Goal: Task Accomplishment & Management: Manage account settings

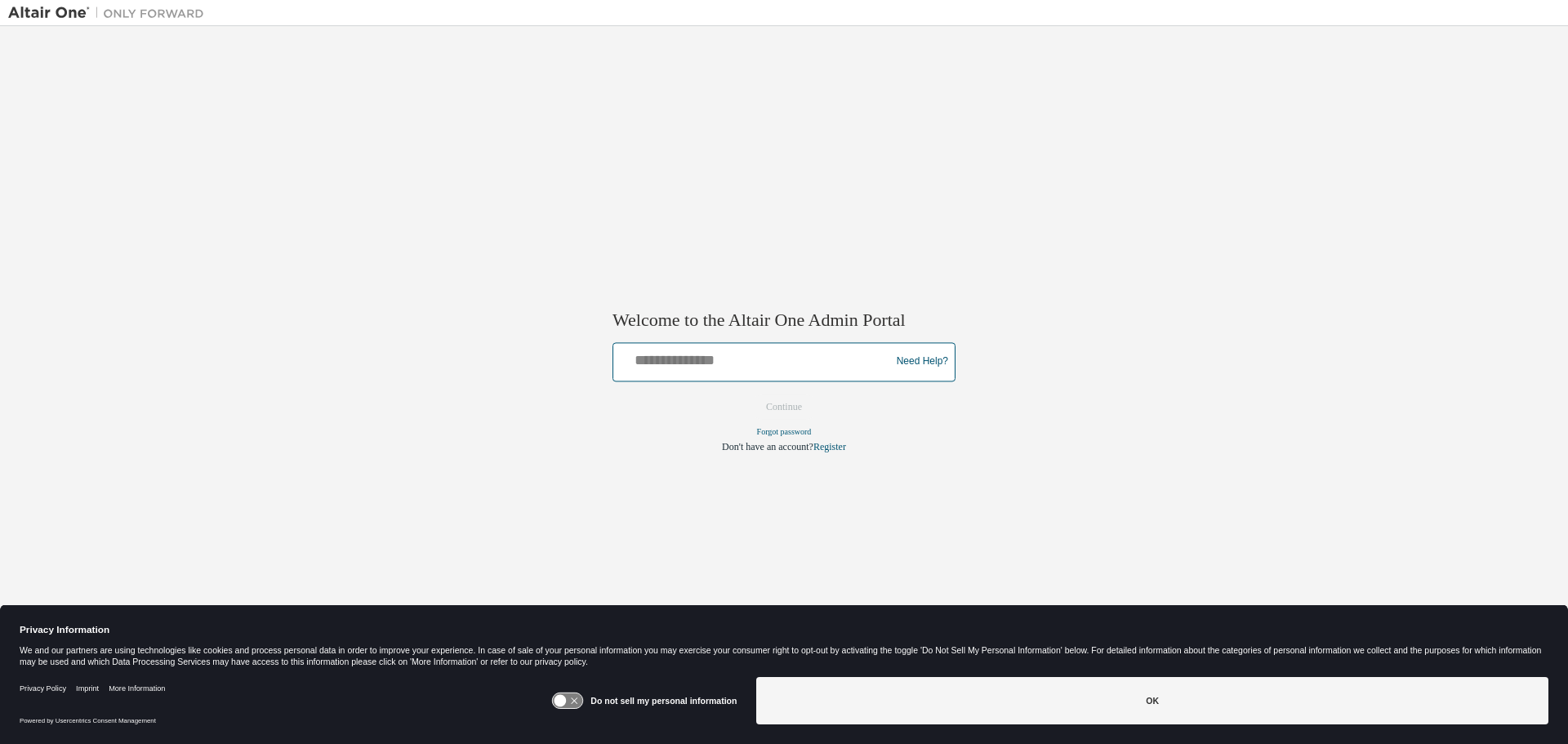
click at [678, 361] on input "text" at bounding box center [754, 358] width 269 height 24
click at [799, 360] on input "**********" at bounding box center [754, 358] width 269 height 24
type input "**********"
click at [781, 400] on button "Continue" at bounding box center [784, 406] width 70 height 24
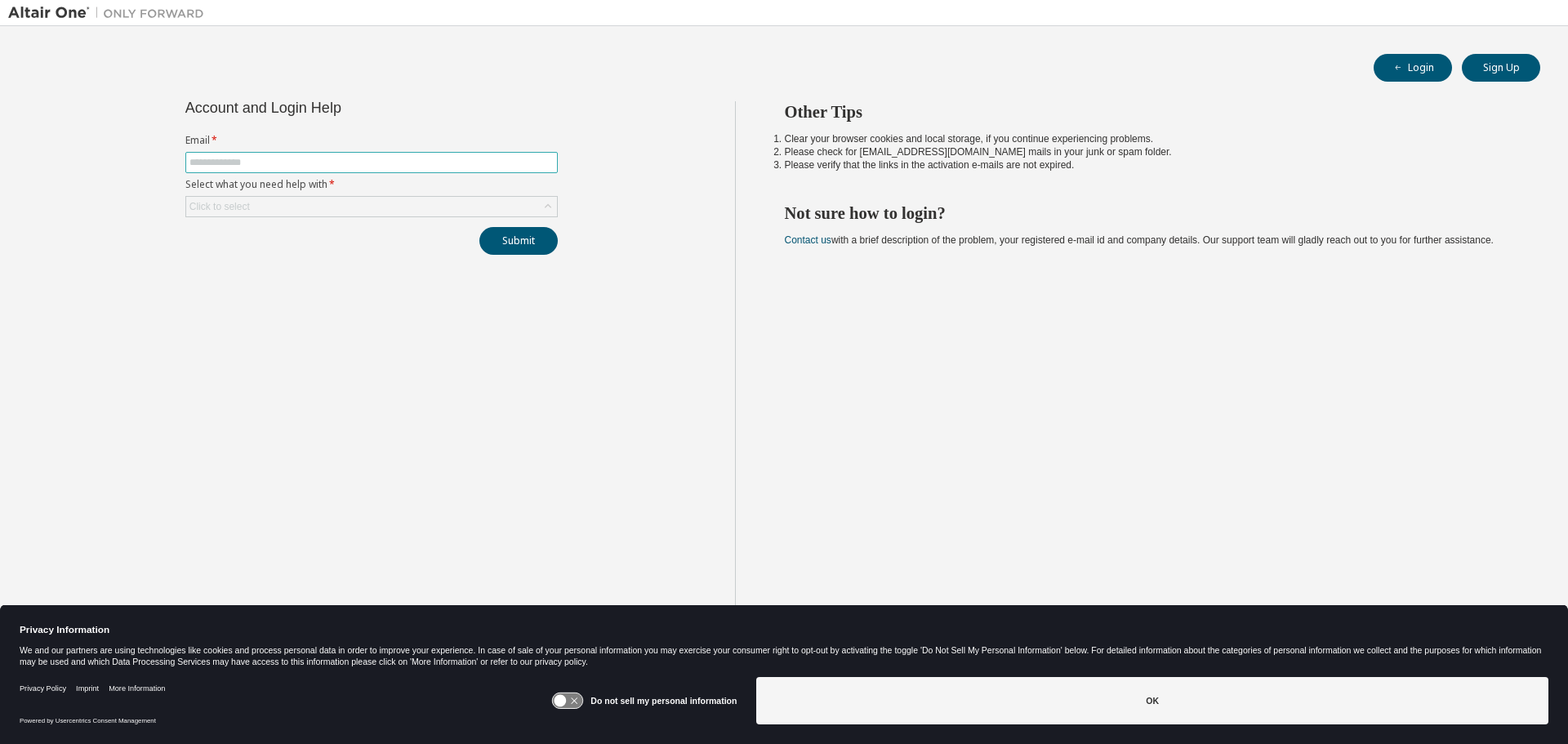
click at [261, 159] on input "text" at bounding box center [371, 162] width 364 height 13
type input "**********"
click at [333, 210] on div "Click to select" at bounding box center [371, 206] width 371 height 19
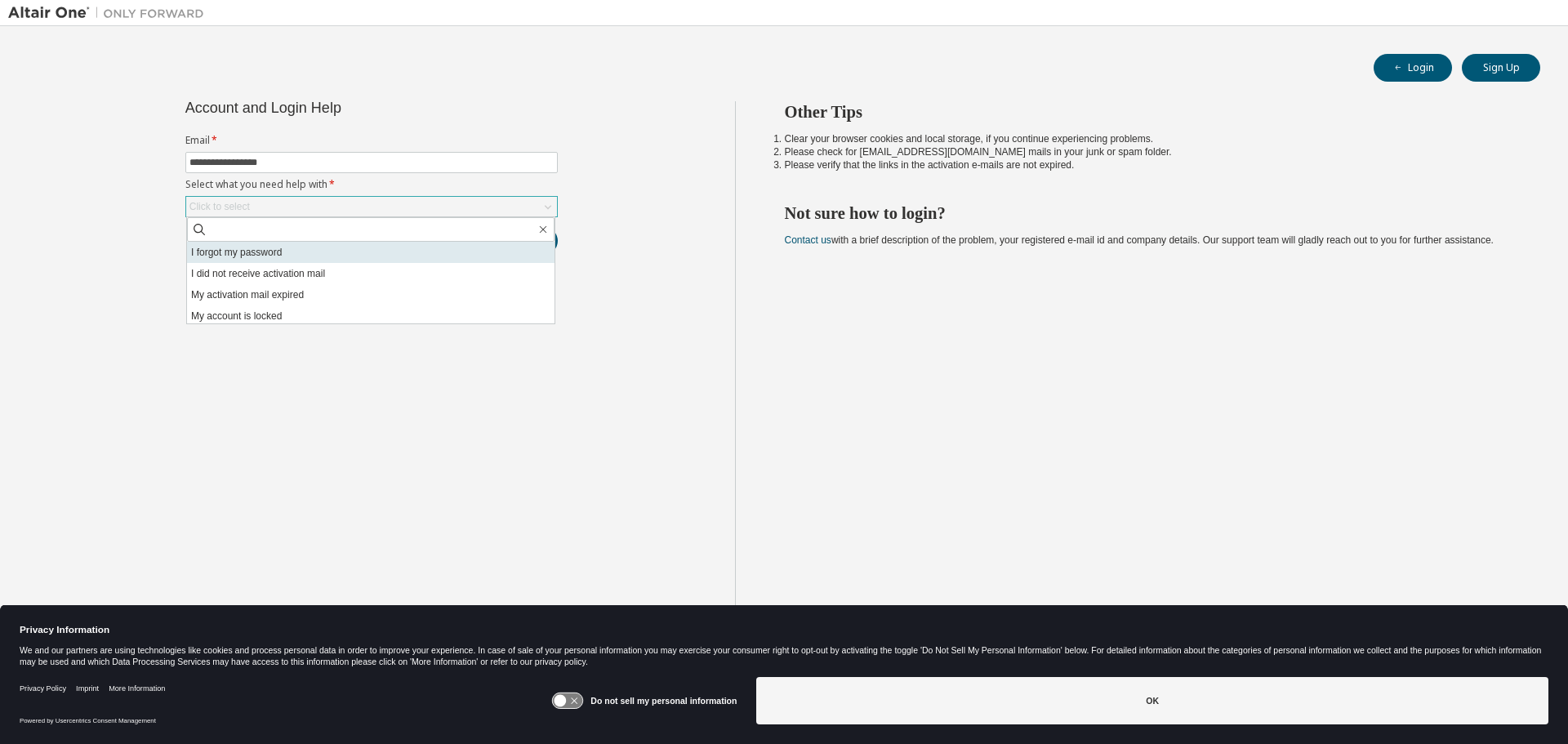
click at [274, 256] on li "I forgot my password" at bounding box center [370, 252] width 367 height 21
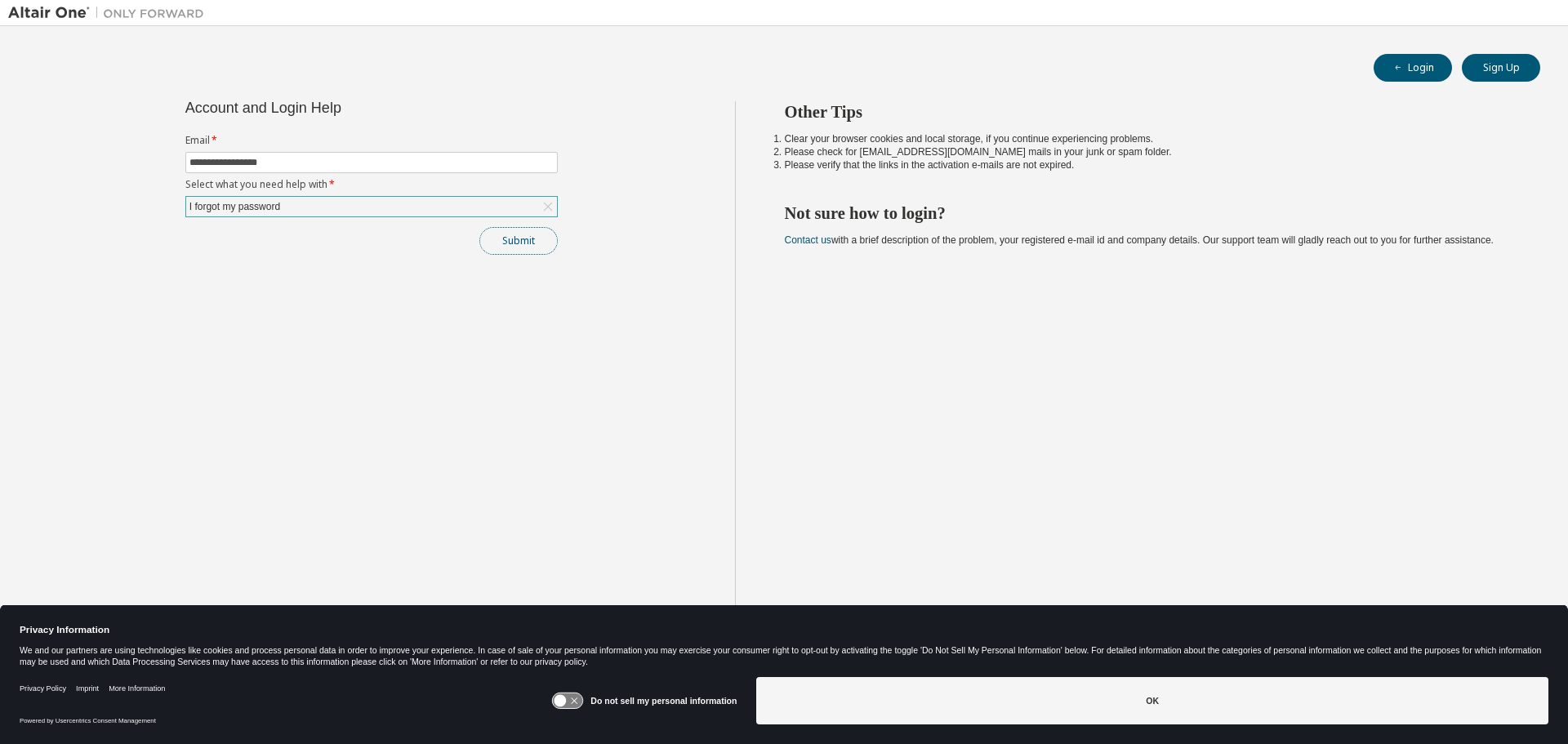
click at [518, 245] on button "Submit" at bounding box center [518, 241] width 79 height 28
click at [524, 238] on button "Submit" at bounding box center [518, 241] width 79 height 28
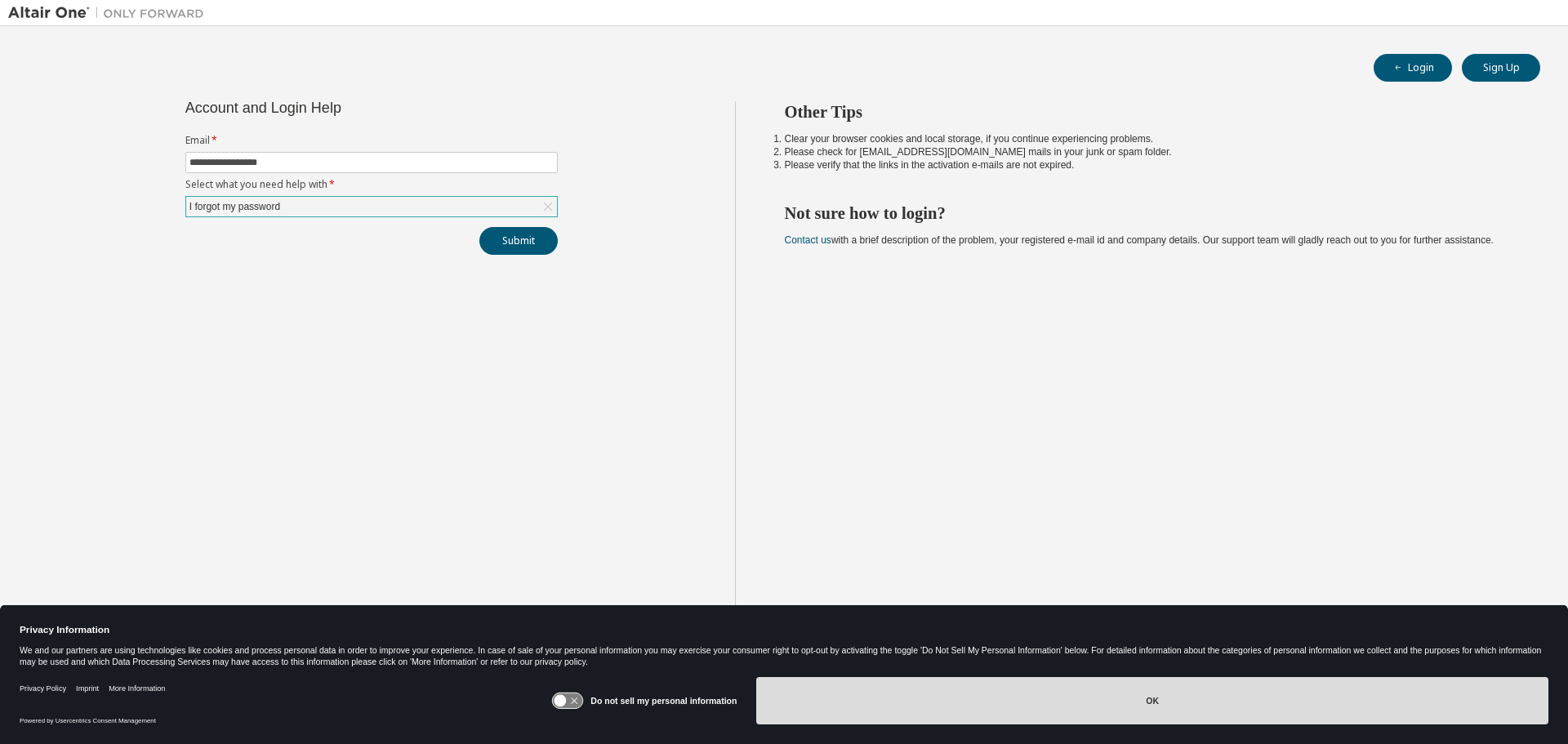
click at [902, 699] on button "OK" at bounding box center [1152, 701] width 792 height 47
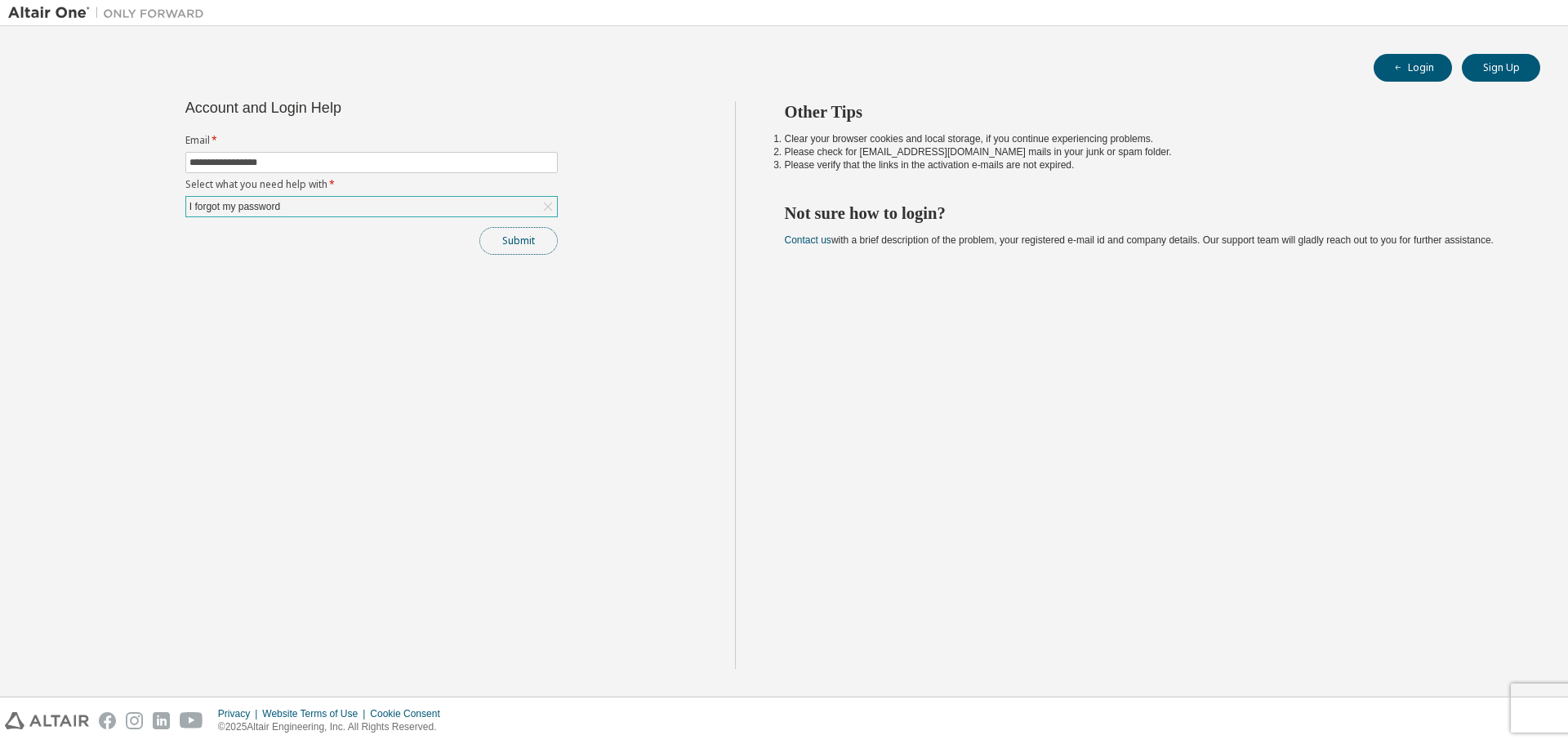
click at [507, 244] on button "Submit" at bounding box center [518, 241] width 79 height 28
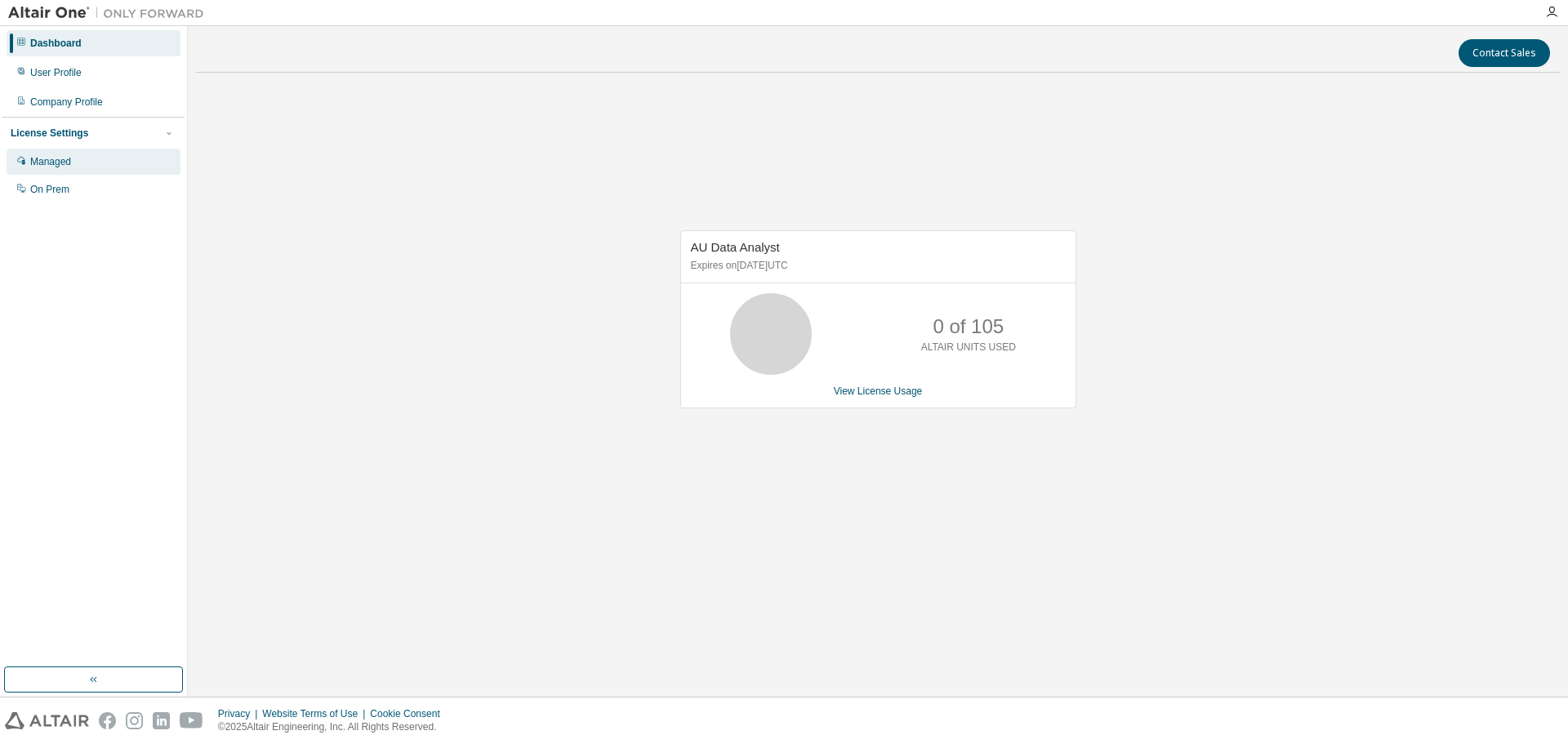
click at [57, 165] on div "Managed" at bounding box center [51, 161] width 41 height 13
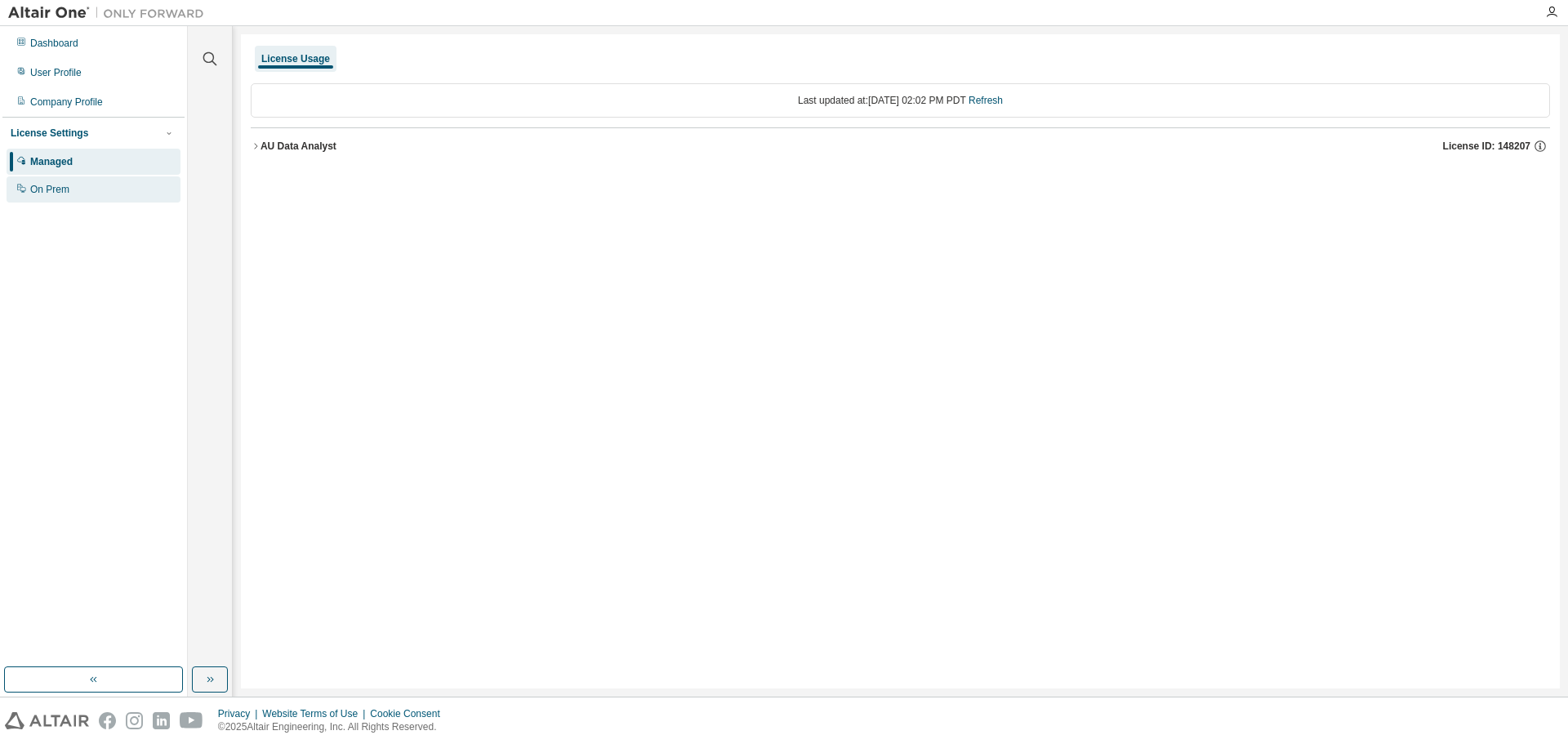
click at [58, 193] on div "On Prem" at bounding box center [50, 189] width 39 height 13
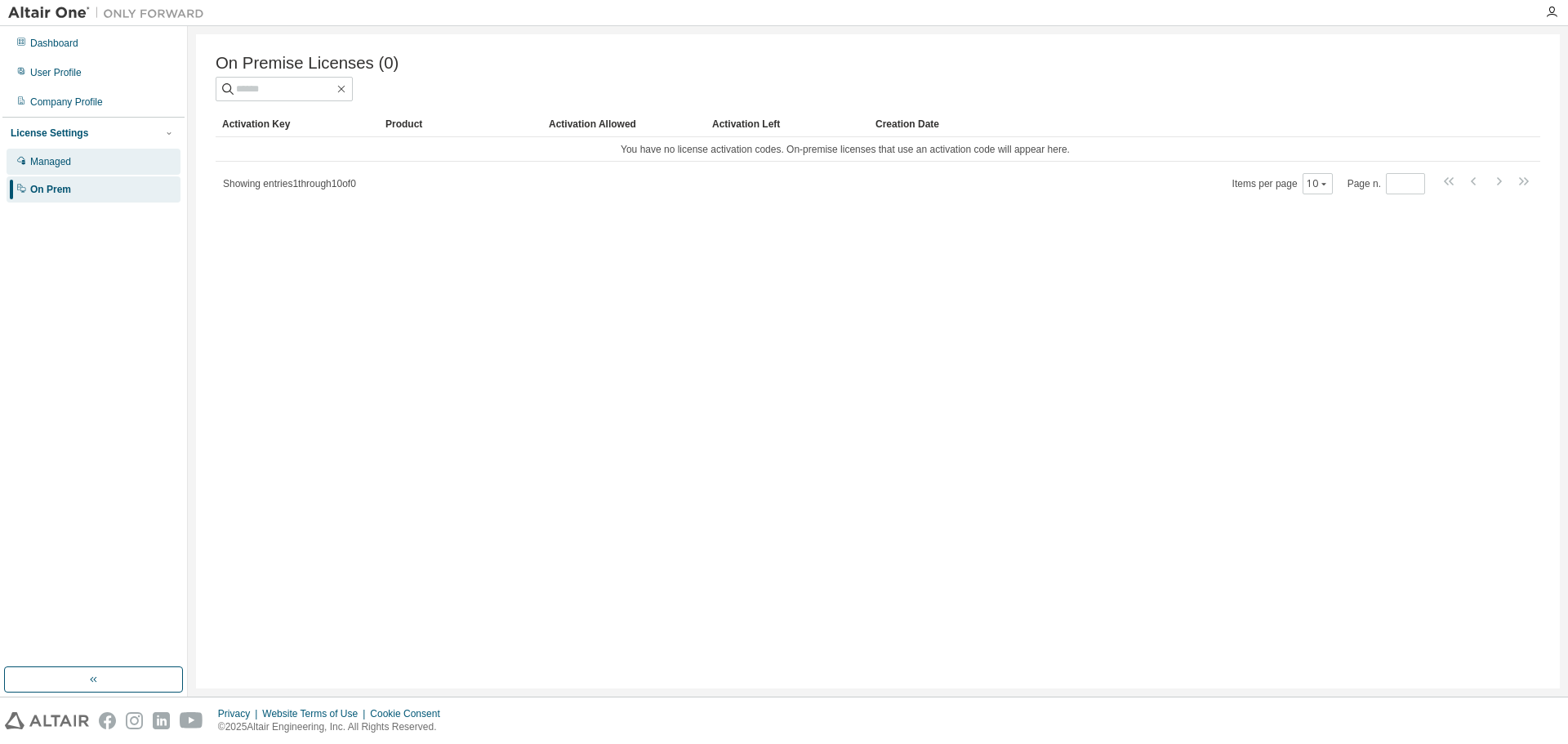
click at [62, 162] on div "Managed" at bounding box center [51, 161] width 41 height 13
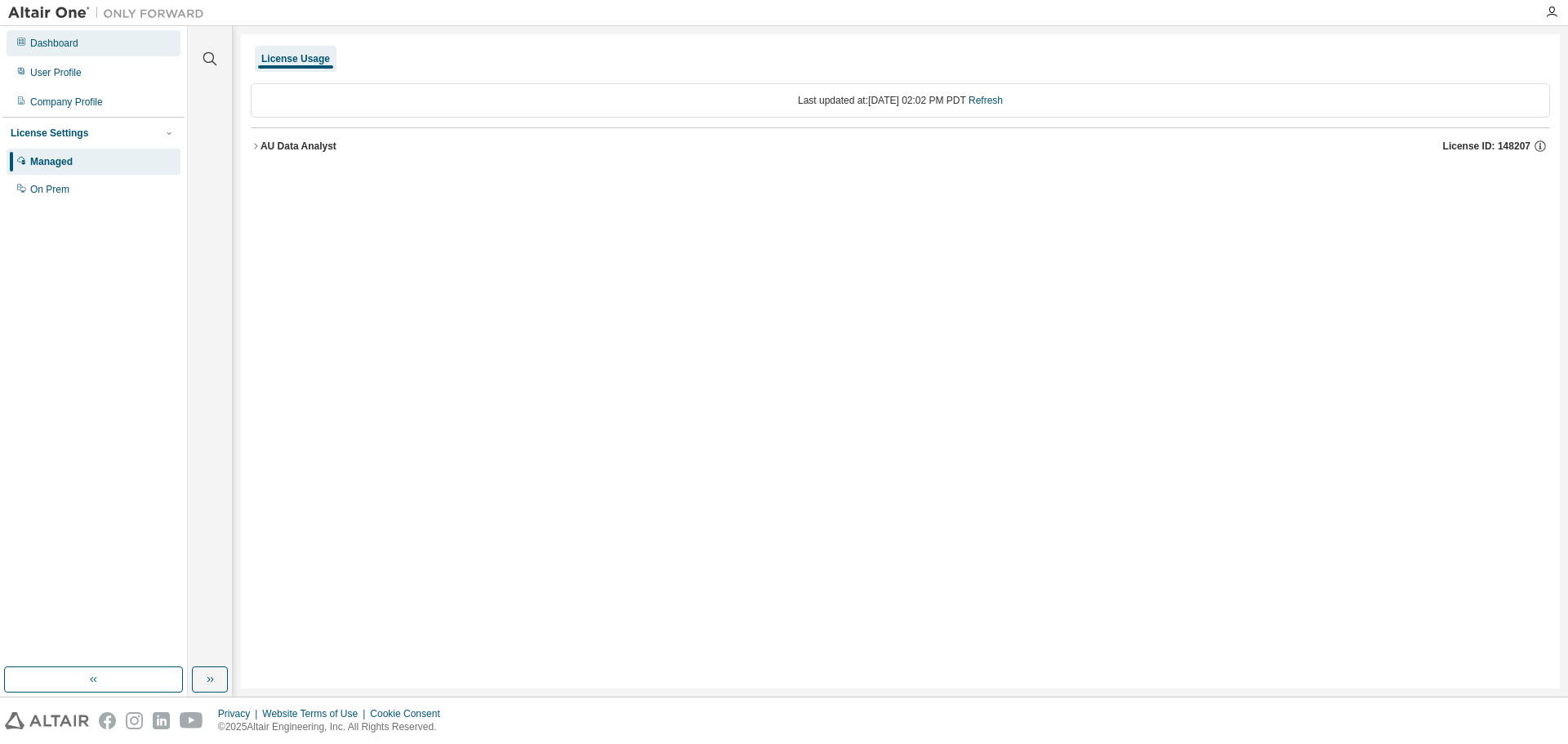
click at [60, 45] on div "Dashboard" at bounding box center [54, 43] width 48 height 13
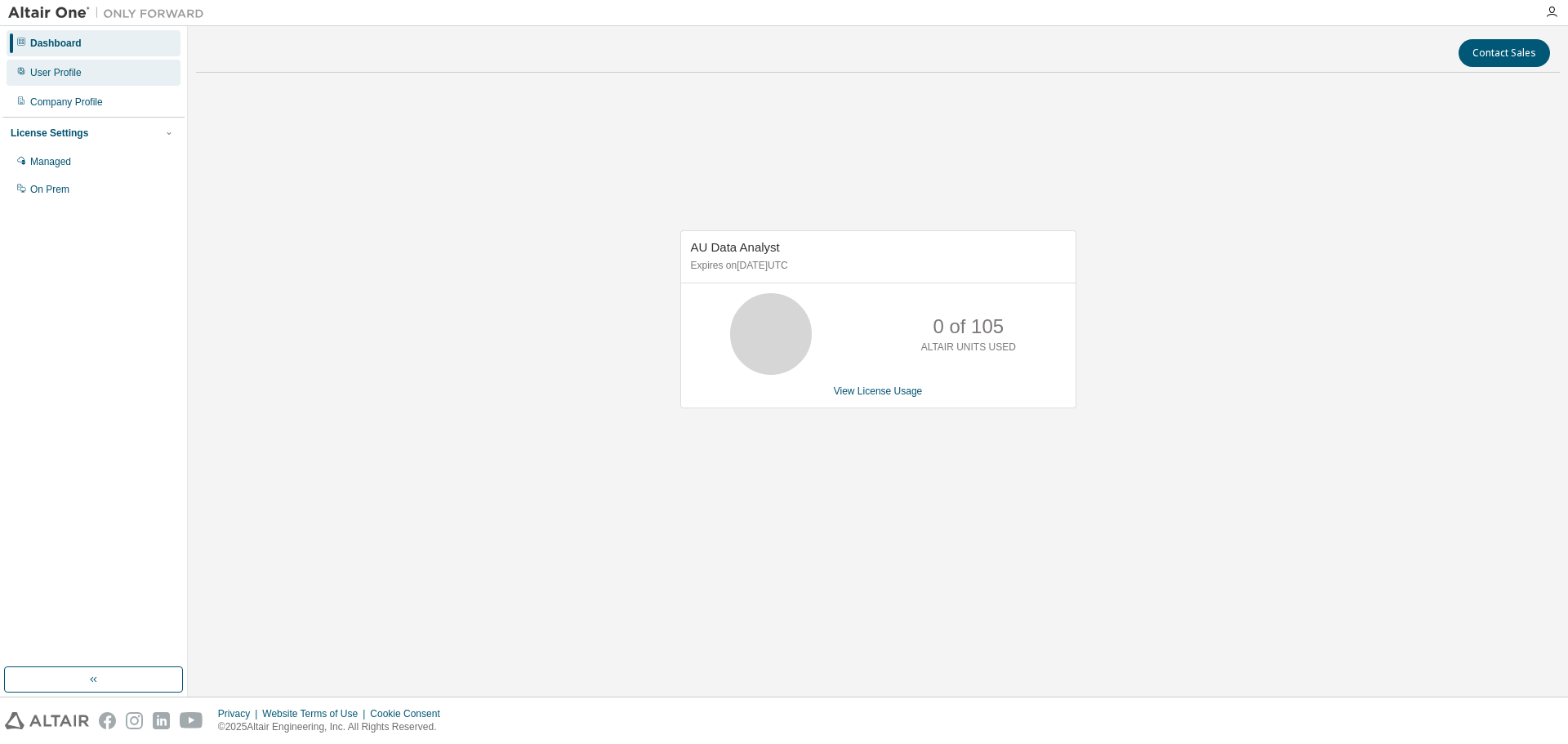
click at [50, 70] on div "User Profile" at bounding box center [56, 72] width 52 height 13
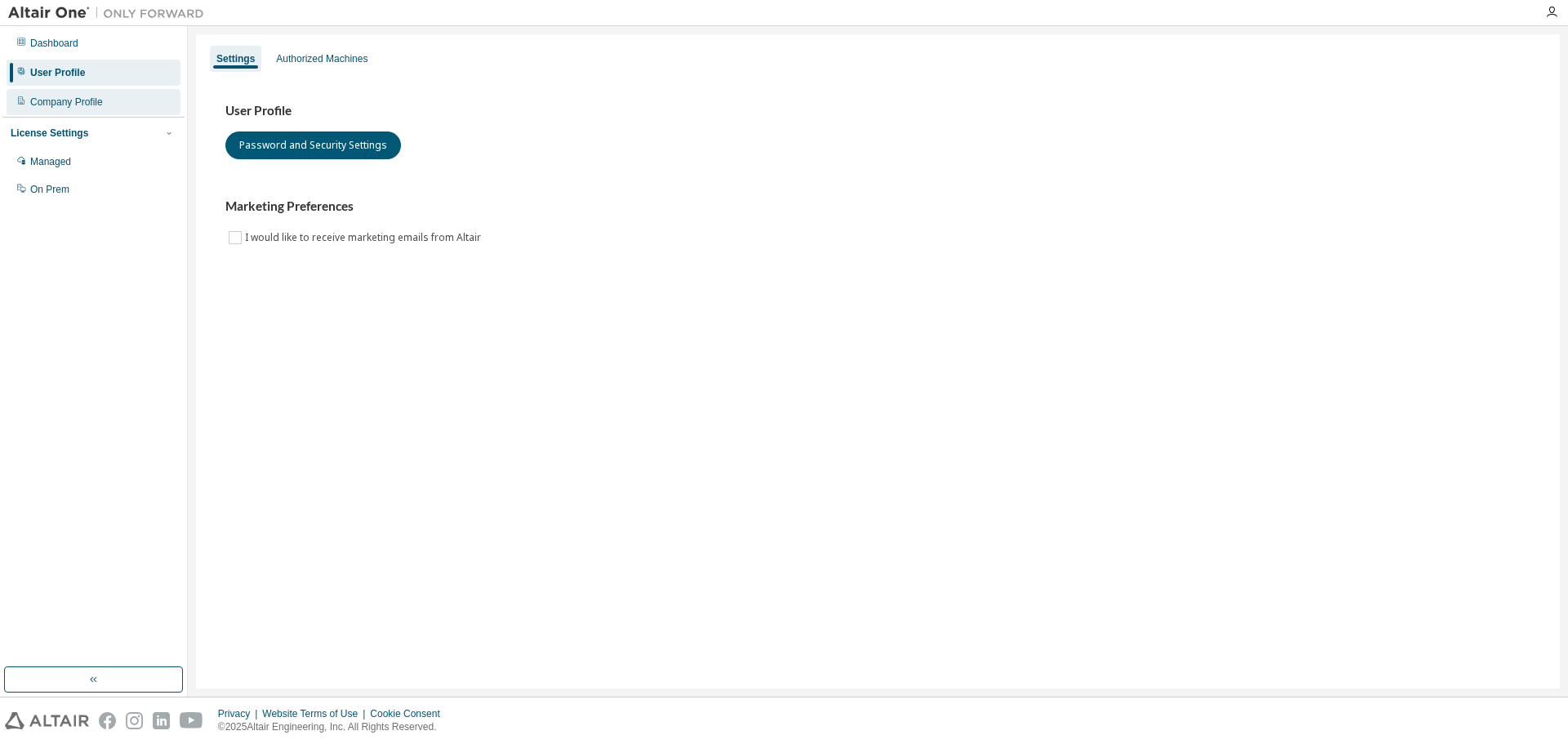
click at [72, 103] on div "Company Profile" at bounding box center [67, 101] width 73 height 13
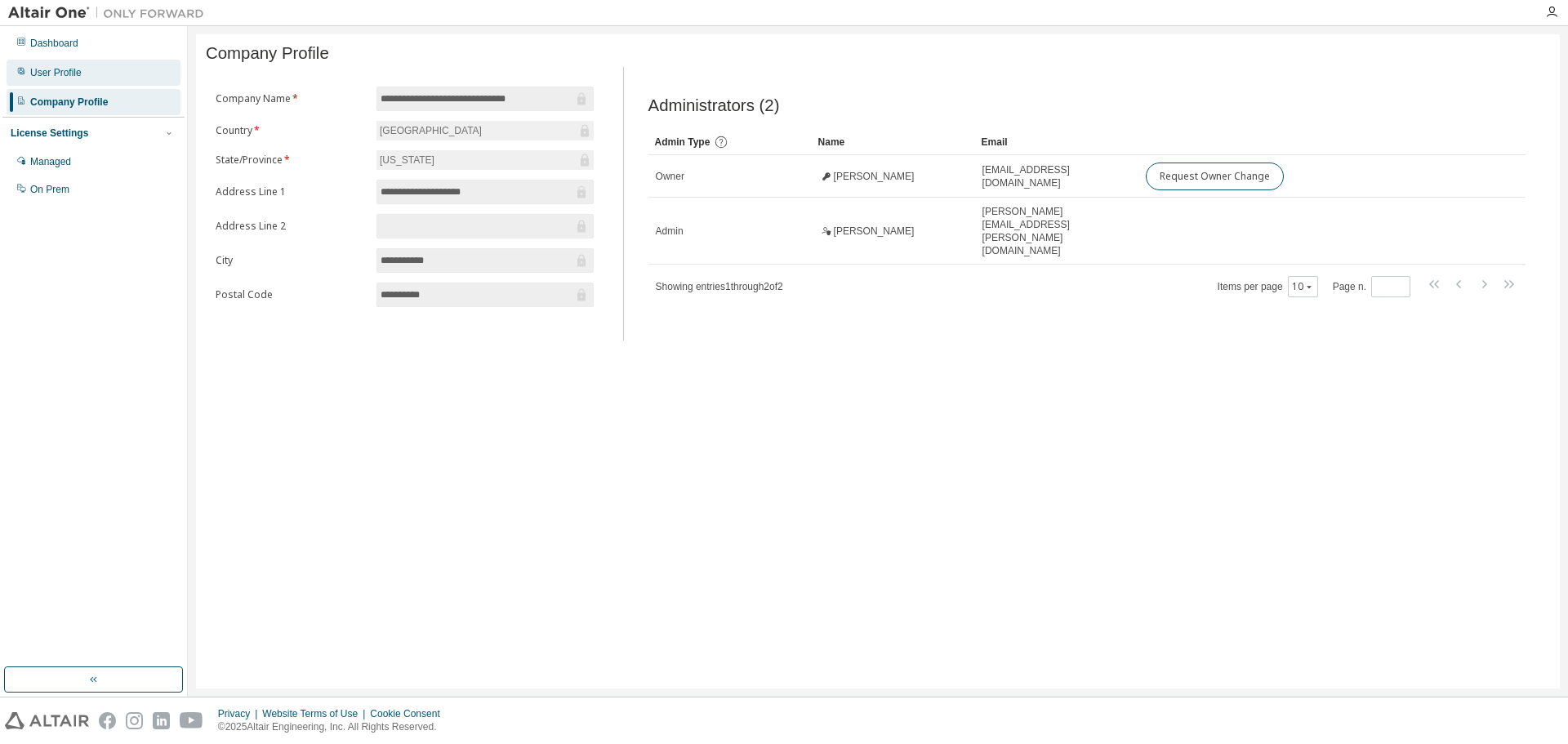
click at [72, 80] on div "User Profile" at bounding box center [94, 73] width 174 height 26
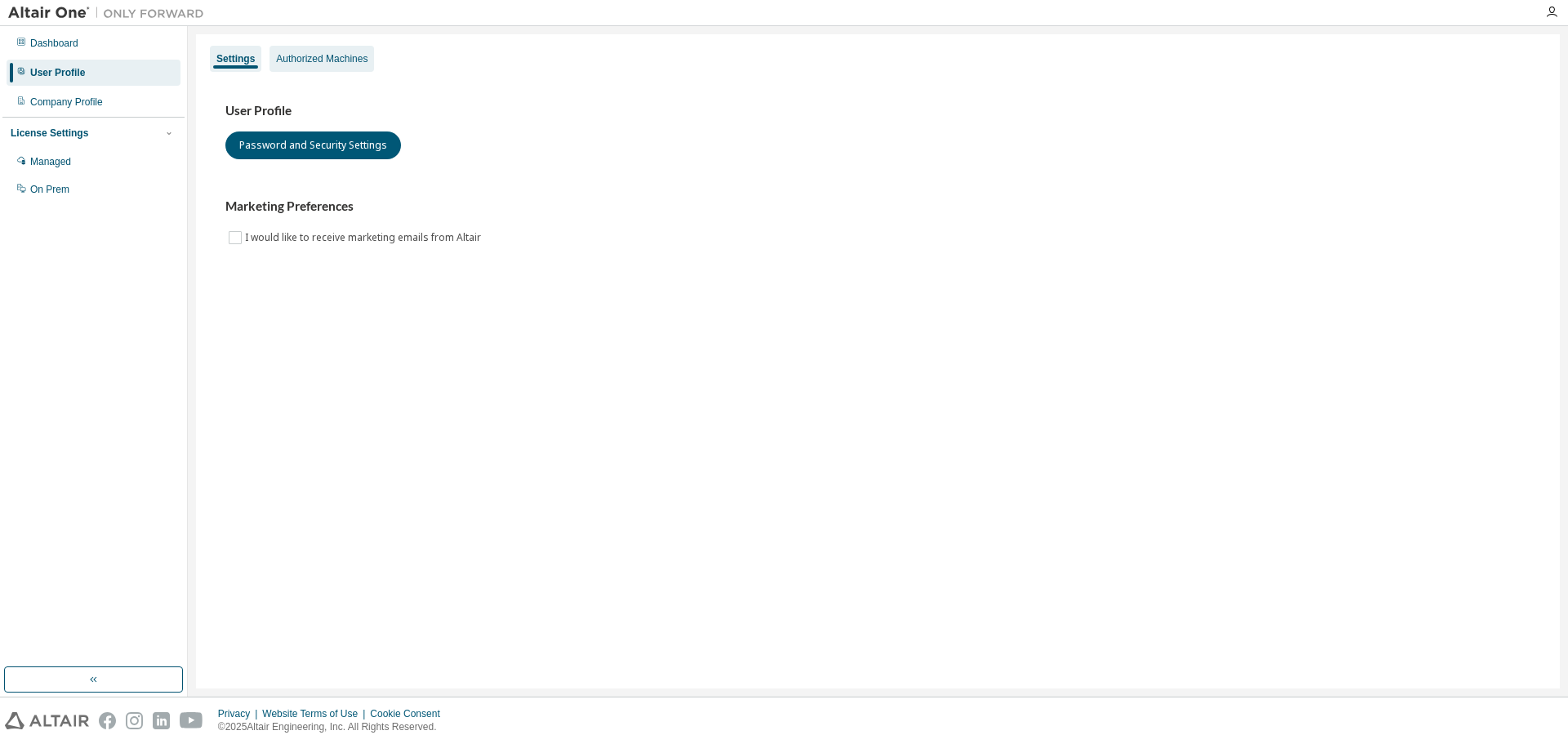
click at [351, 62] on div "Authorized Machines" at bounding box center [322, 58] width 91 height 13
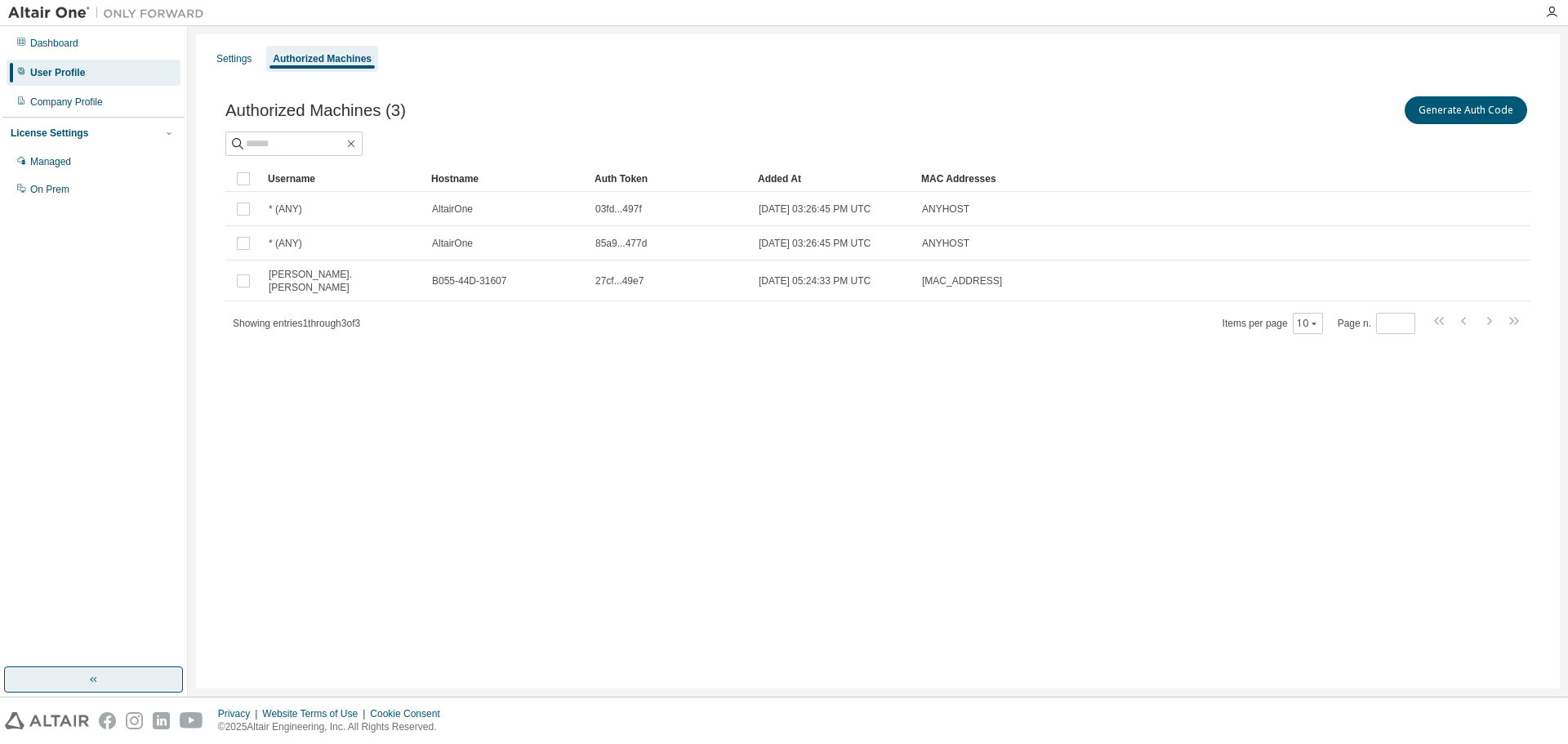
click at [106, 681] on button "button" at bounding box center [94, 679] width 179 height 26
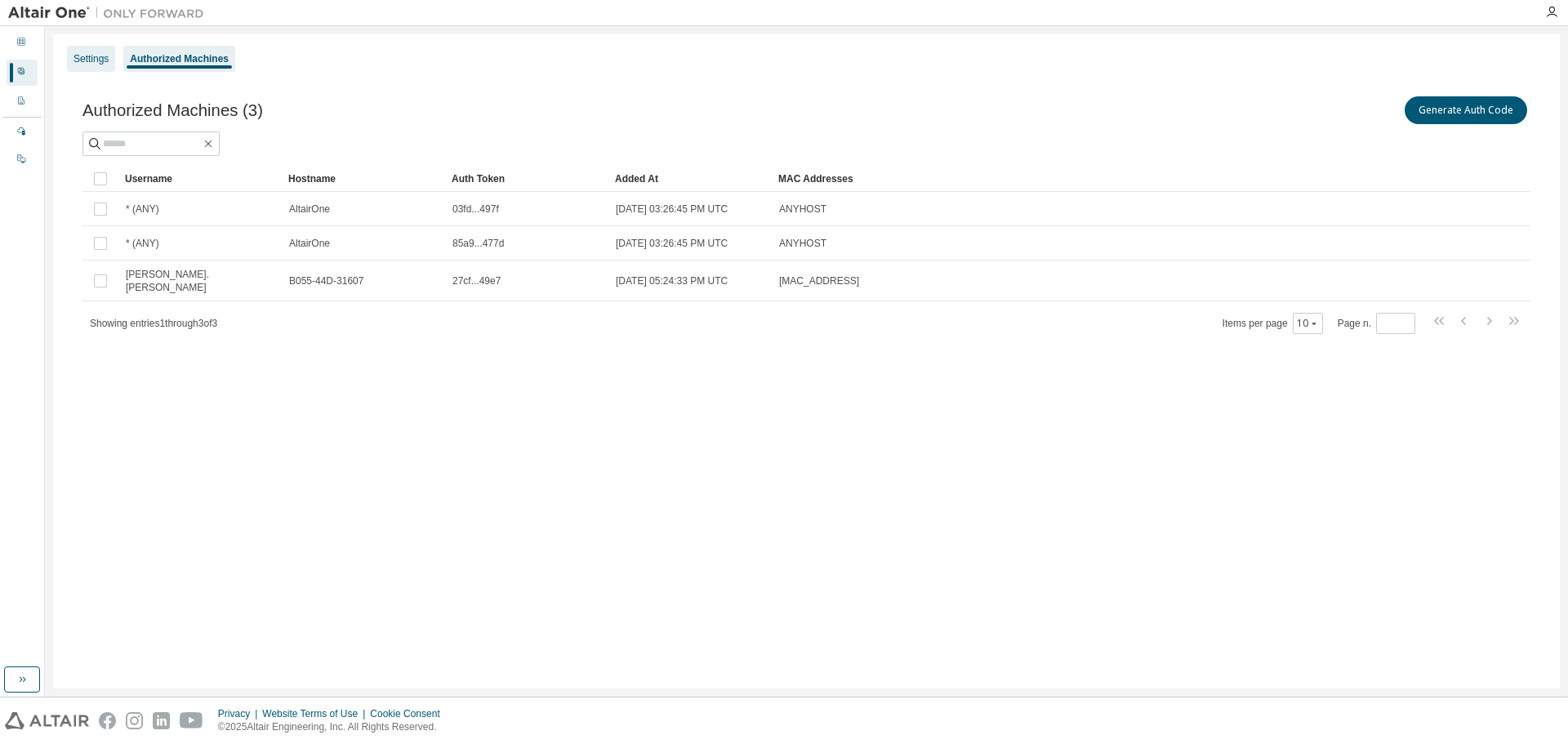
click at [100, 54] on div "Settings" at bounding box center [91, 58] width 35 height 13
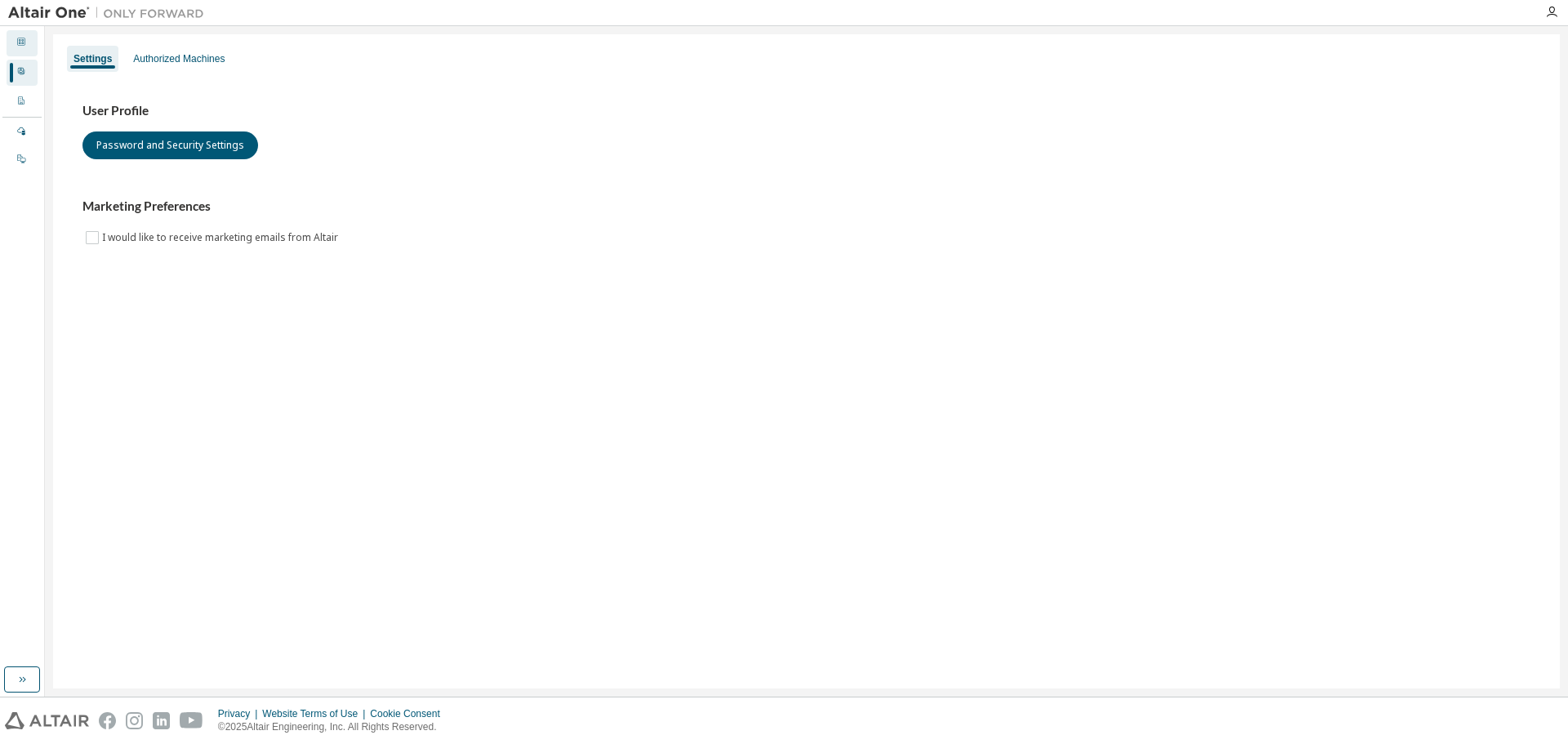
click at [13, 47] on div "Dashboard" at bounding box center [22, 43] width 31 height 26
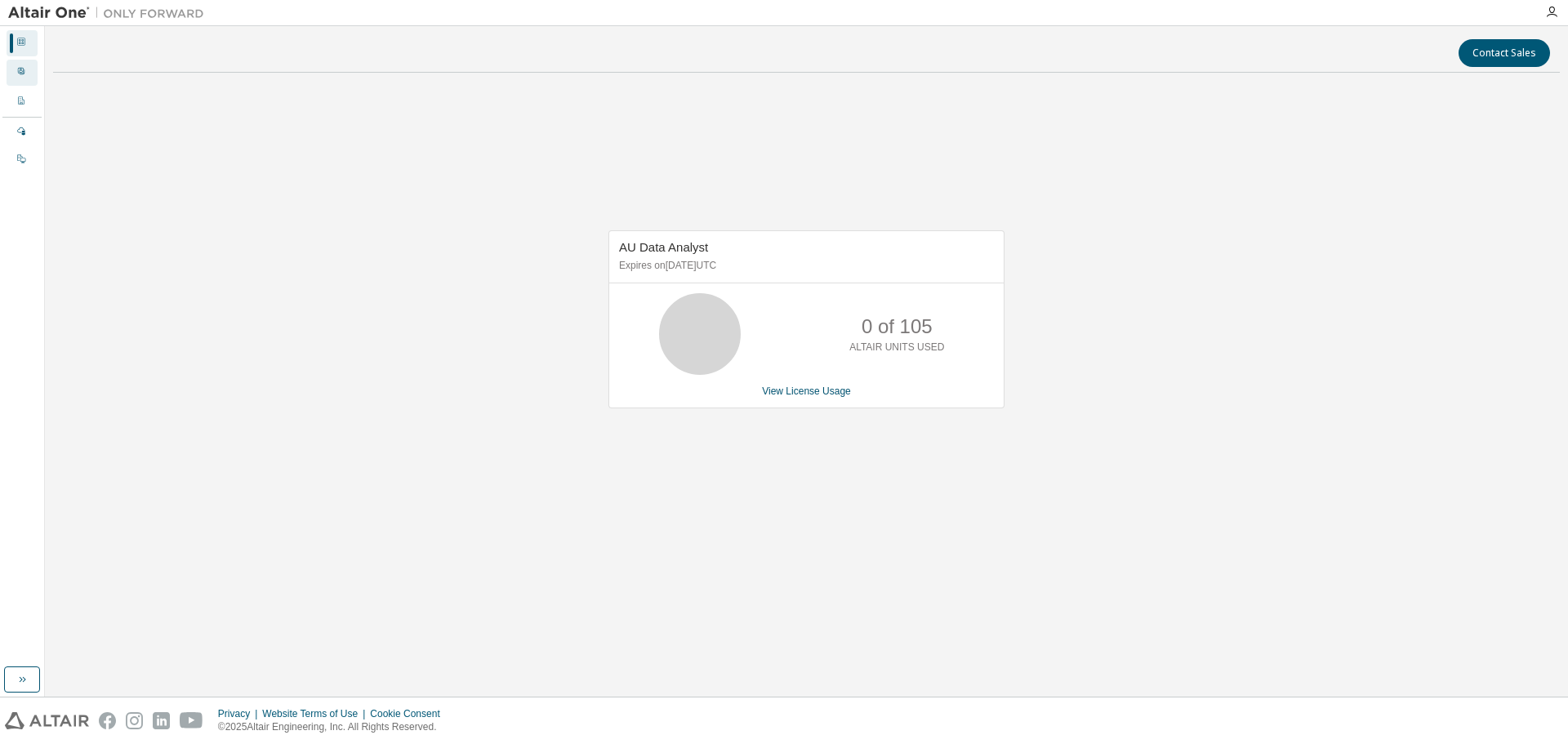
click at [30, 75] on div "User Profile" at bounding box center [22, 73] width 31 height 26
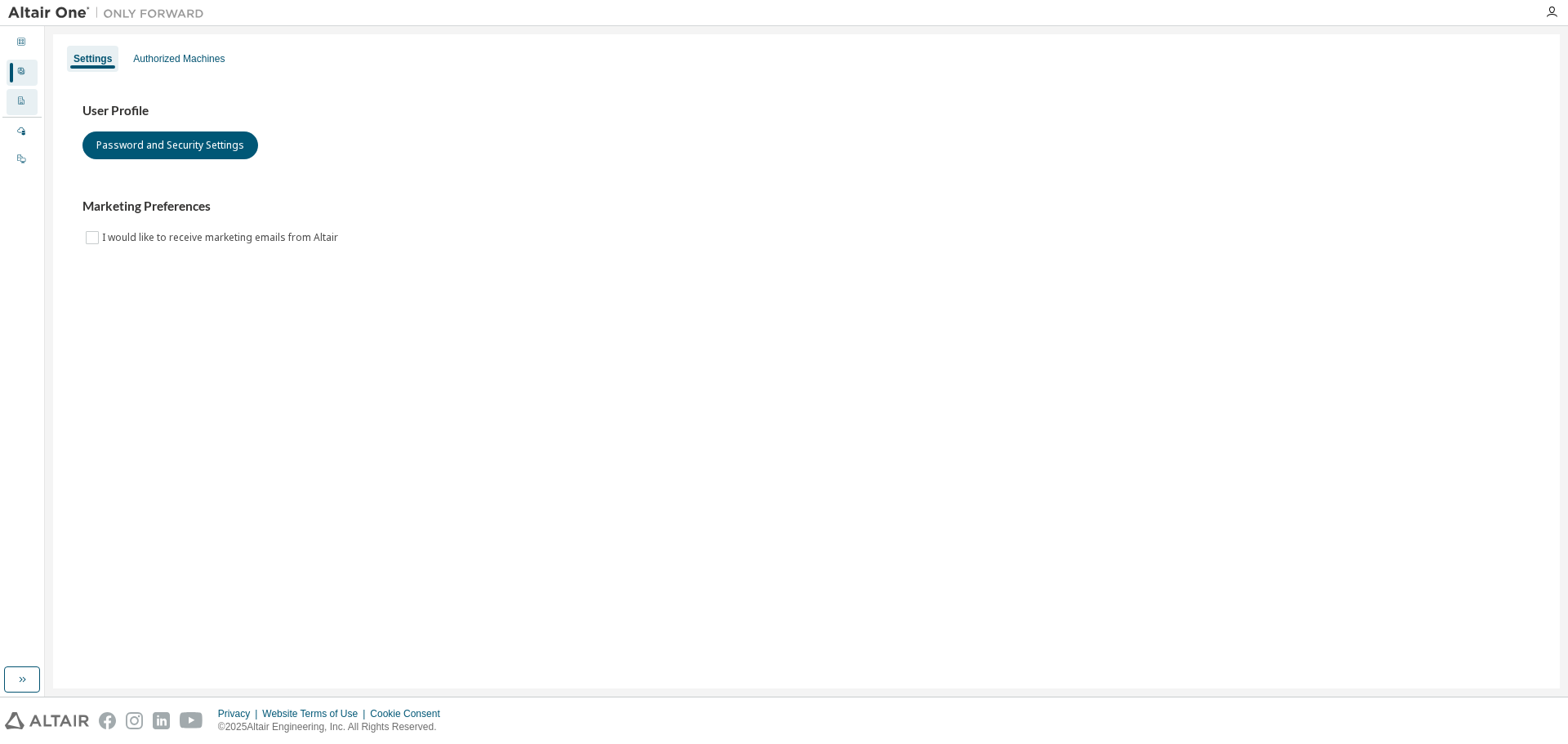
click at [27, 105] on div "Company Profile" at bounding box center [22, 101] width 31 height 26
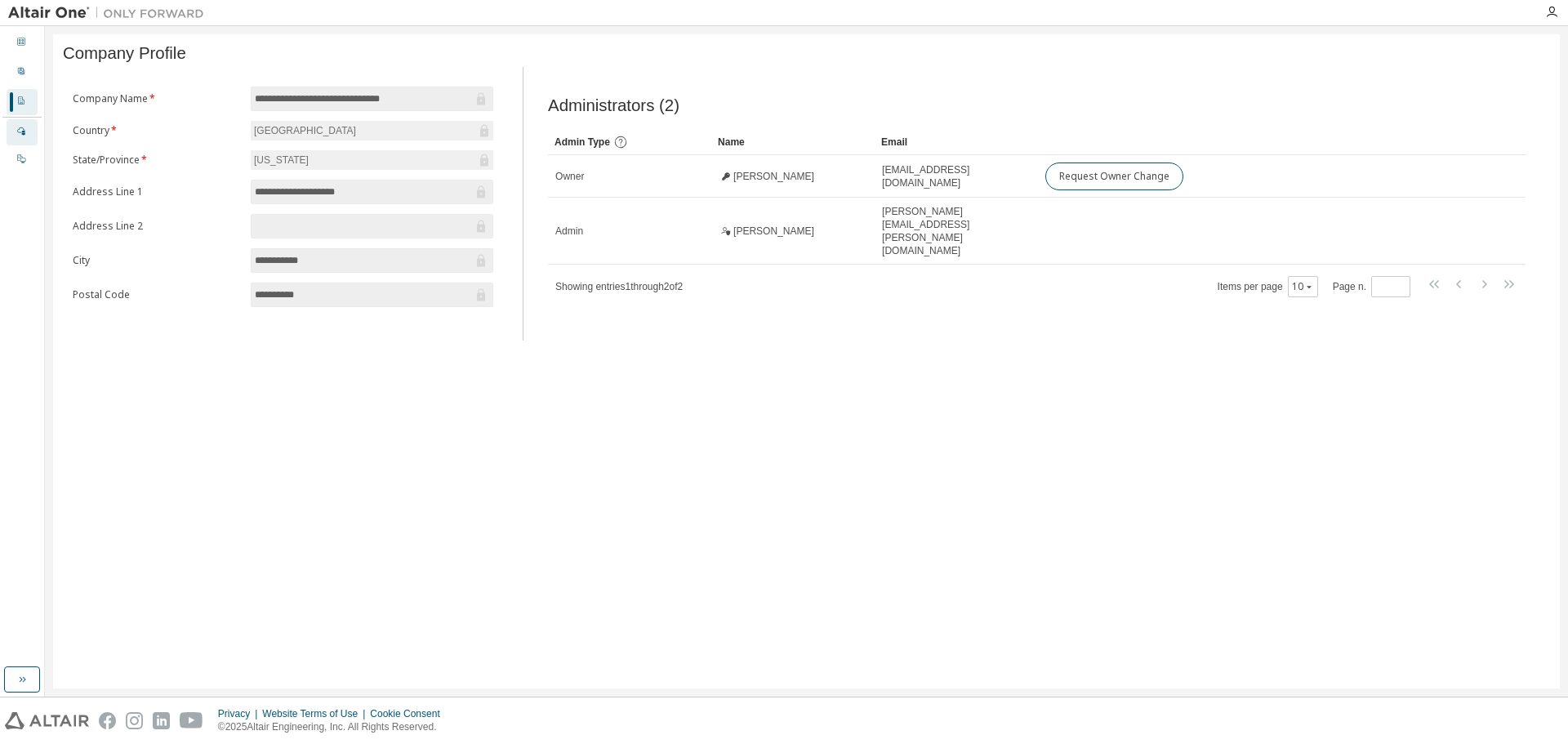
click at [20, 137] on div at bounding box center [21, 132] width 10 height 13
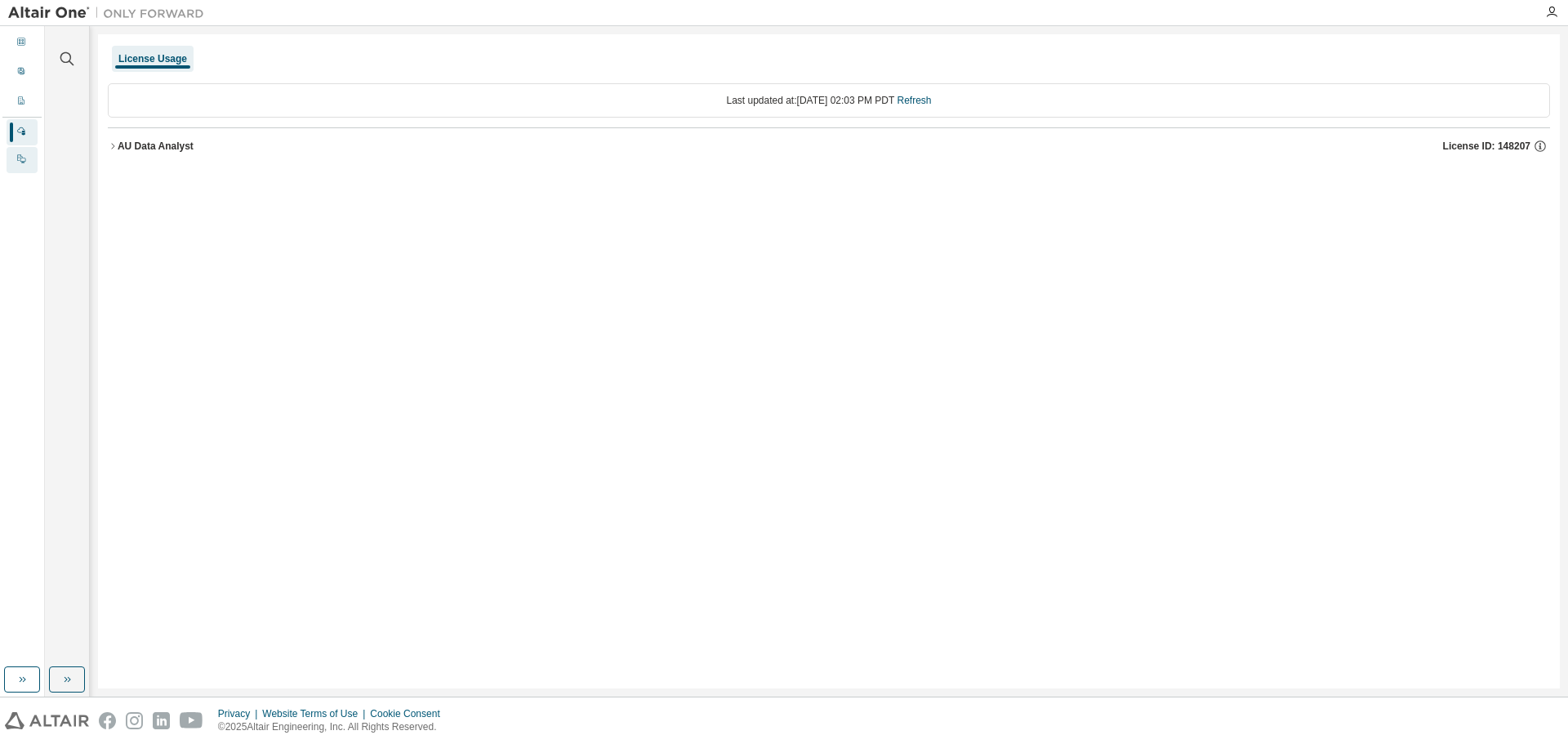
click at [20, 163] on icon at bounding box center [21, 159] width 10 height 10
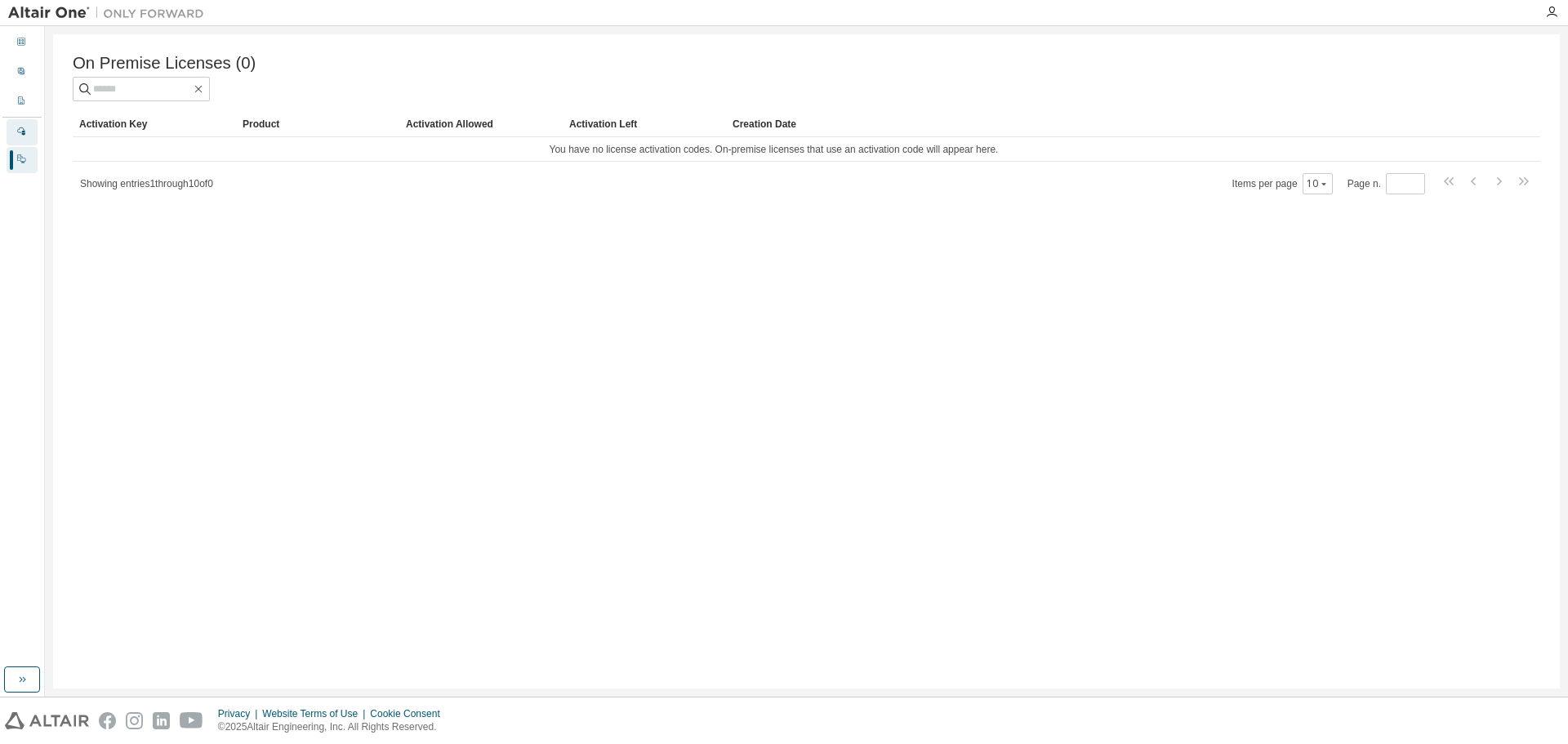
click at [23, 133] on icon at bounding box center [21, 132] width 8 height 8
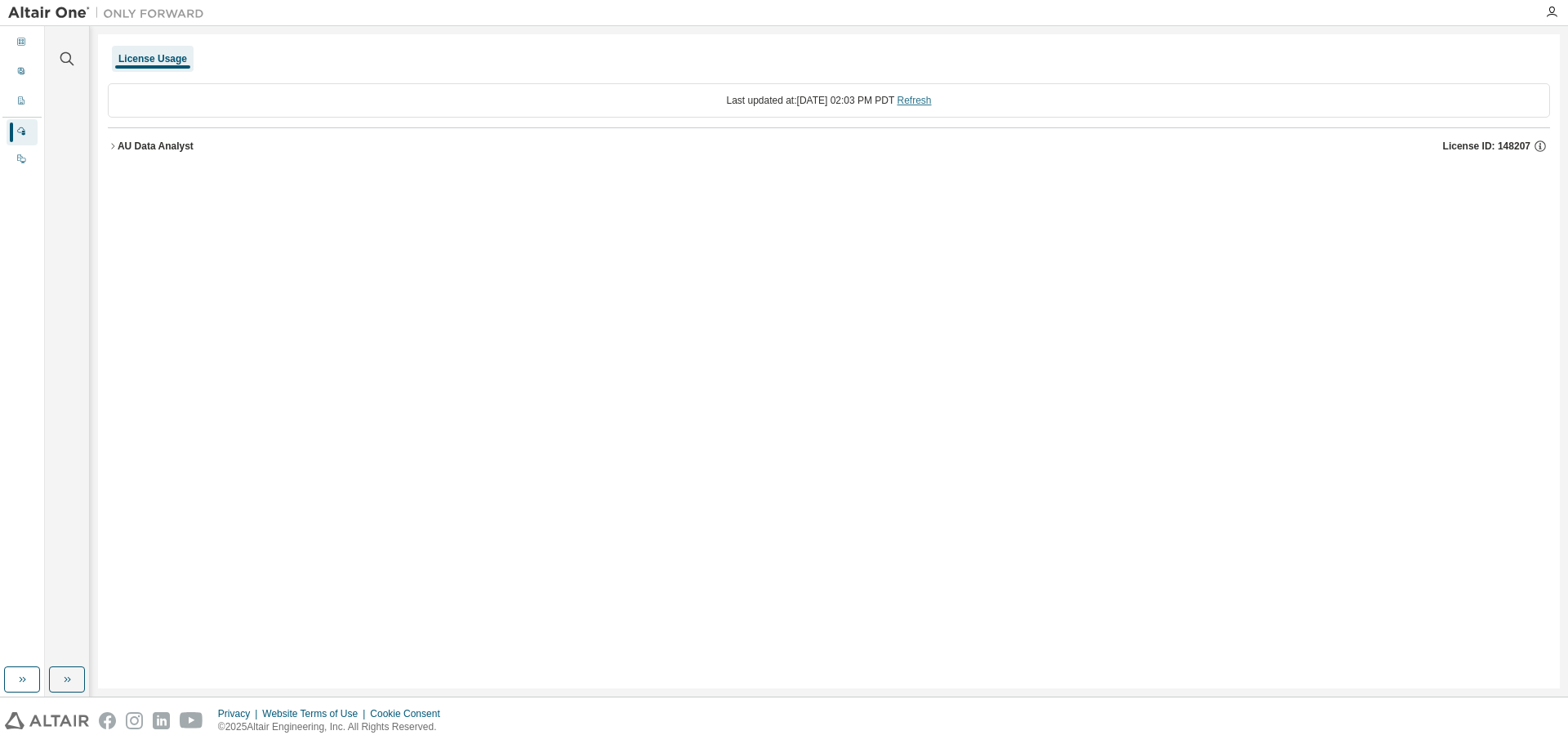
click at [931, 99] on link "Refresh" at bounding box center [914, 100] width 35 height 12
click at [136, 150] on div "AU Data Analyst" at bounding box center [155, 145] width 76 height 13
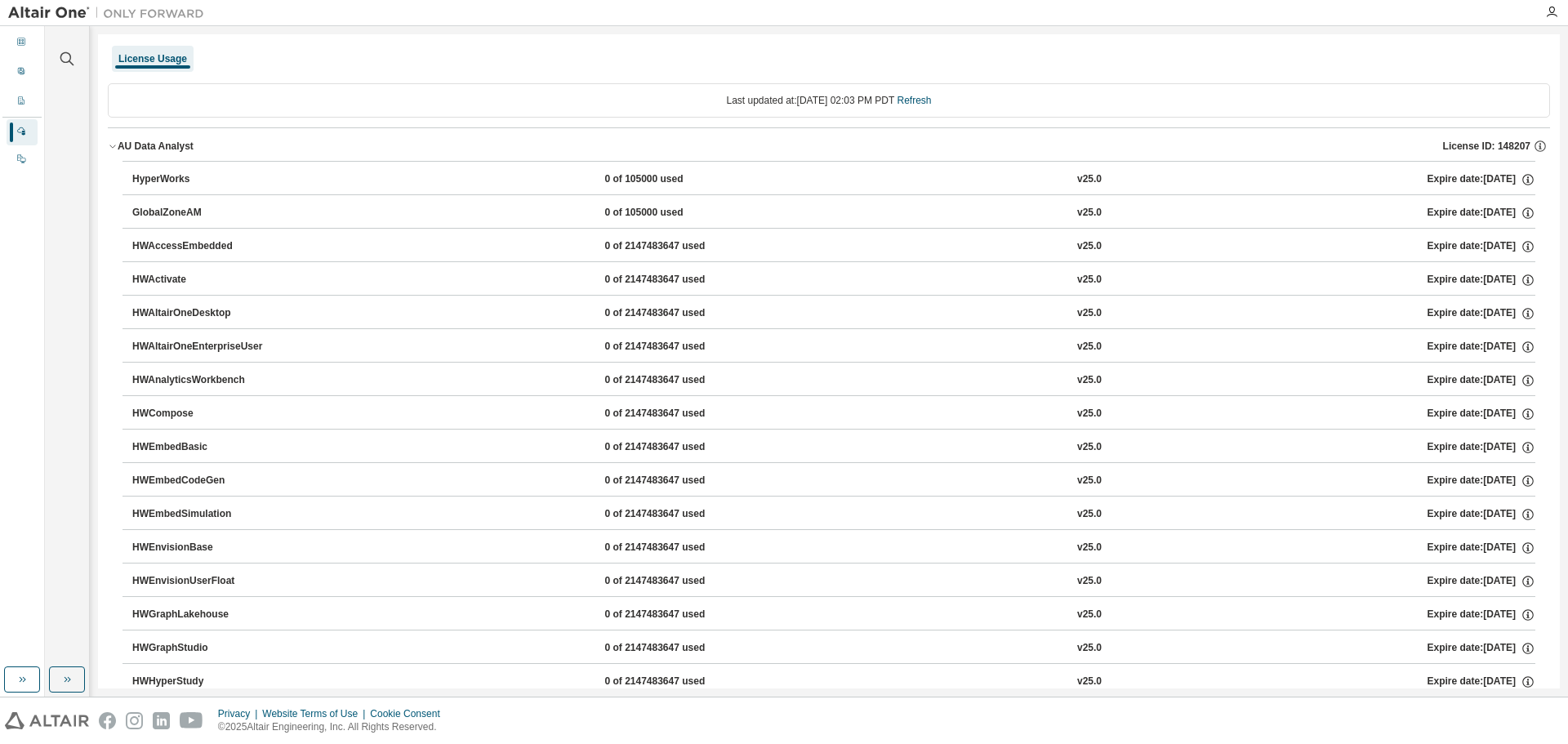
click at [158, 141] on div "AU Data Analyst" at bounding box center [155, 145] width 76 height 13
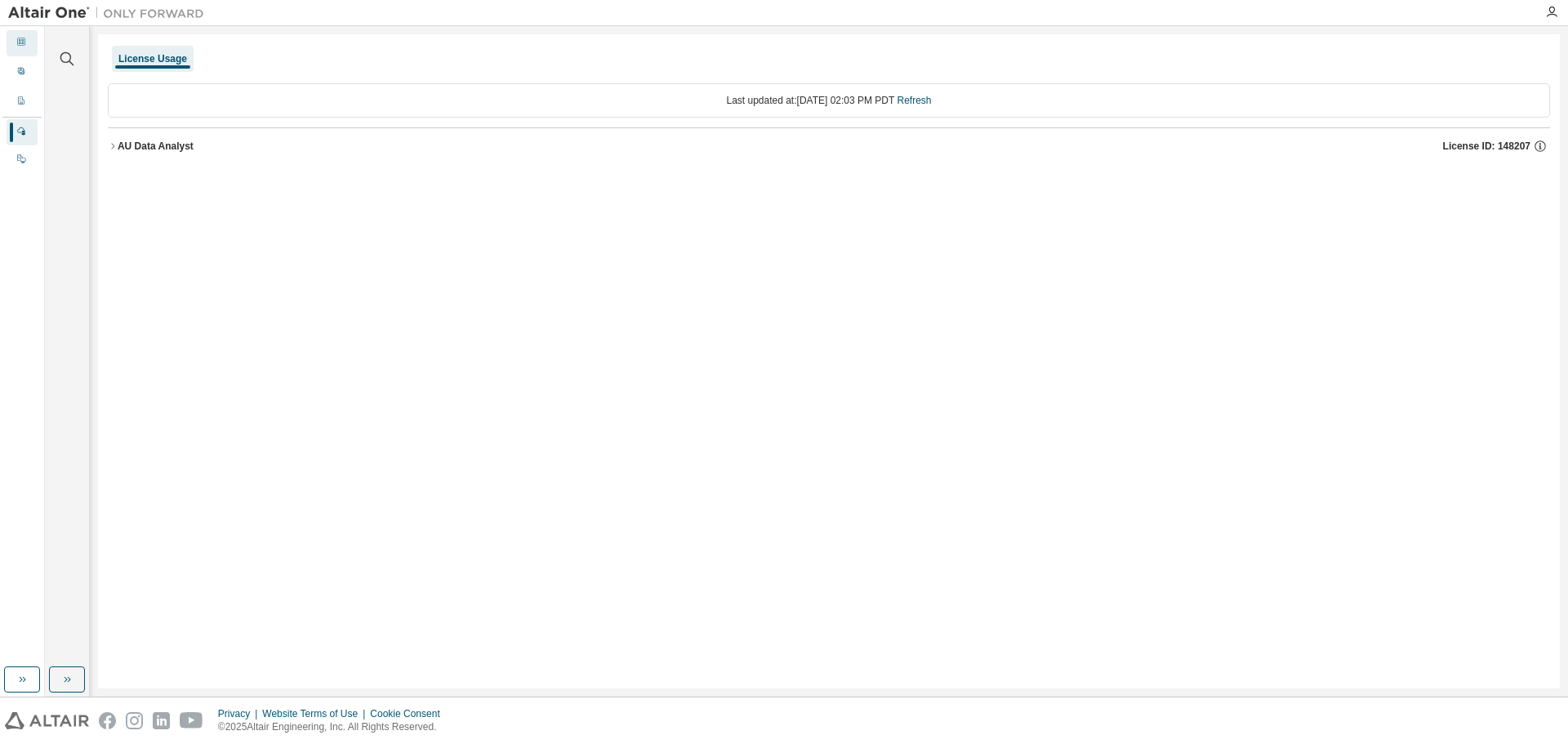
click at [23, 38] on icon at bounding box center [21, 42] width 10 height 10
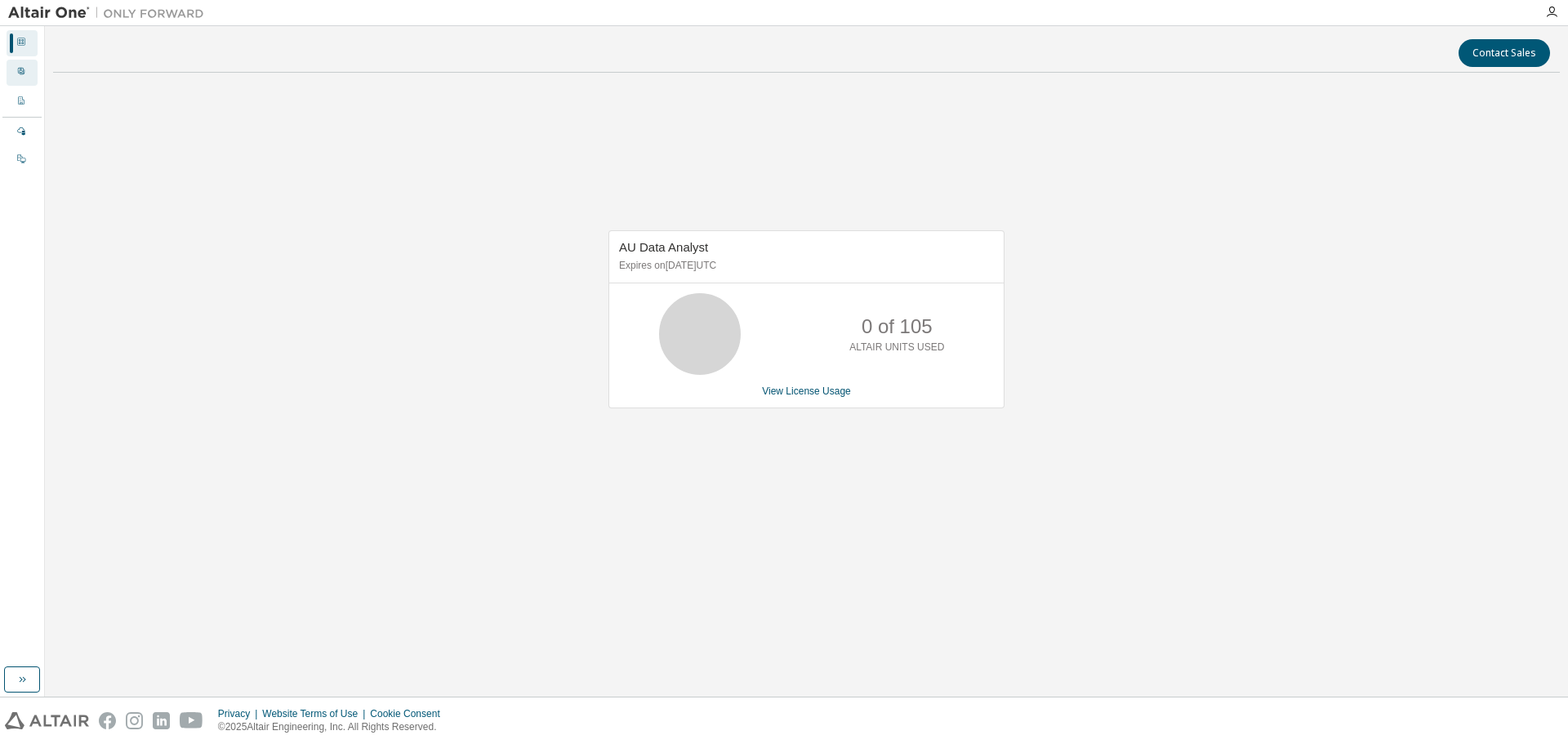
click at [17, 69] on icon at bounding box center [21, 71] width 10 height 10
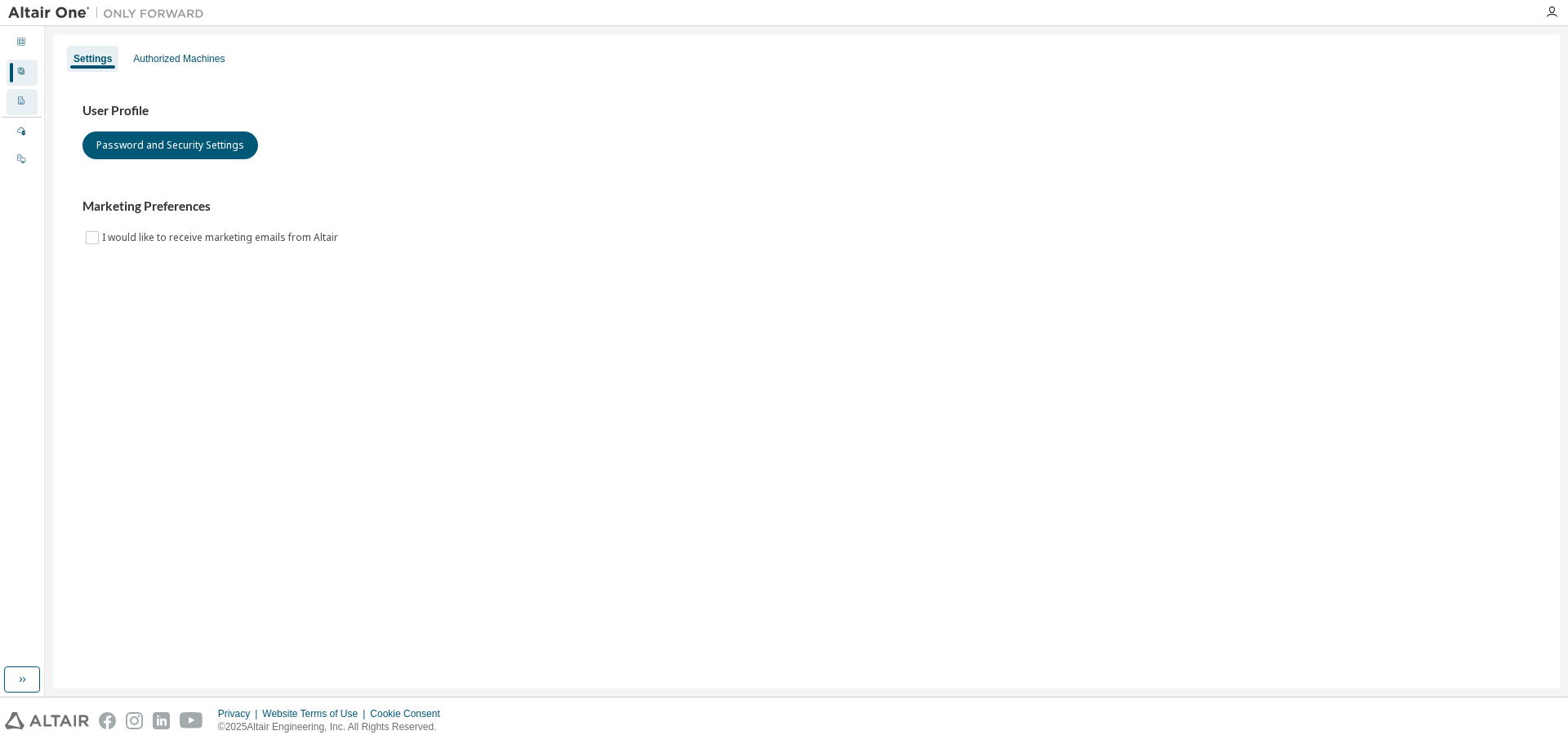
click at [24, 99] on icon at bounding box center [21, 100] width 10 height 10
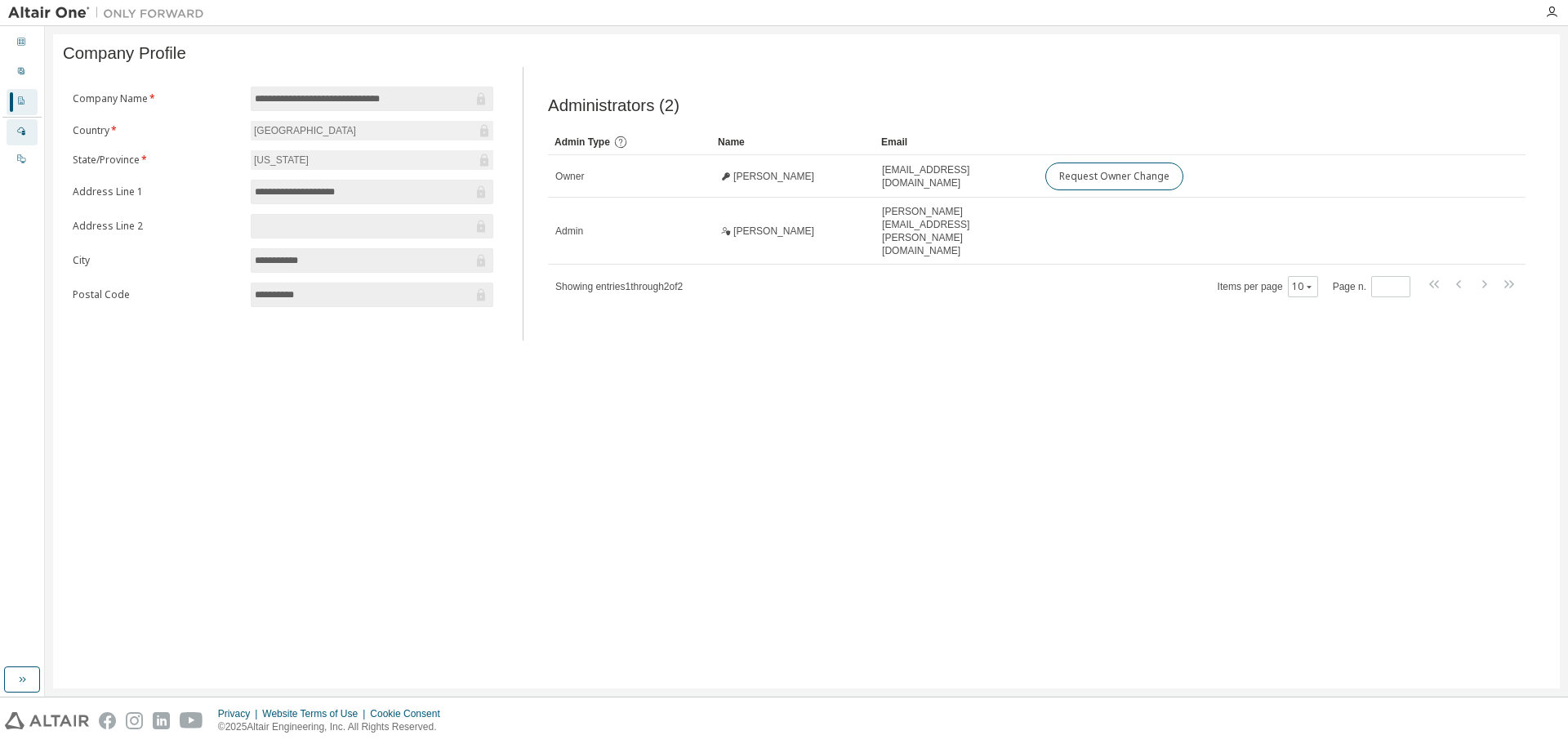
click at [22, 126] on div at bounding box center [21, 132] width 10 height 13
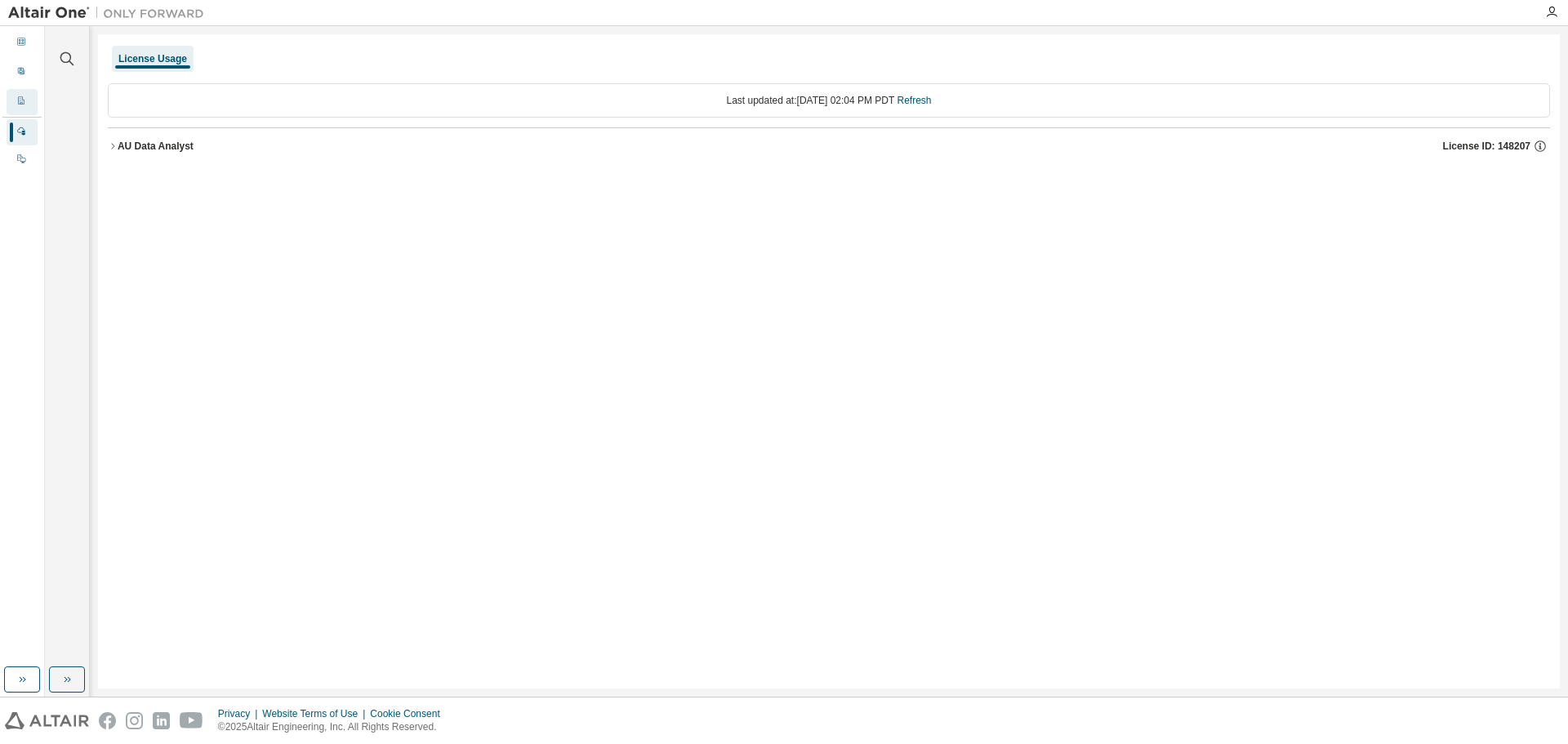
click at [14, 100] on div "Company Profile" at bounding box center [22, 101] width 31 height 26
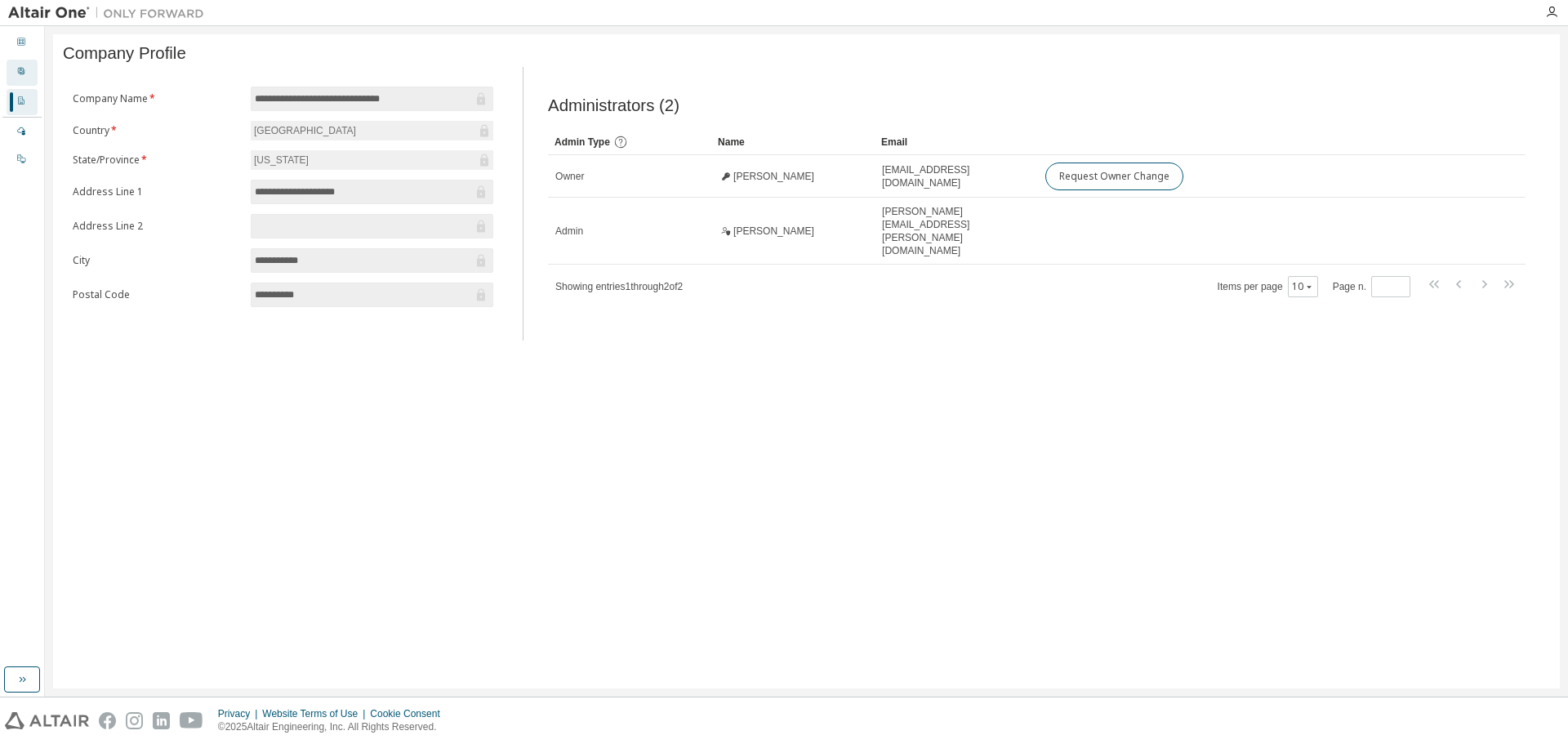
click at [24, 70] on icon at bounding box center [21, 71] width 7 height 7
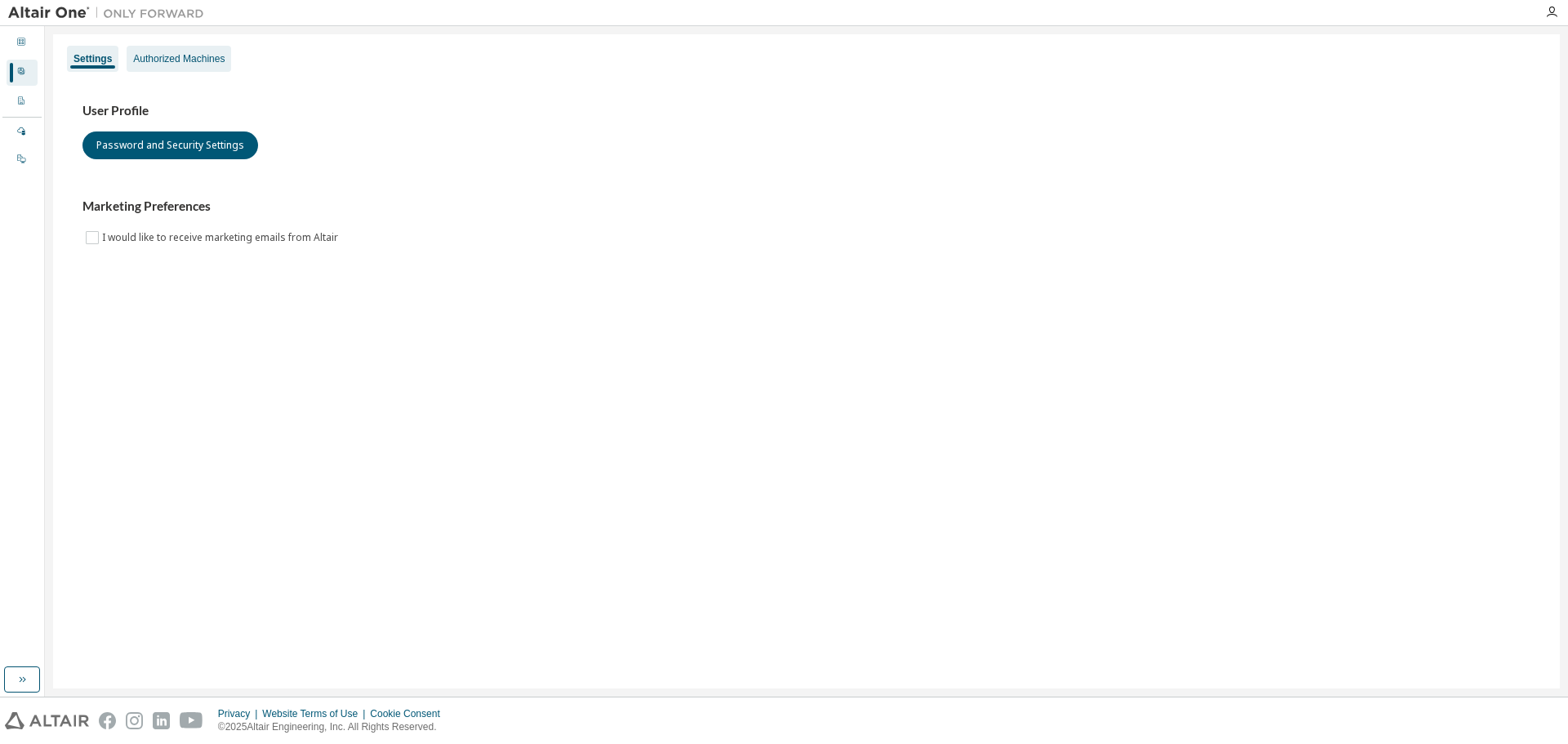
click at [203, 51] on div "Authorized Machines" at bounding box center [179, 58] width 105 height 26
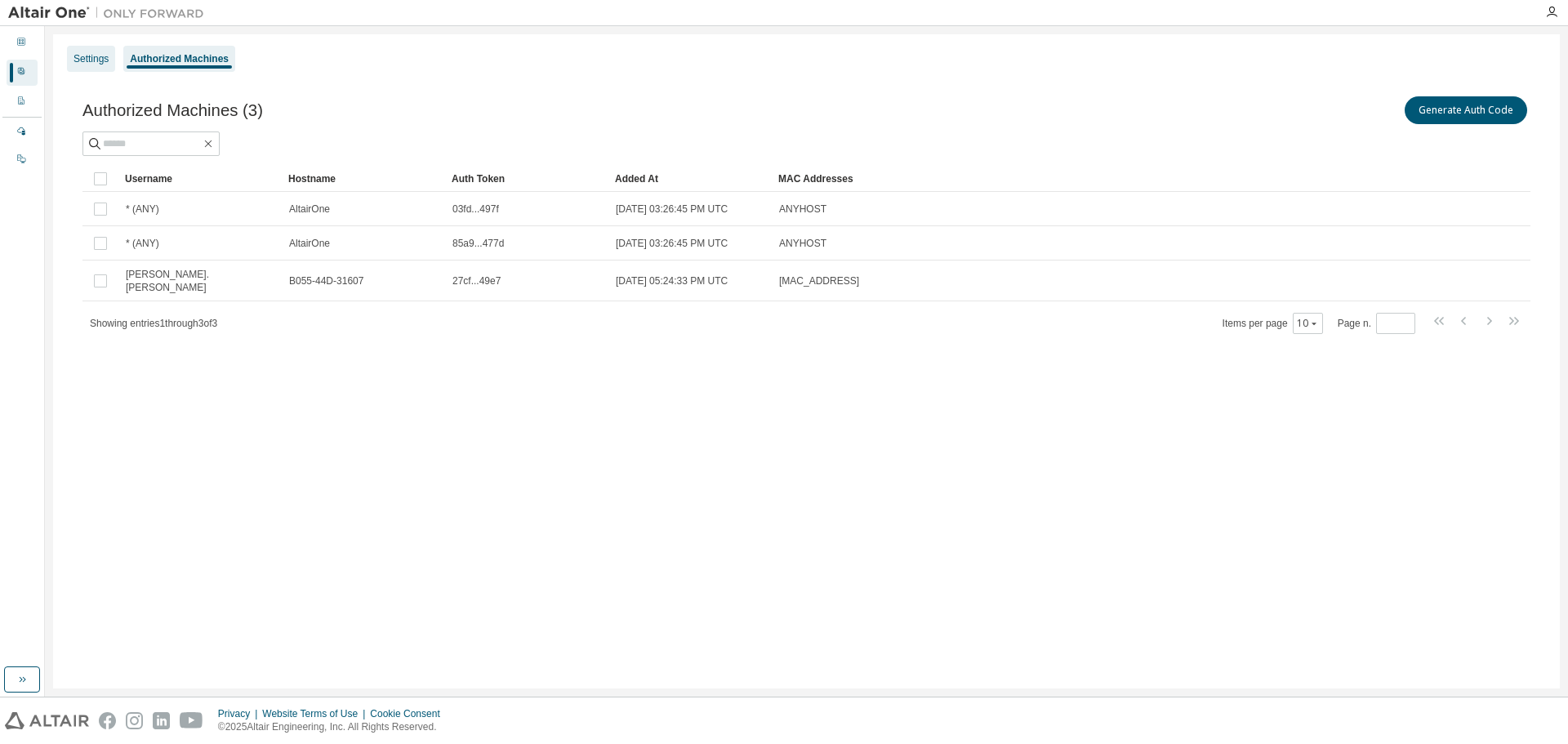
click at [95, 56] on div "Settings" at bounding box center [91, 58] width 35 height 13
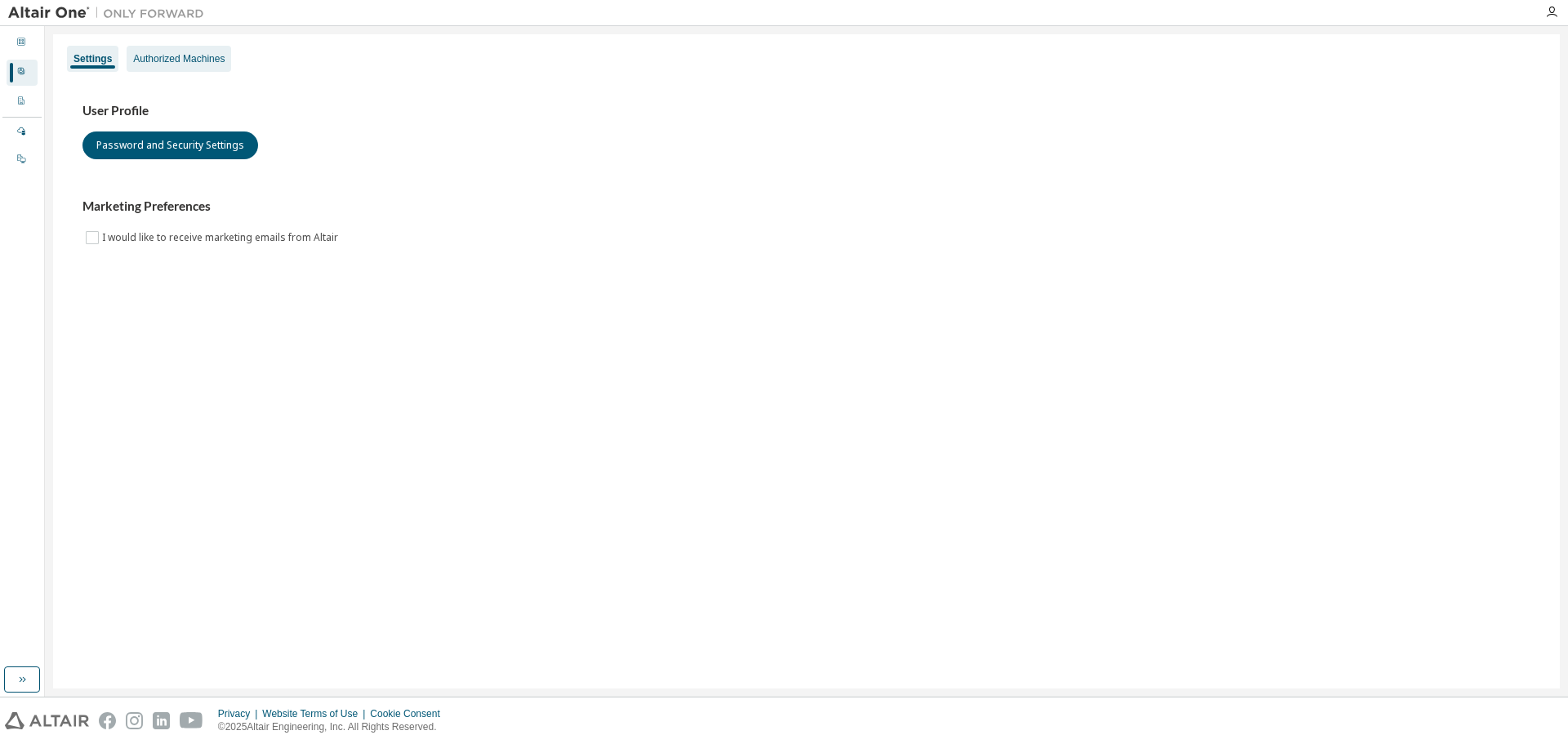
click at [163, 57] on div "Authorized Machines" at bounding box center [179, 58] width 91 height 13
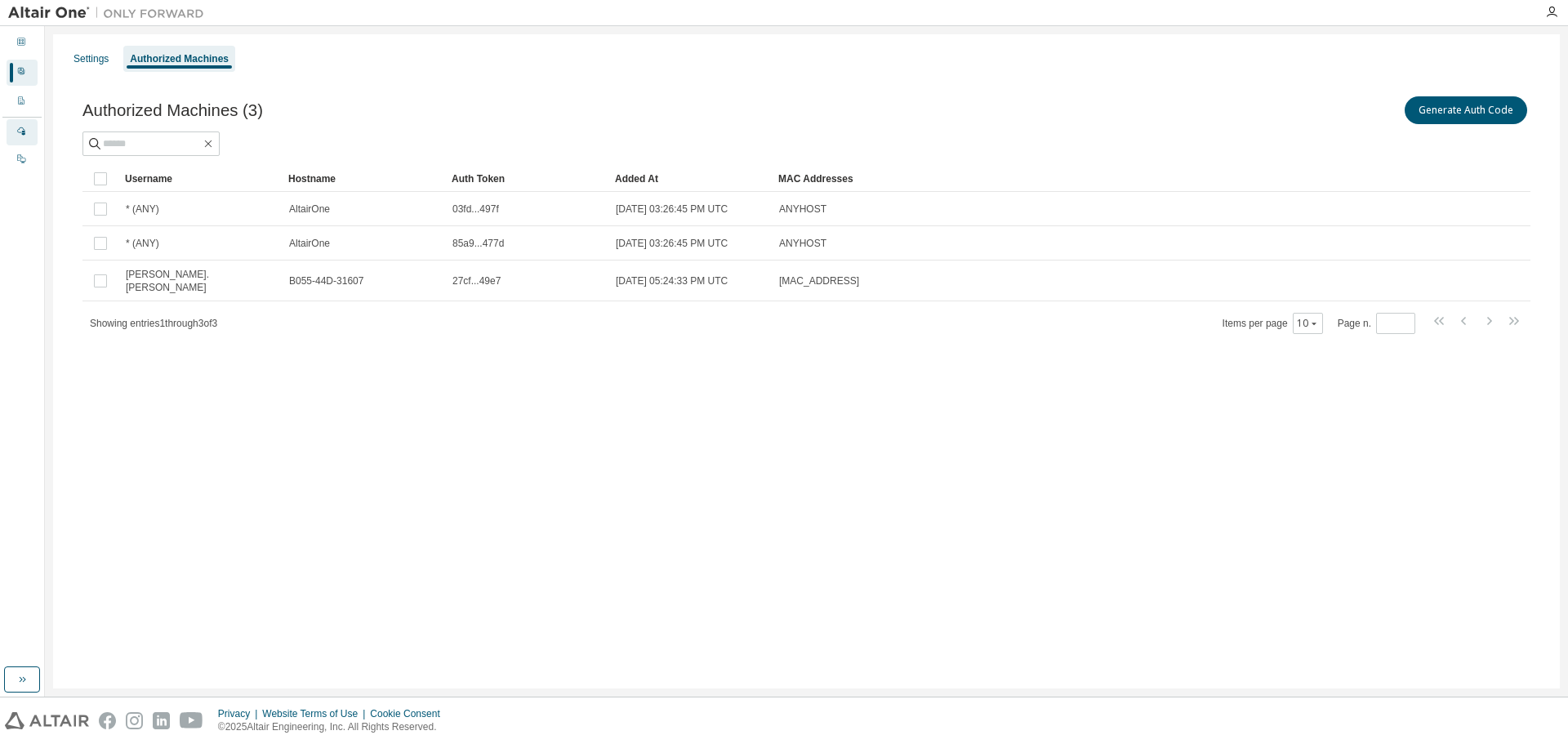
click at [22, 133] on icon at bounding box center [21, 132] width 8 height 8
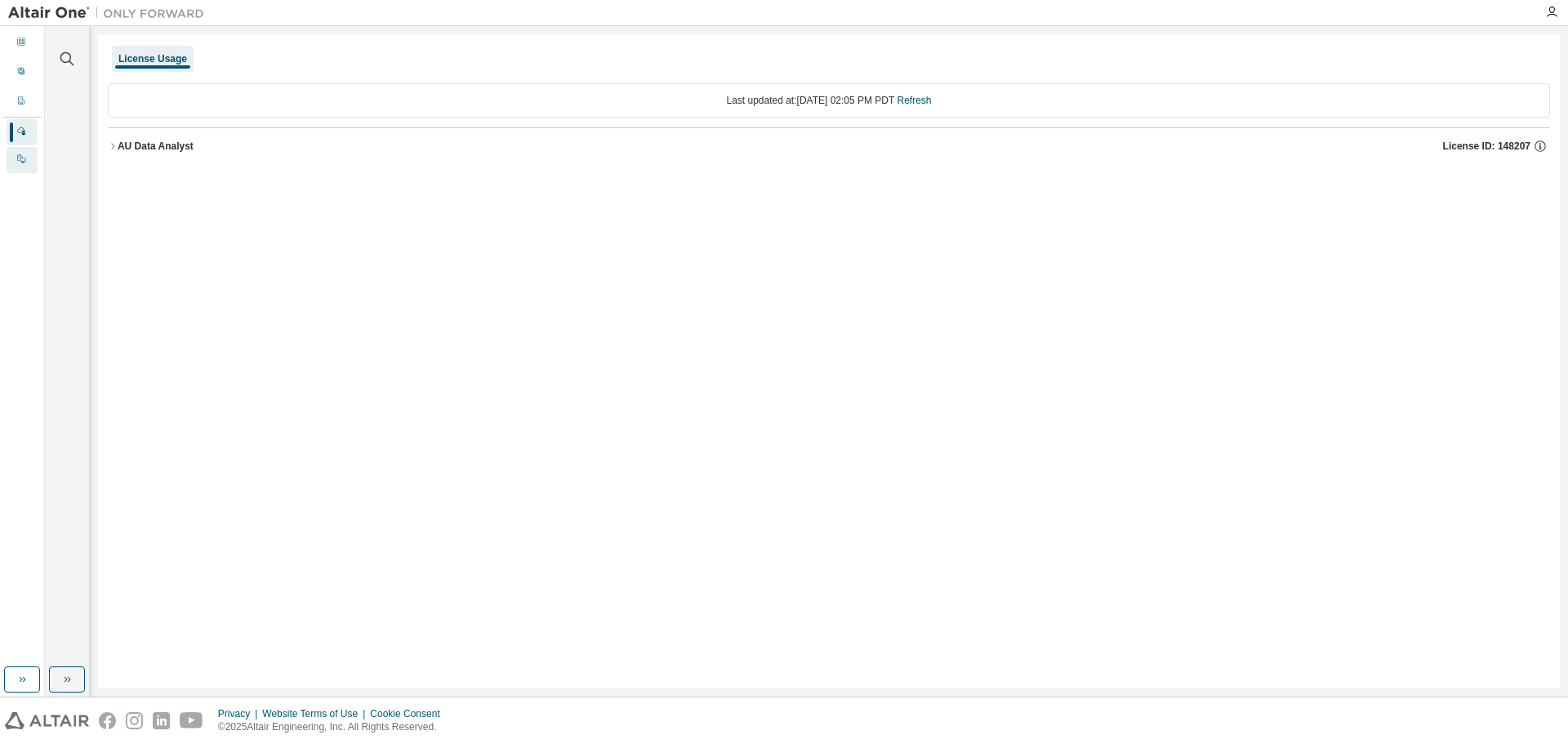
click at [21, 160] on icon at bounding box center [21, 159] width 10 height 10
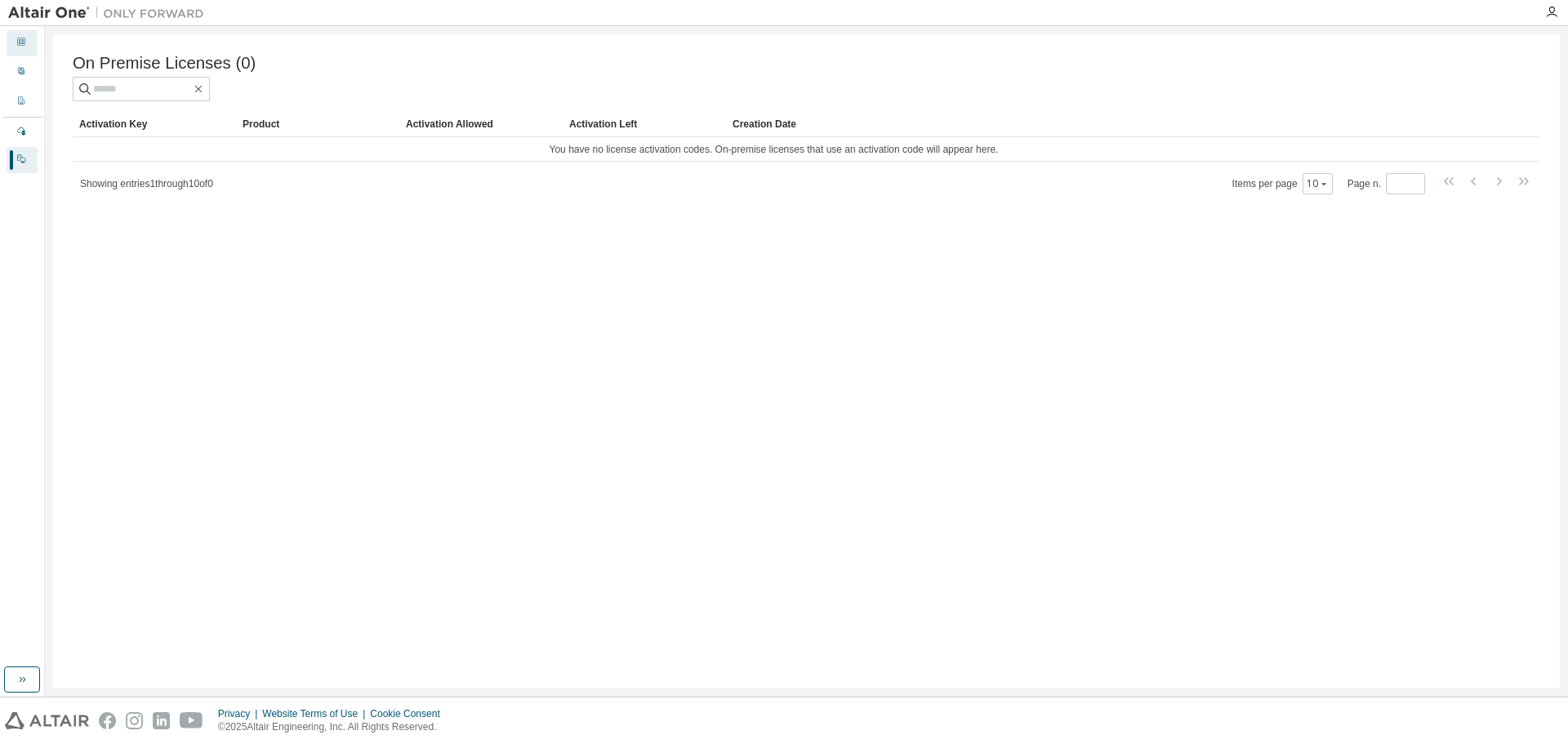
click at [20, 39] on icon at bounding box center [21, 42] width 10 height 10
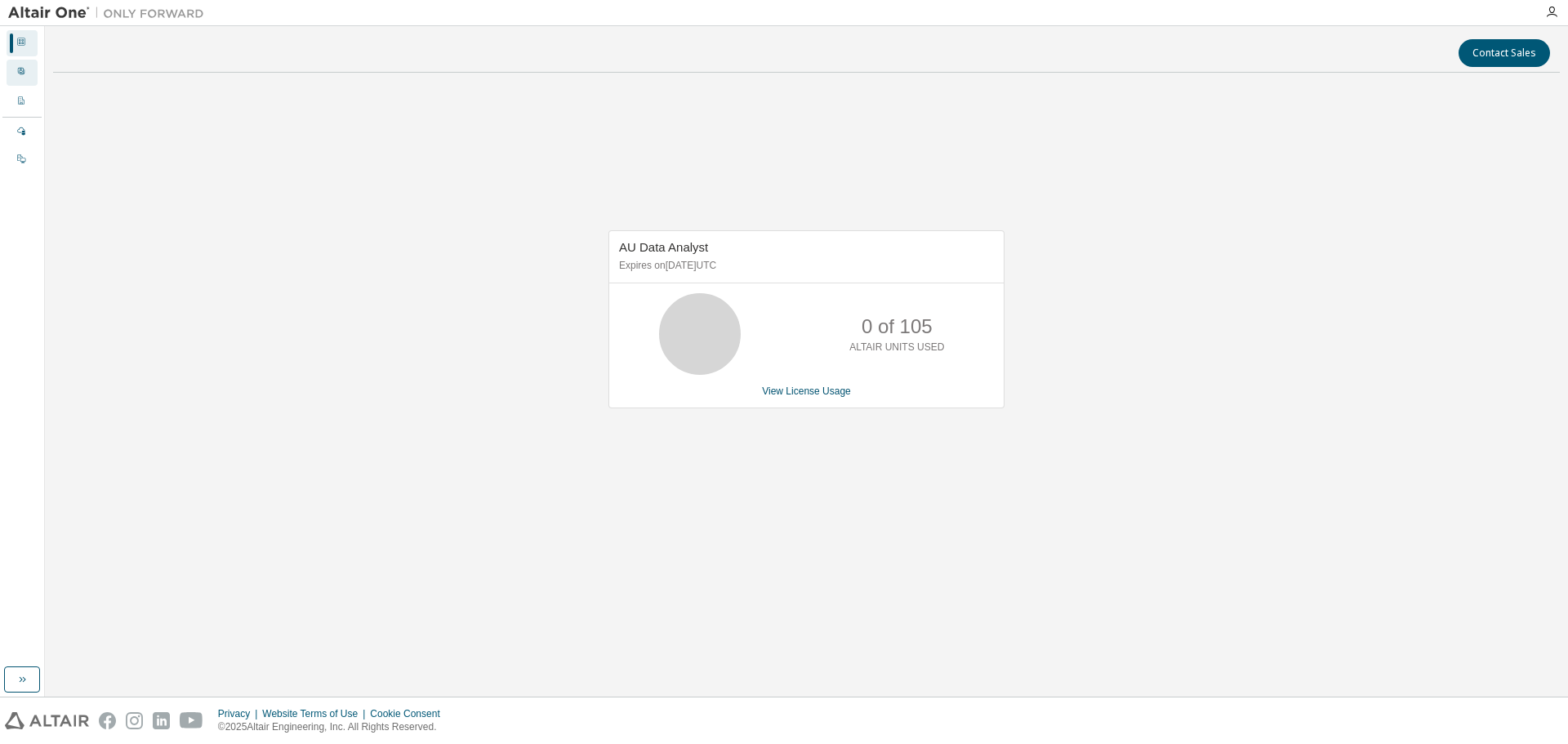
click at [18, 62] on div "User Profile" at bounding box center [22, 73] width 31 height 26
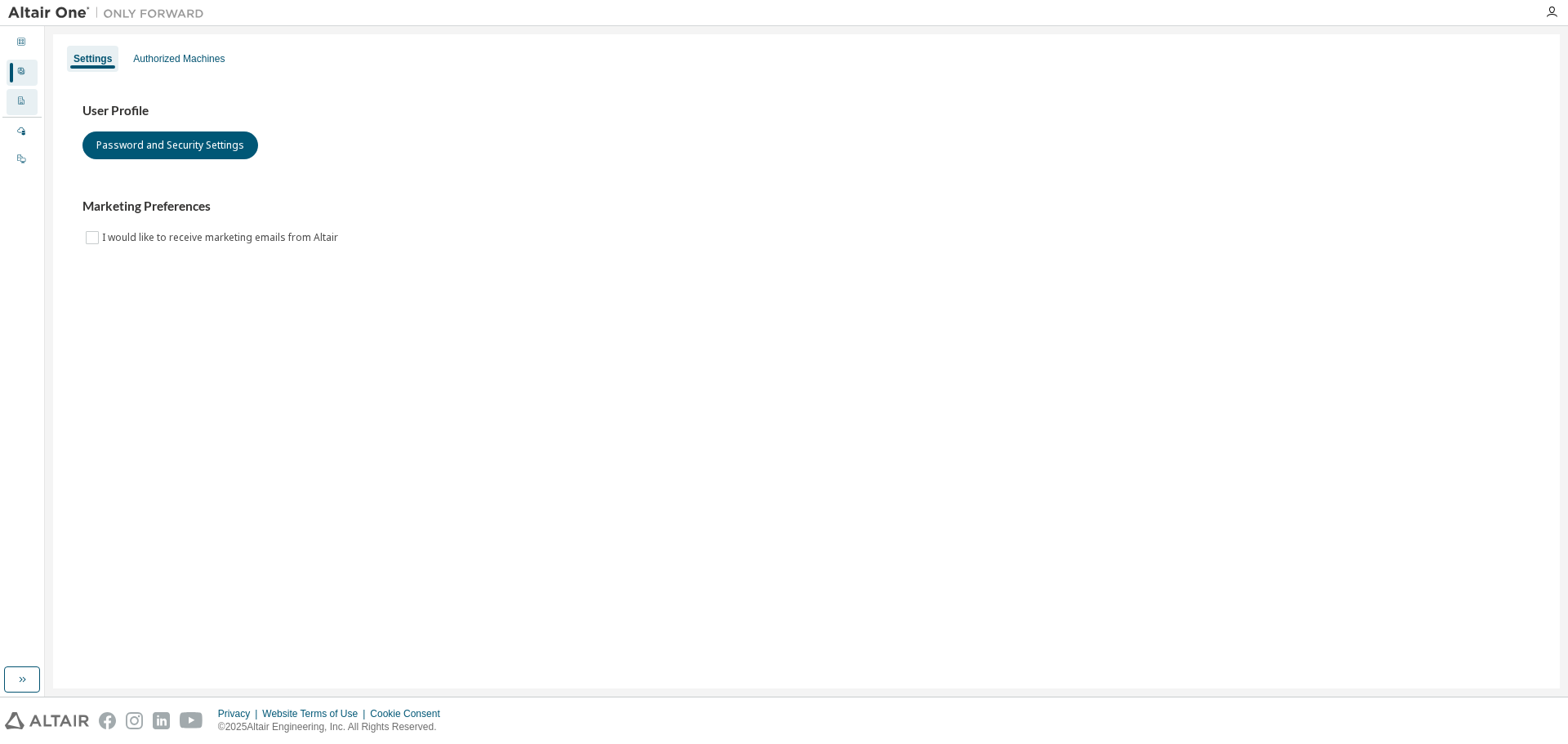
click at [14, 91] on div "Company Profile" at bounding box center [22, 101] width 31 height 26
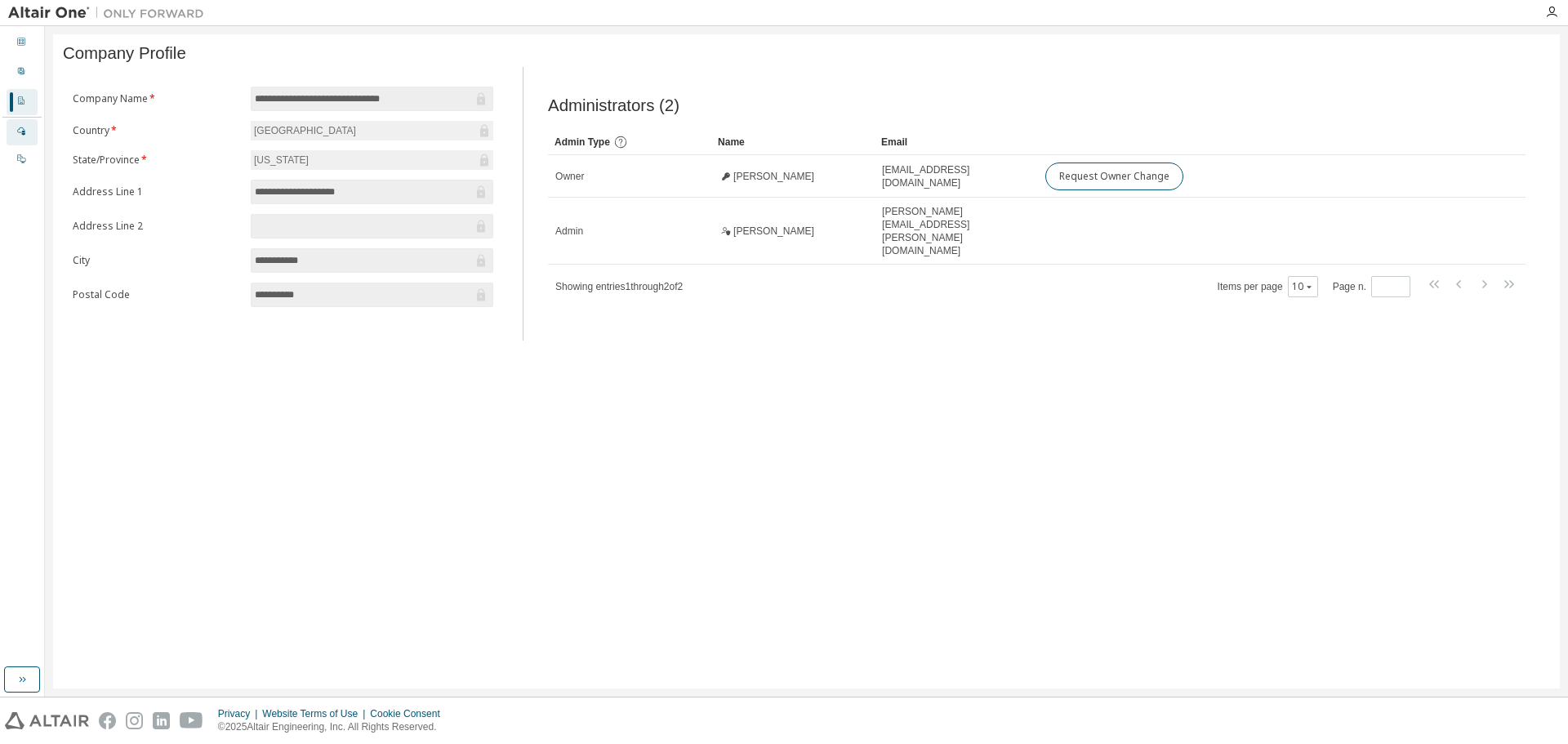
click at [25, 130] on icon at bounding box center [21, 131] width 10 height 10
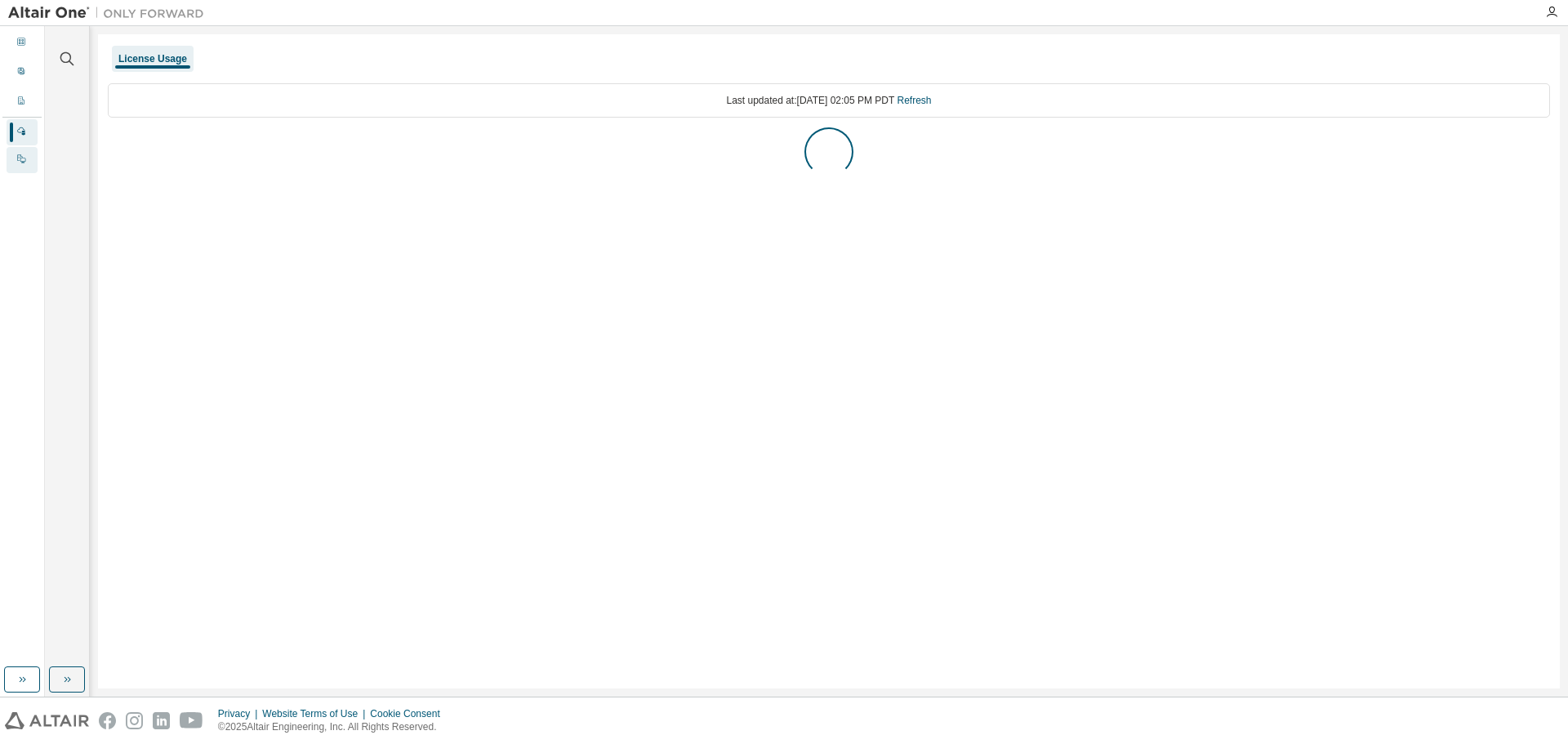
click at [23, 166] on div at bounding box center [21, 160] width 10 height 13
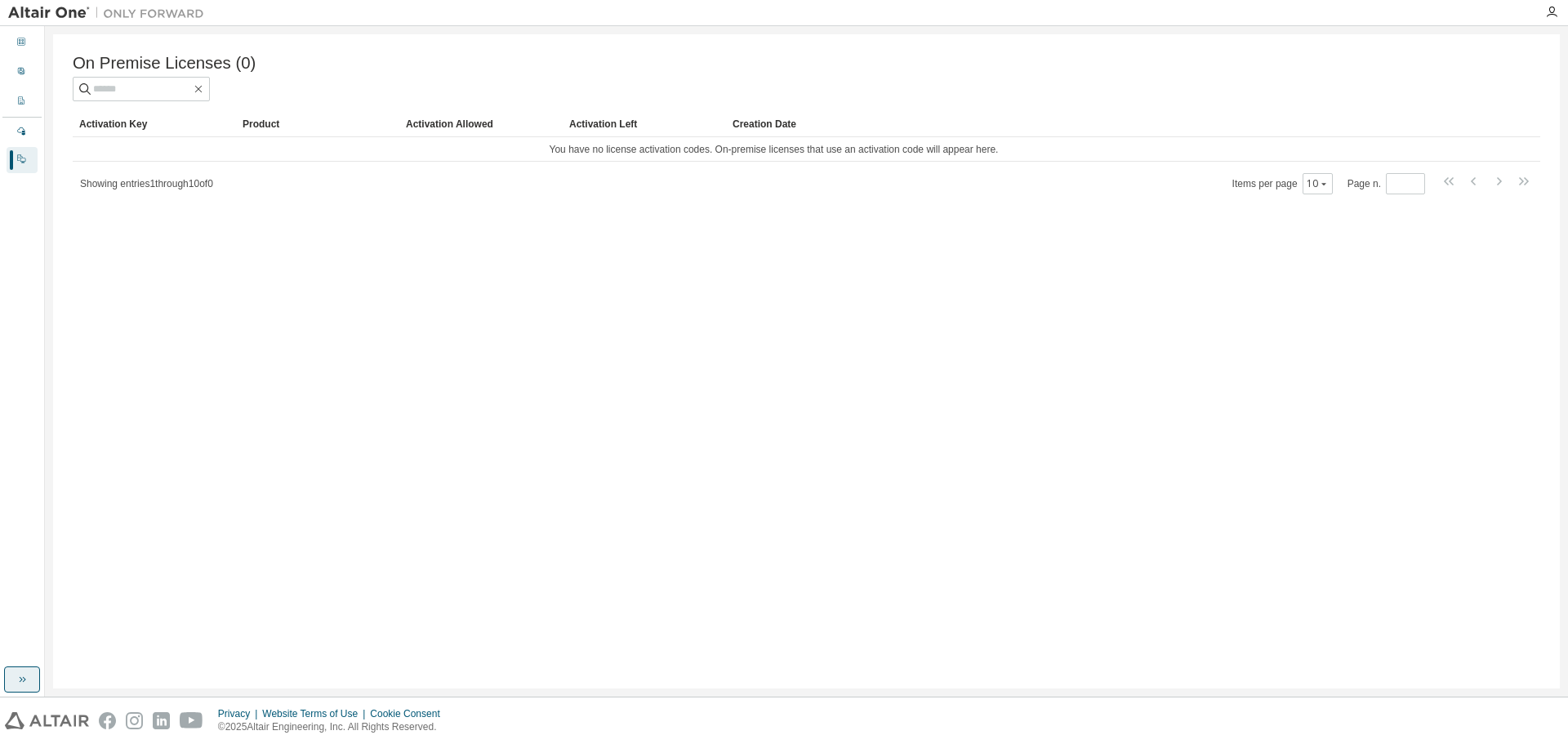
click at [28, 683] on icon "button" at bounding box center [21, 679] width 13 height 13
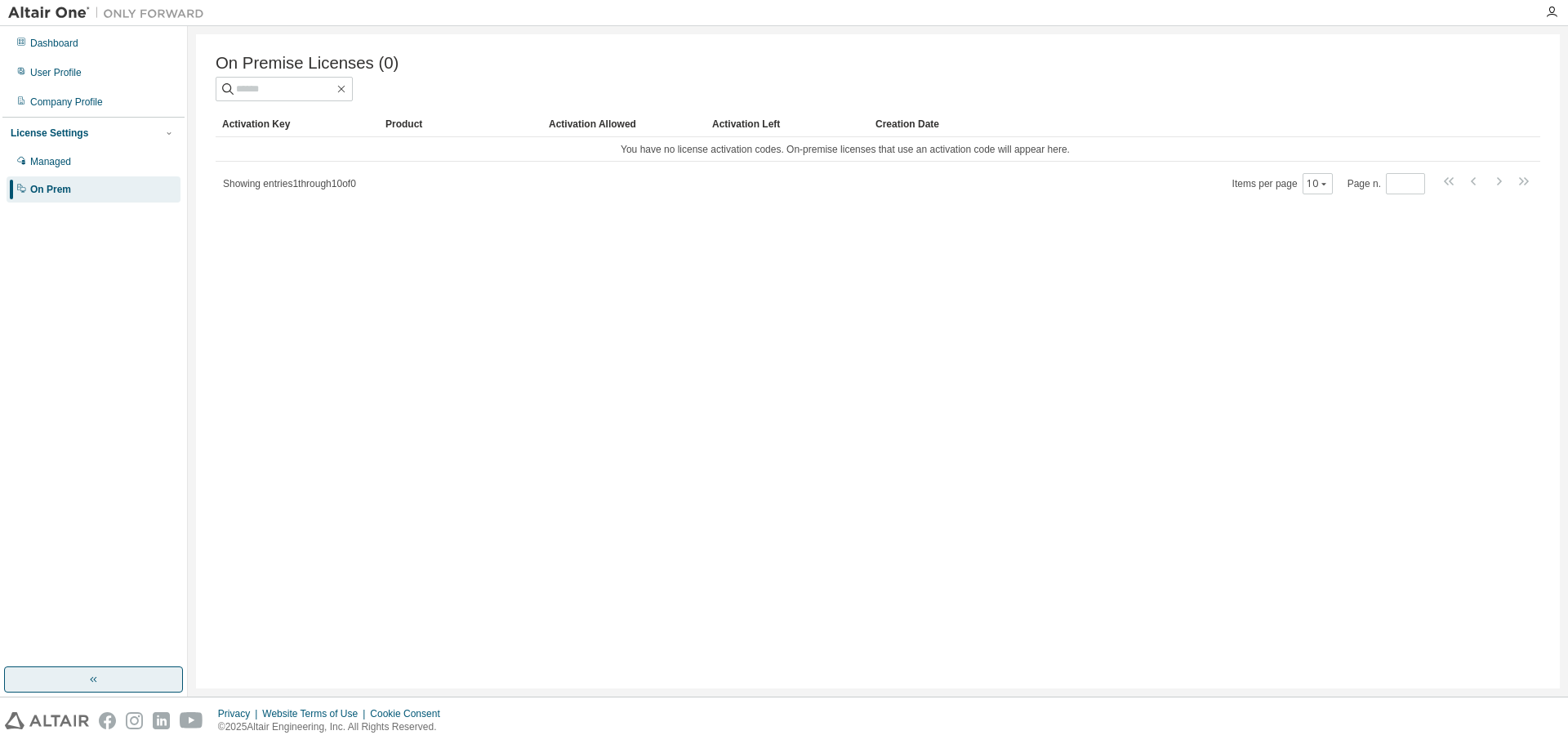
click at [54, 13] on img at bounding box center [111, 13] width 204 height 16
click at [171, 16] on img at bounding box center [111, 13] width 204 height 16
click at [1545, 6] on icon "button" at bounding box center [1551, 12] width 13 height 13
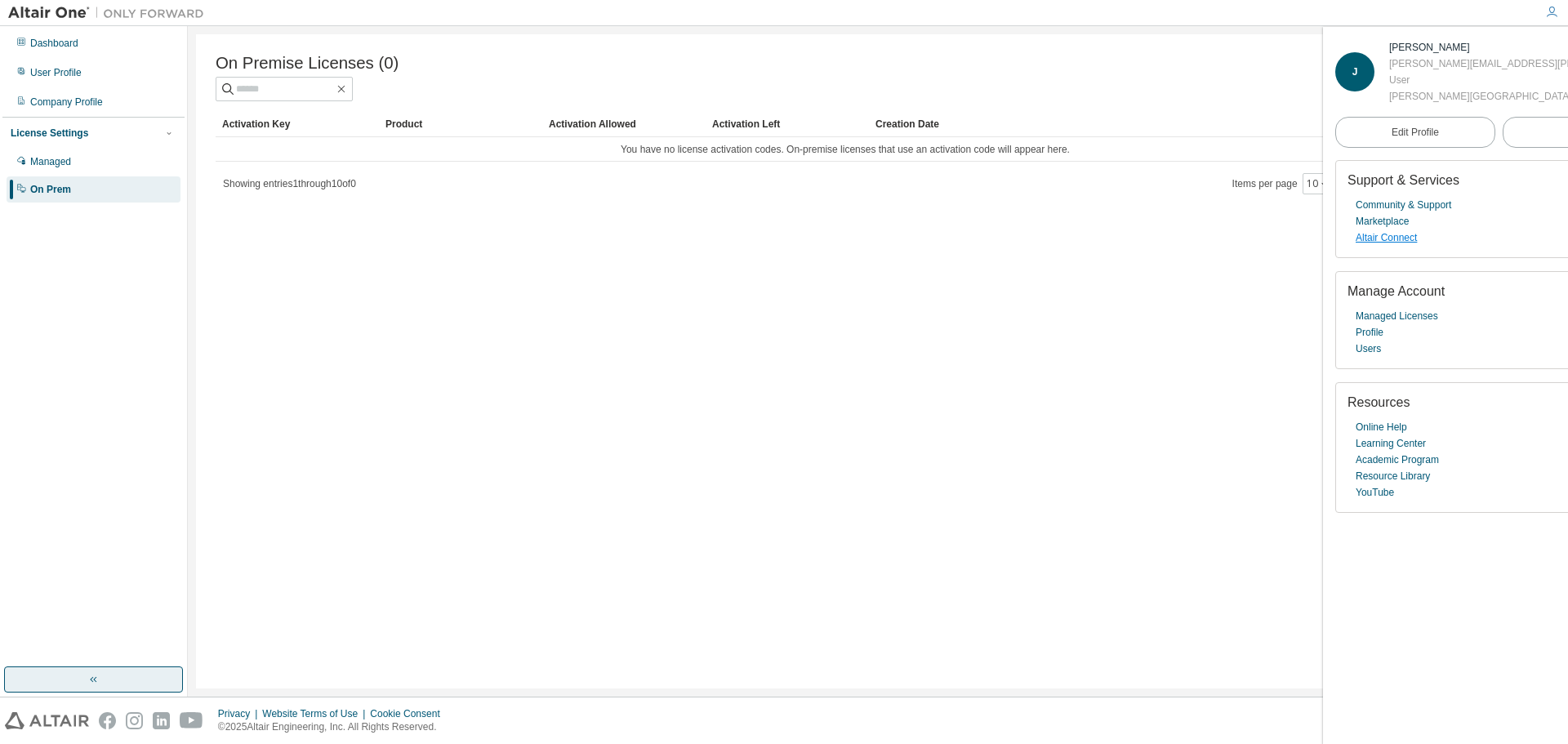
click at [1387, 243] on link "Altair Connect" at bounding box center [1386, 237] width 62 height 16
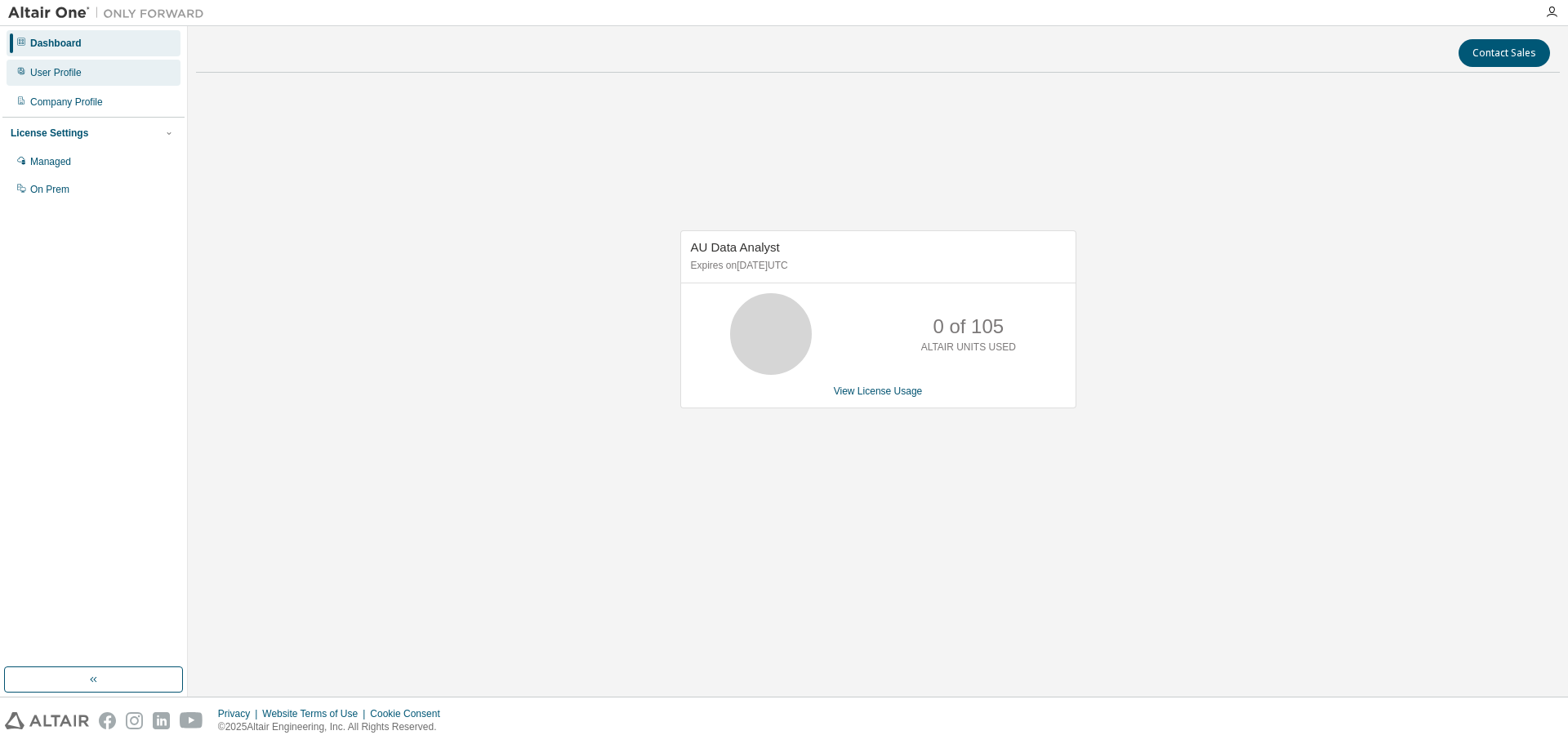
click at [53, 76] on div "User Profile" at bounding box center [56, 72] width 52 height 13
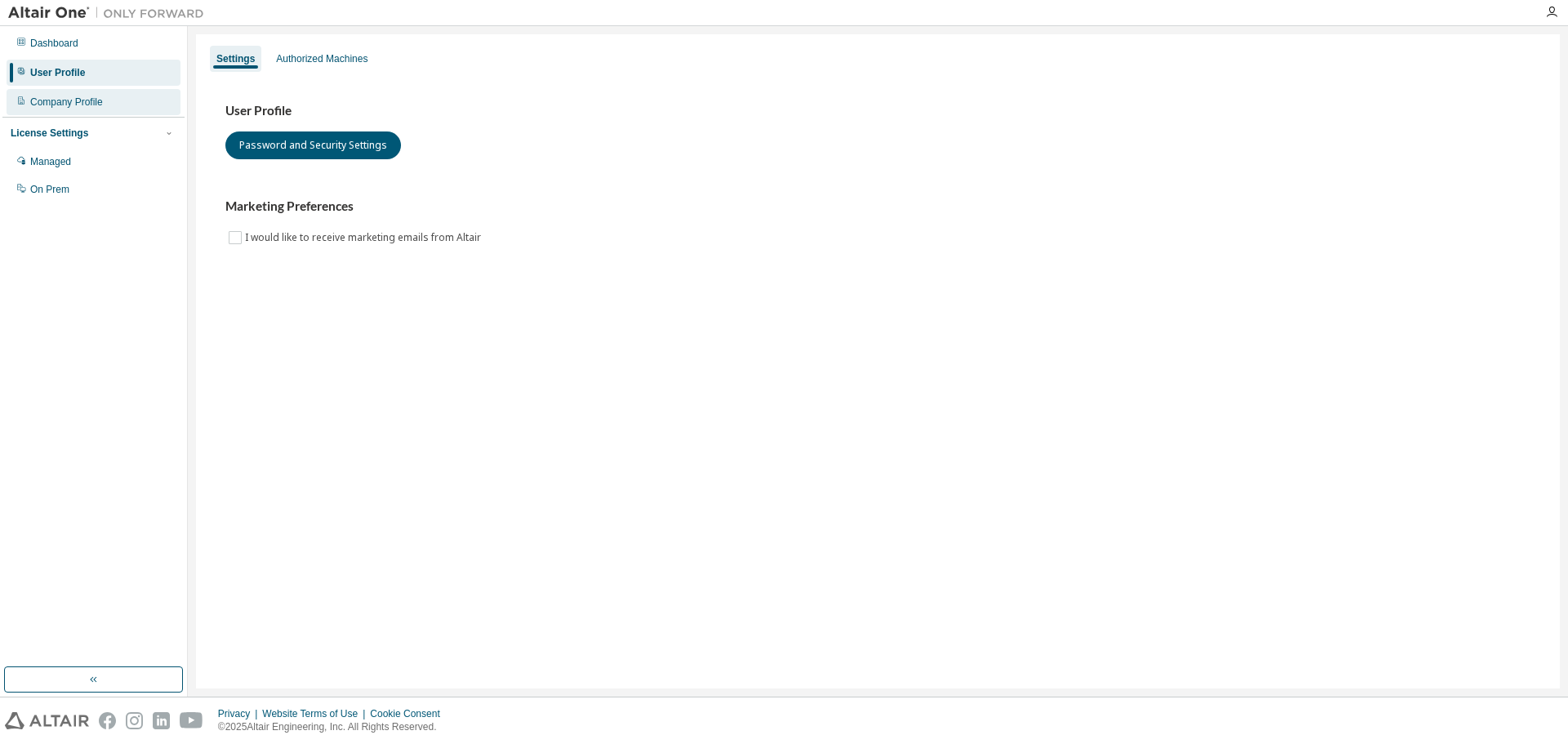
click at [73, 111] on div "Company Profile" at bounding box center [94, 101] width 174 height 26
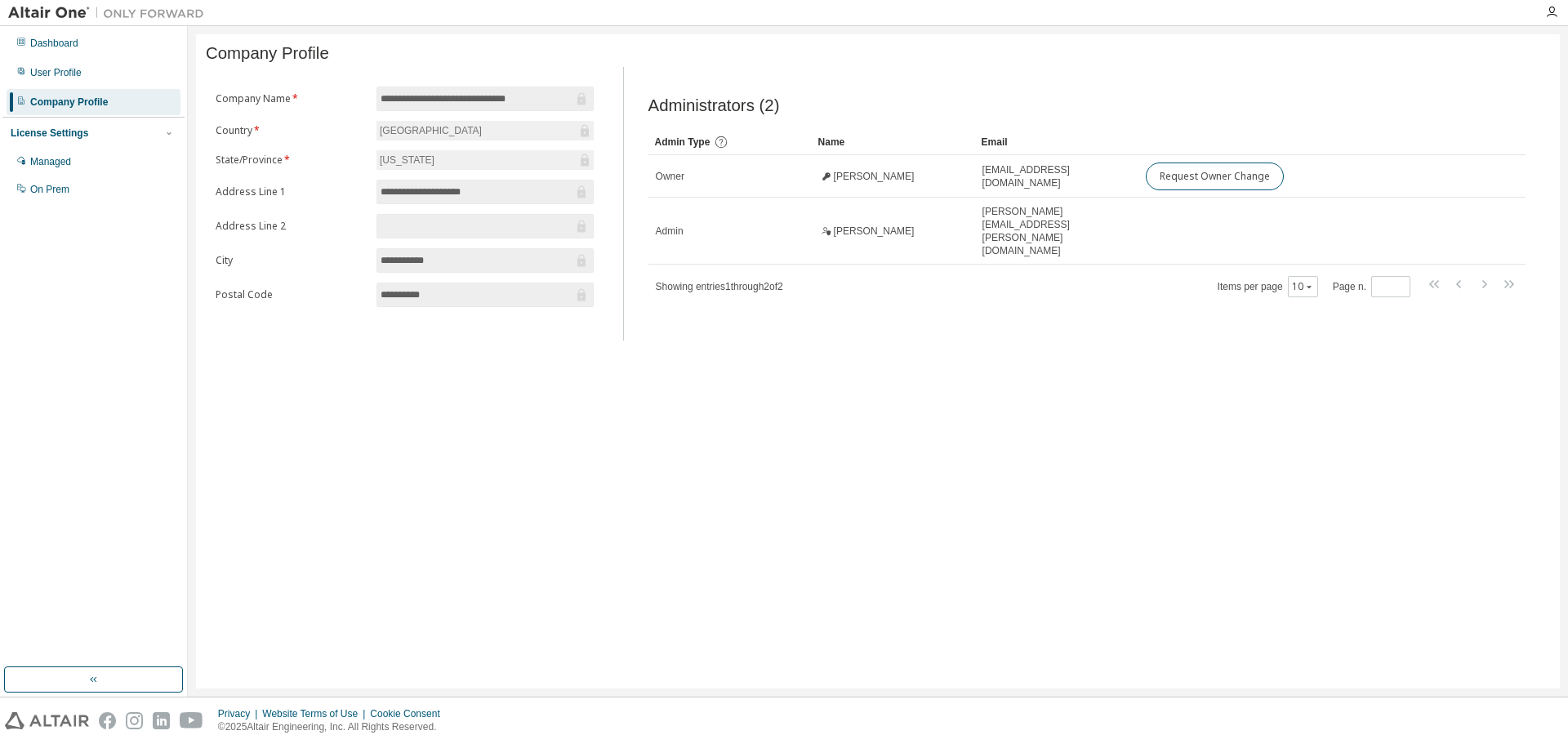
click at [62, 141] on div "License Settings Managed On Prem" at bounding box center [94, 160] width 182 height 87
click at [59, 159] on div "Managed" at bounding box center [51, 161] width 41 height 13
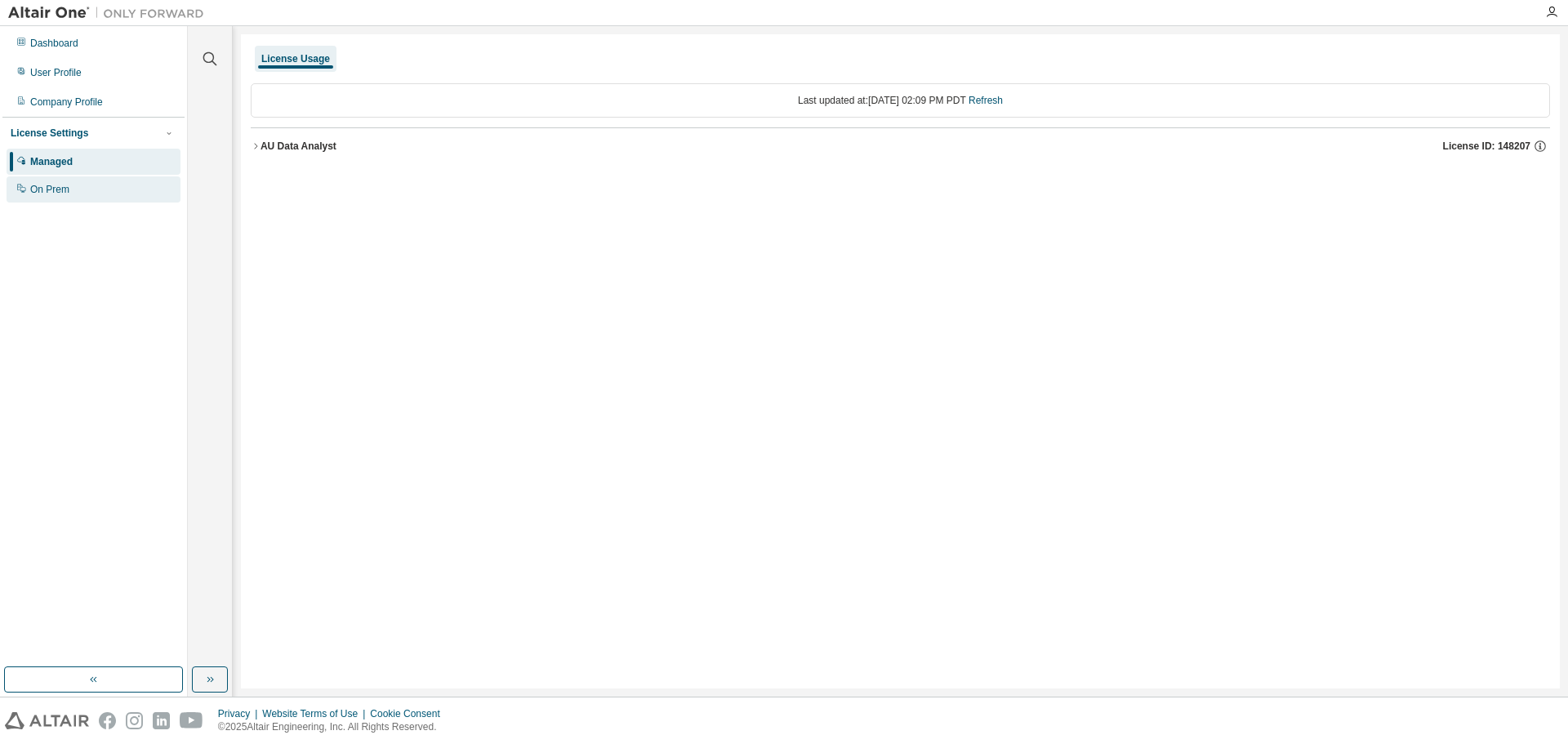
click at [67, 191] on div "On Prem" at bounding box center [50, 189] width 39 height 13
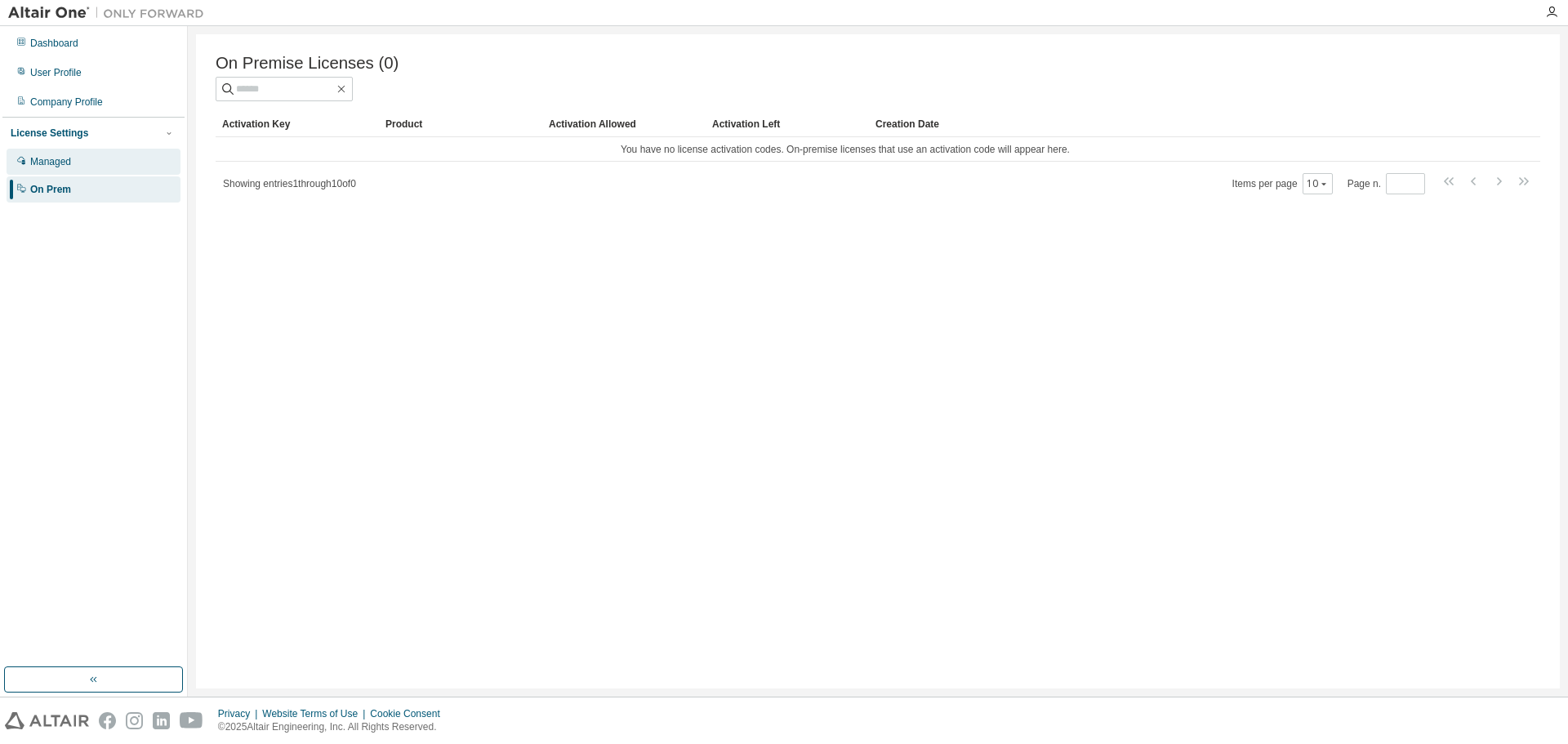
click at [60, 165] on div "Managed" at bounding box center [51, 161] width 41 height 13
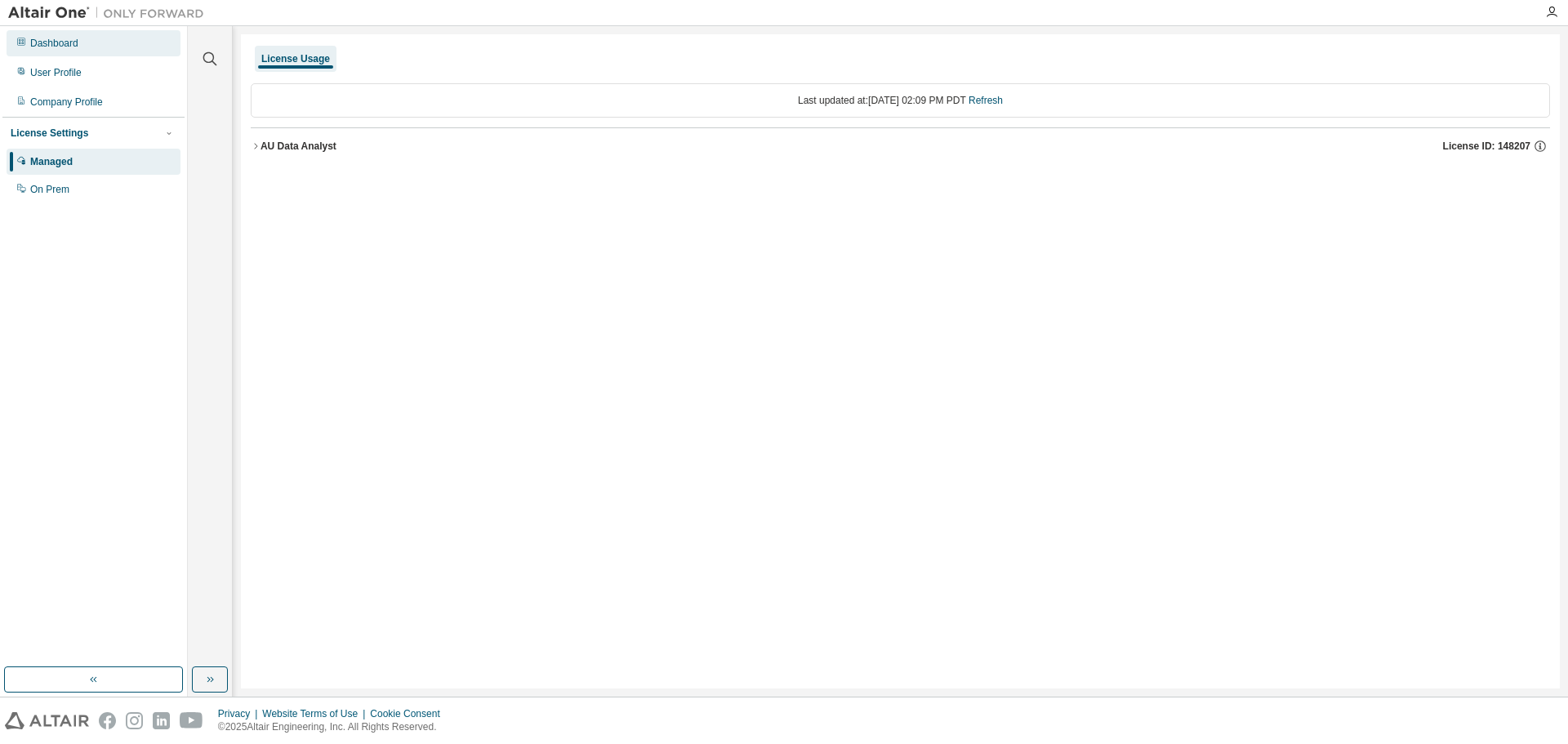
click at [52, 35] on div "Dashboard" at bounding box center [94, 43] width 174 height 26
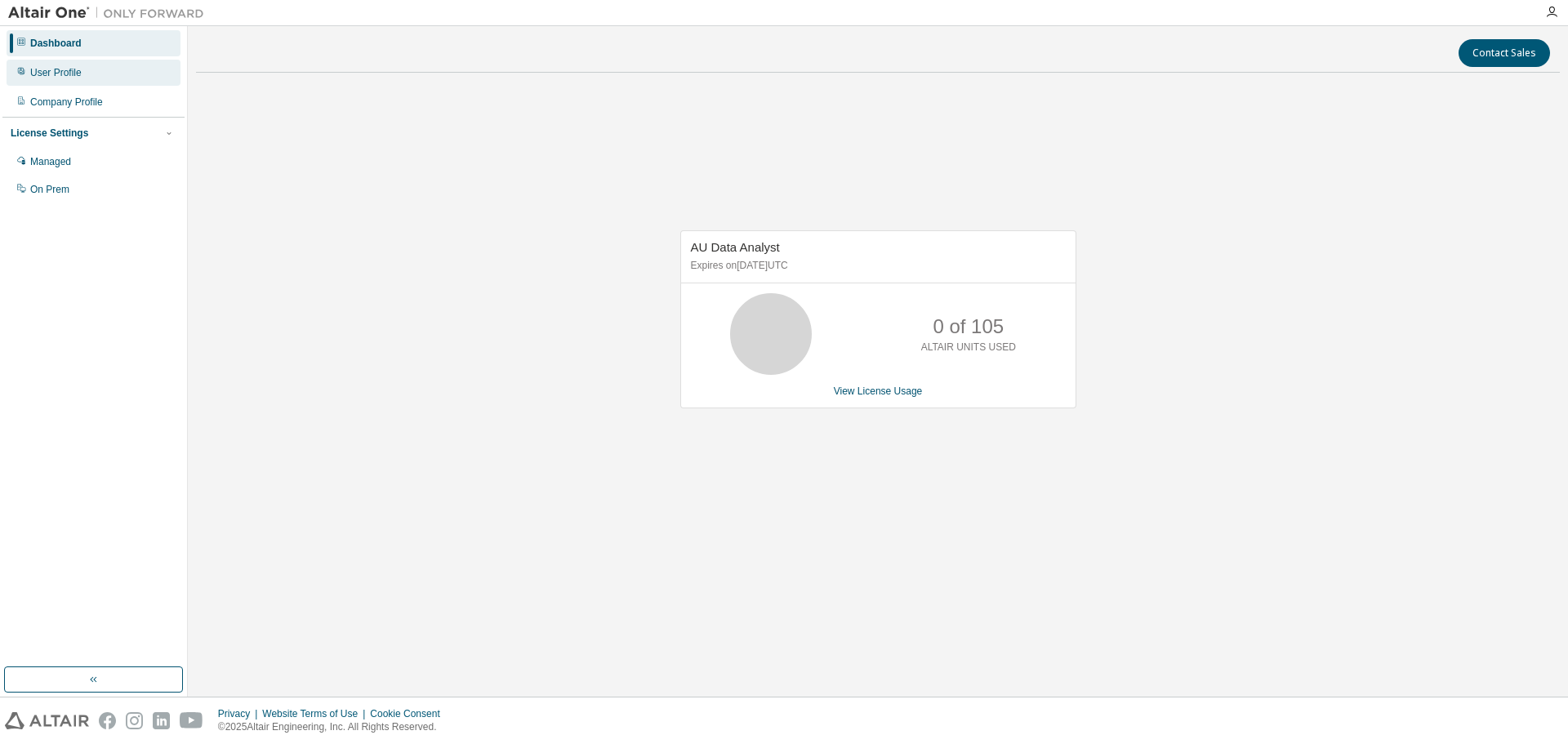
click at [54, 69] on div "User Profile" at bounding box center [56, 72] width 52 height 13
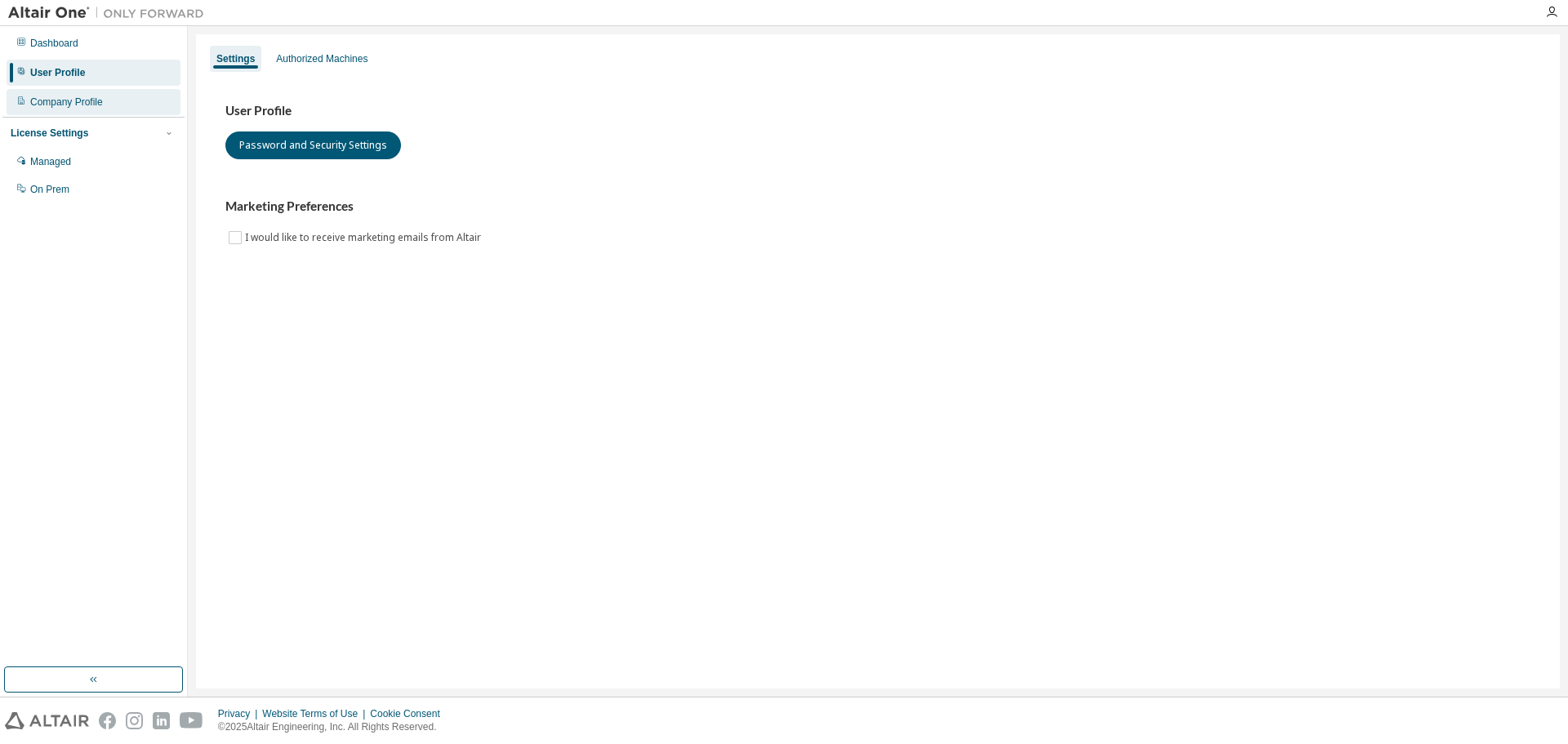
click at [56, 96] on div "Company Profile" at bounding box center [67, 101] width 73 height 13
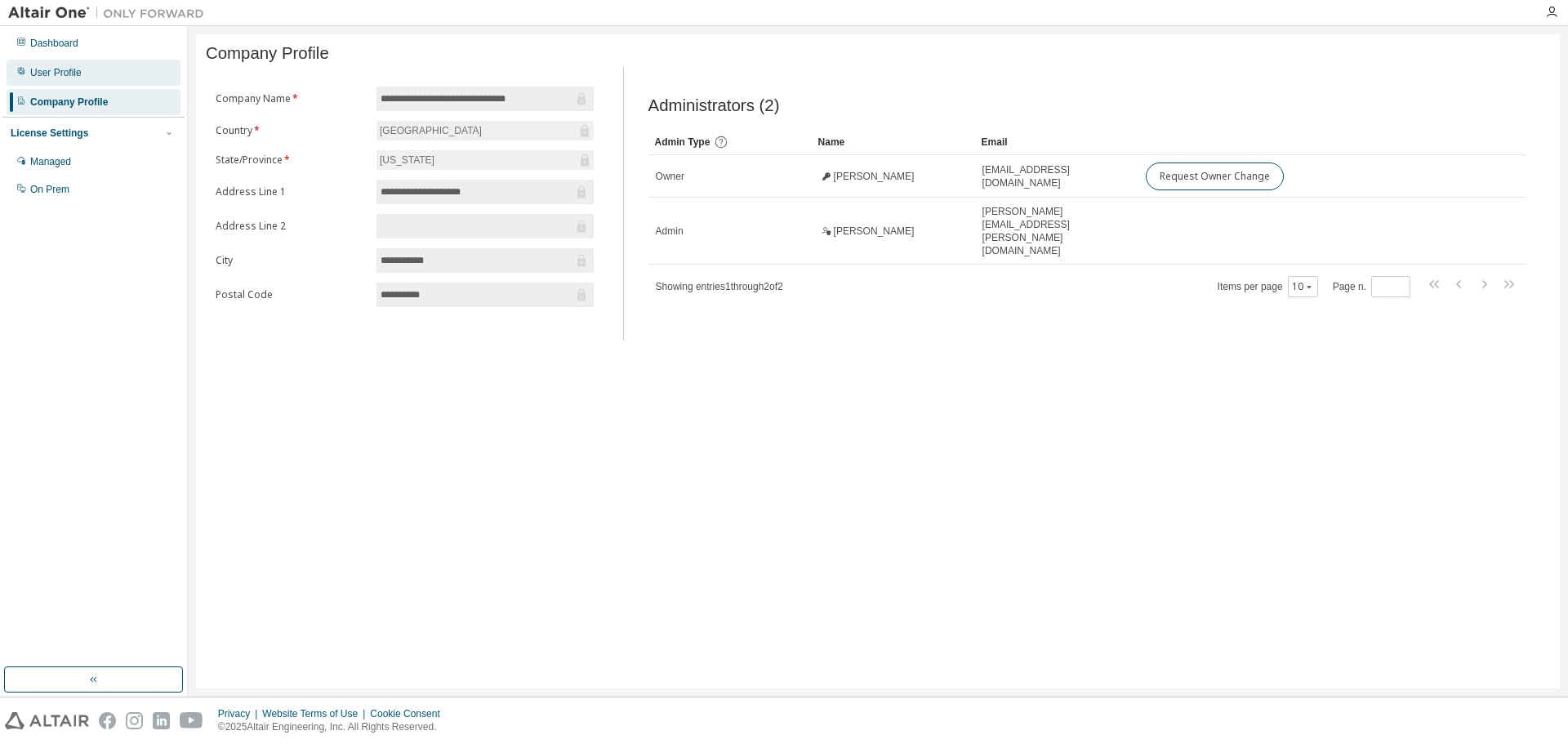
click at [62, 78] on div "User Profile" at bounding box center [56, 72] width 52 height 13
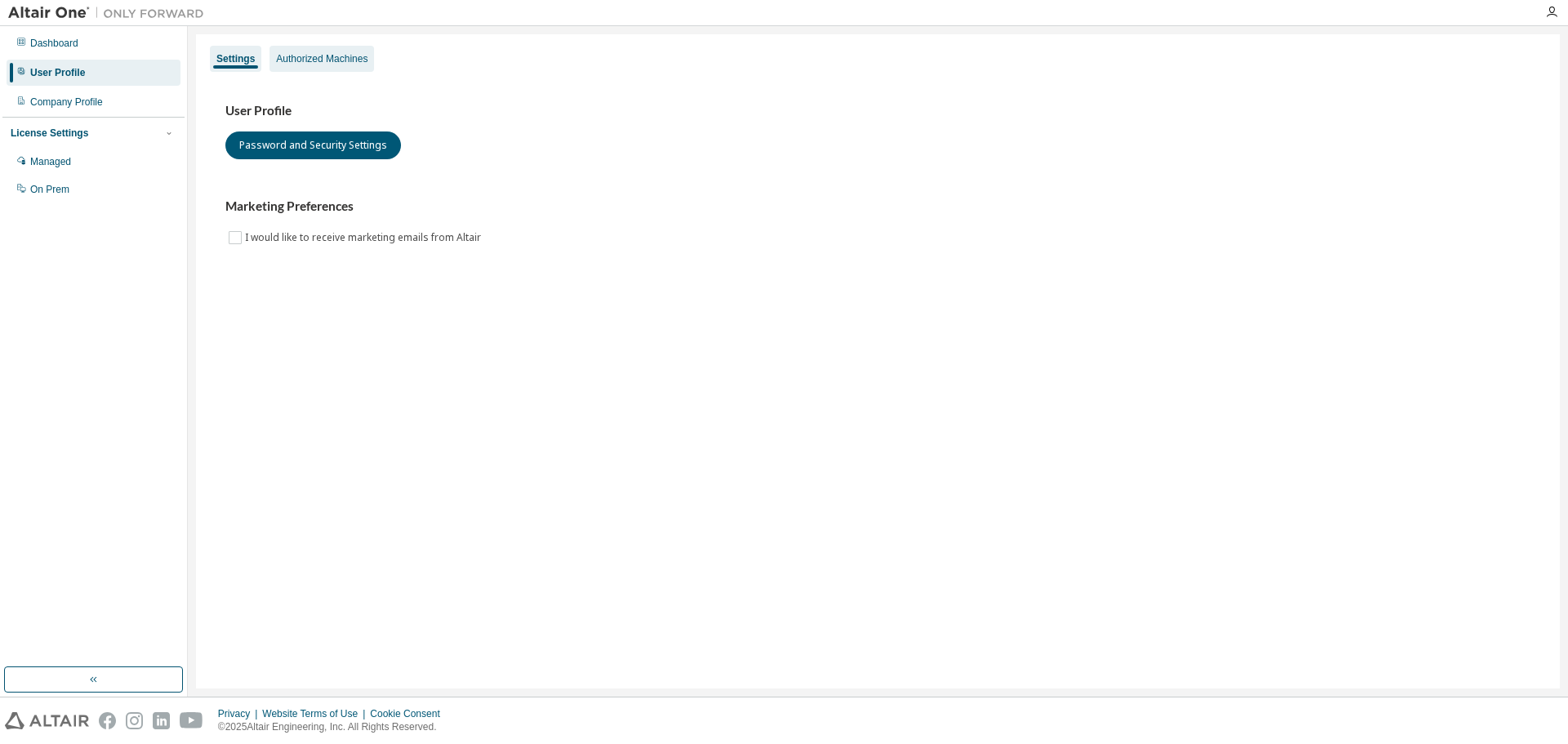
click at [340, 52] on div "Authorized Machines" at bounding box center [322, 58] width 91 height 13
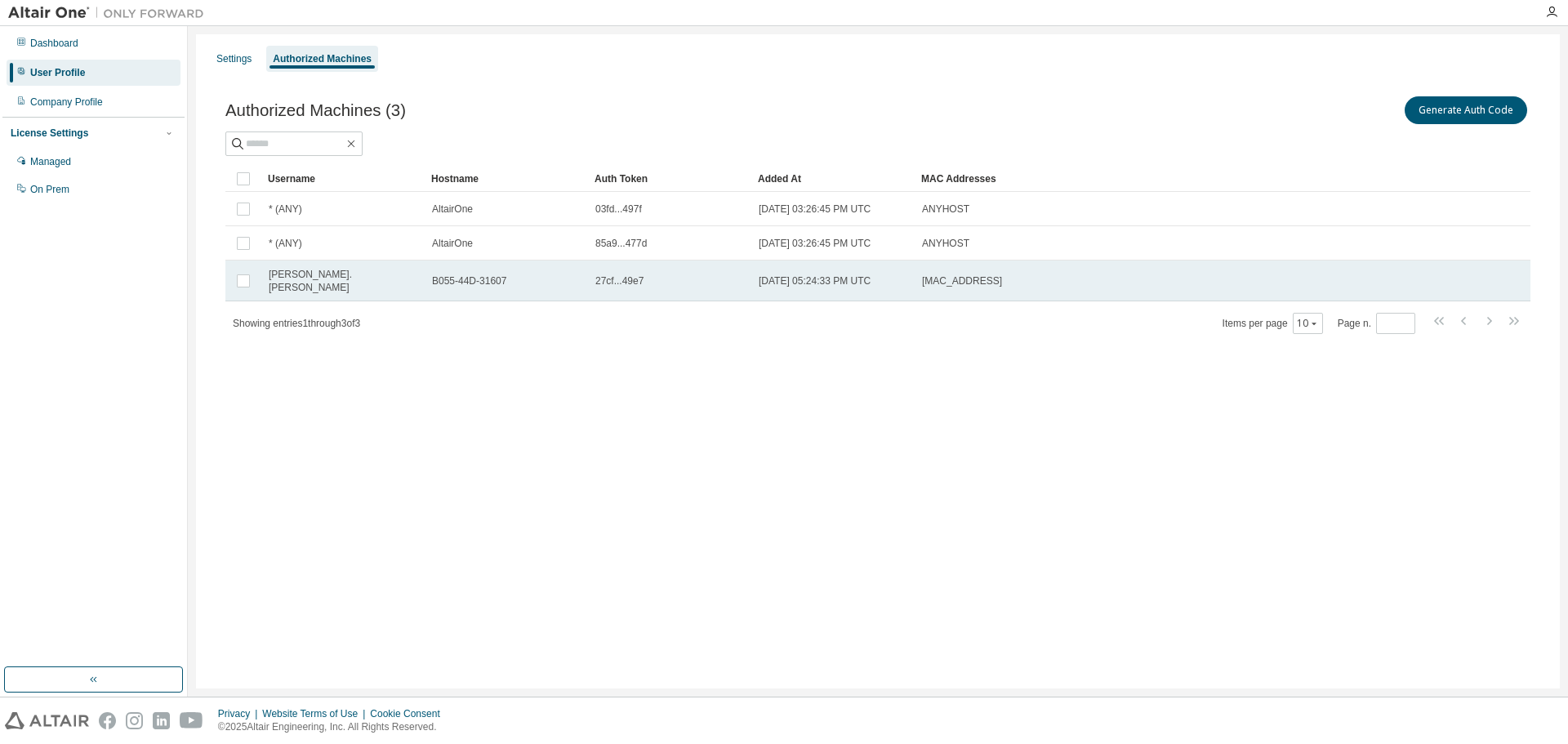
click at [616, 280] on span "27cf...49e7" at bounding box center [619, 280] width 48 height 13
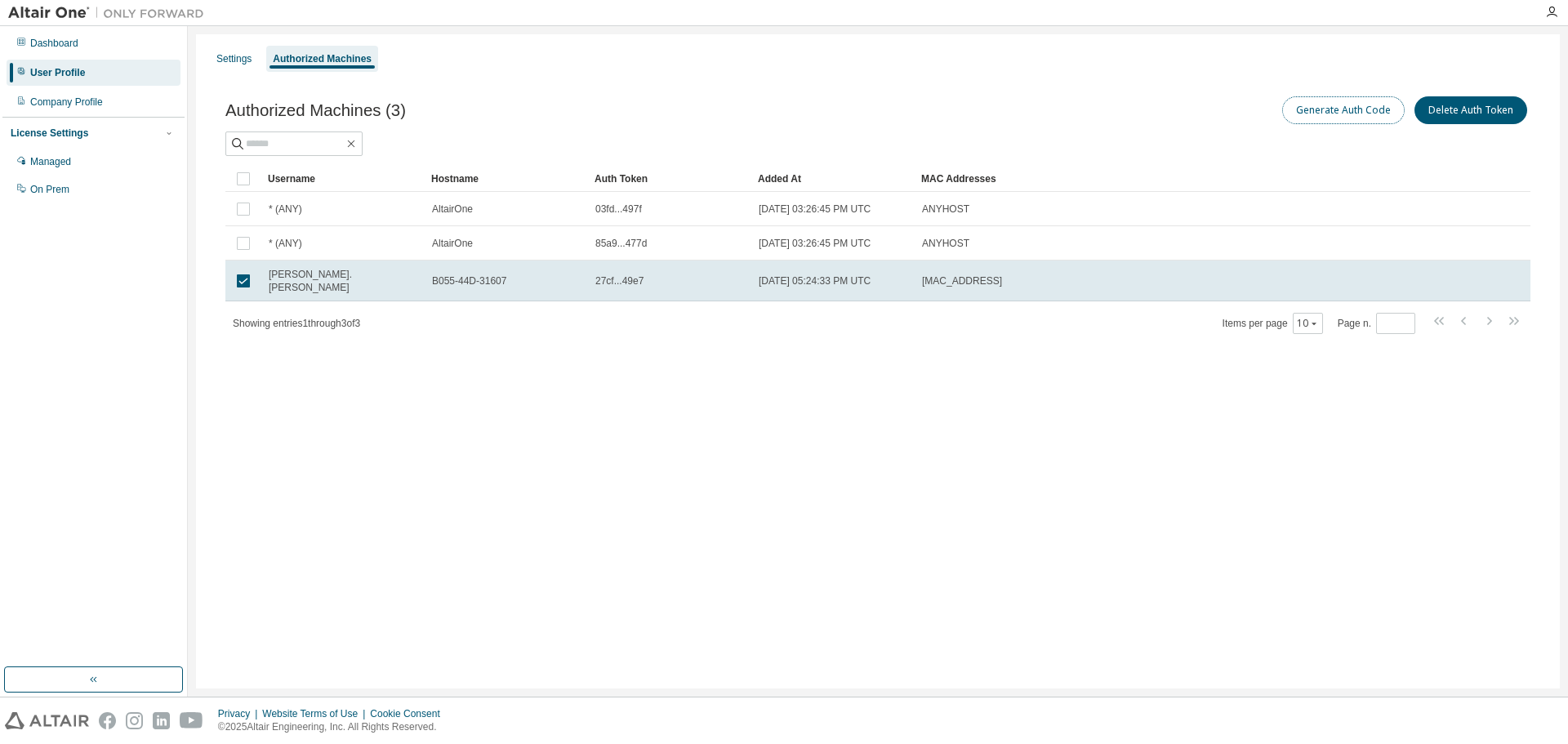
click at [1323, 109] on button "Generate Auth Code" at bounding box center [1343, 110] width 122 height 28
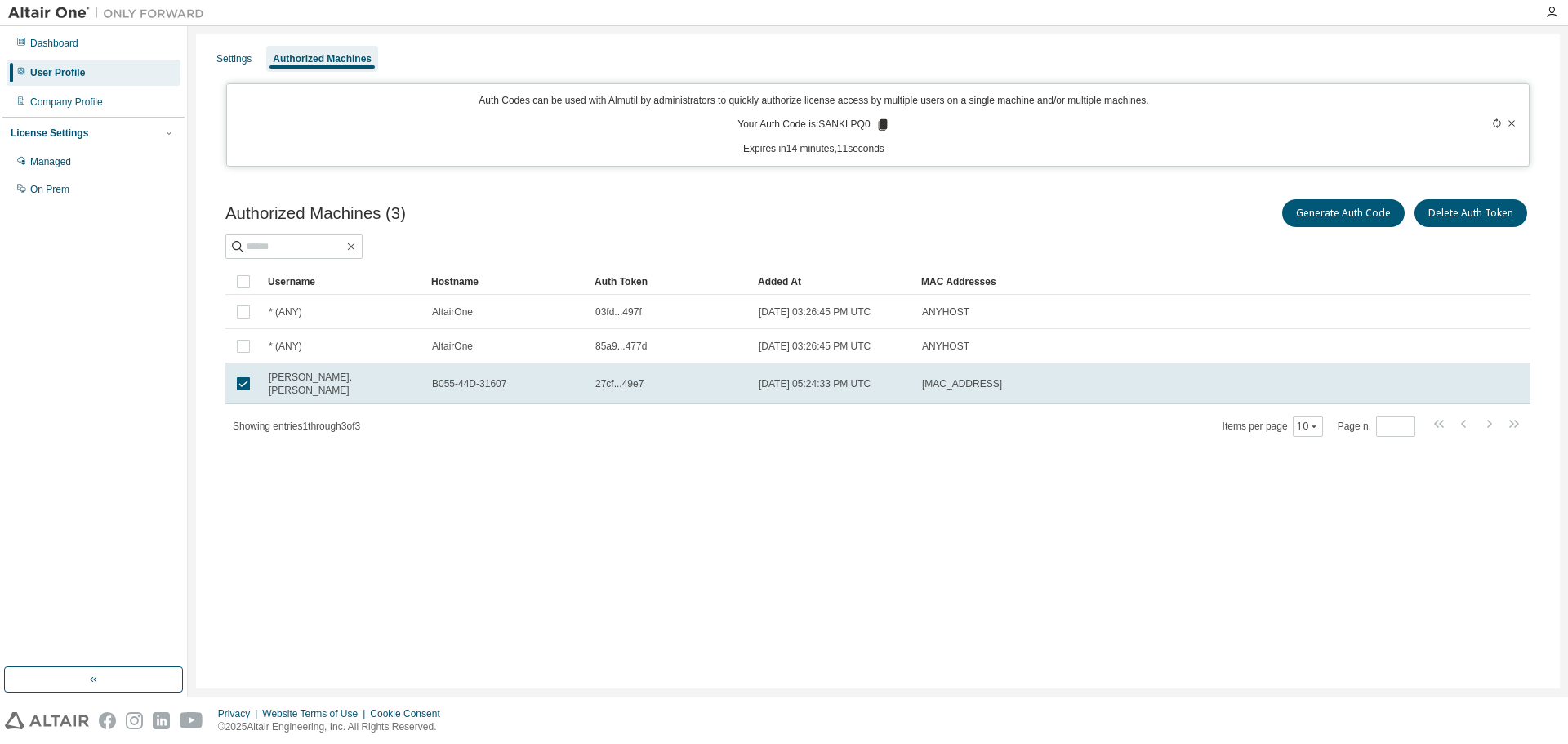
click at [878, 126] on icon at bounding box center [882, 125] width 9 height 12
click at [74, 161] on div "Managed" at bounding box center [94, 161] width 174 height 26
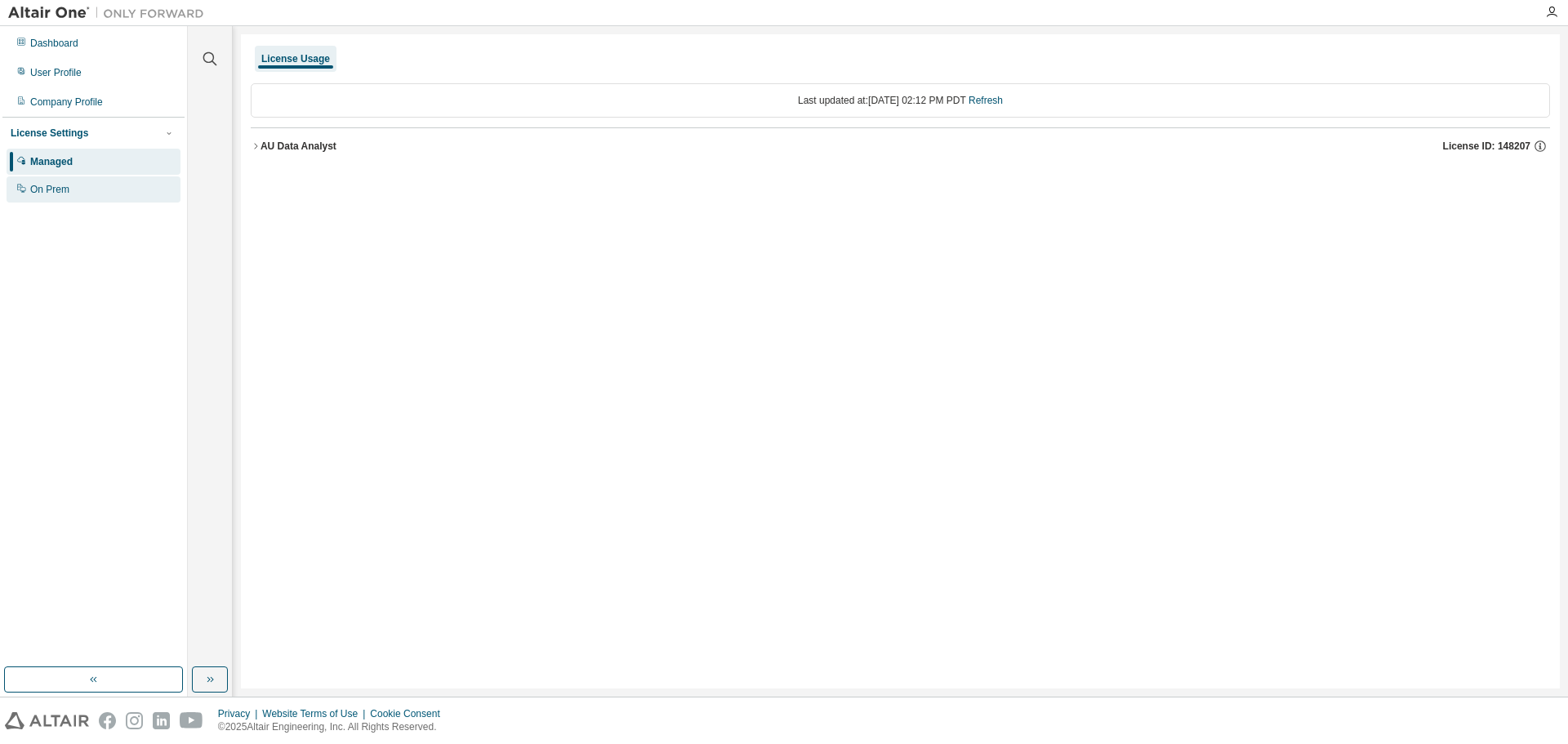
click at [51, 186] on div "On Prem" at bounding box center [50, 189] width 39 height 13
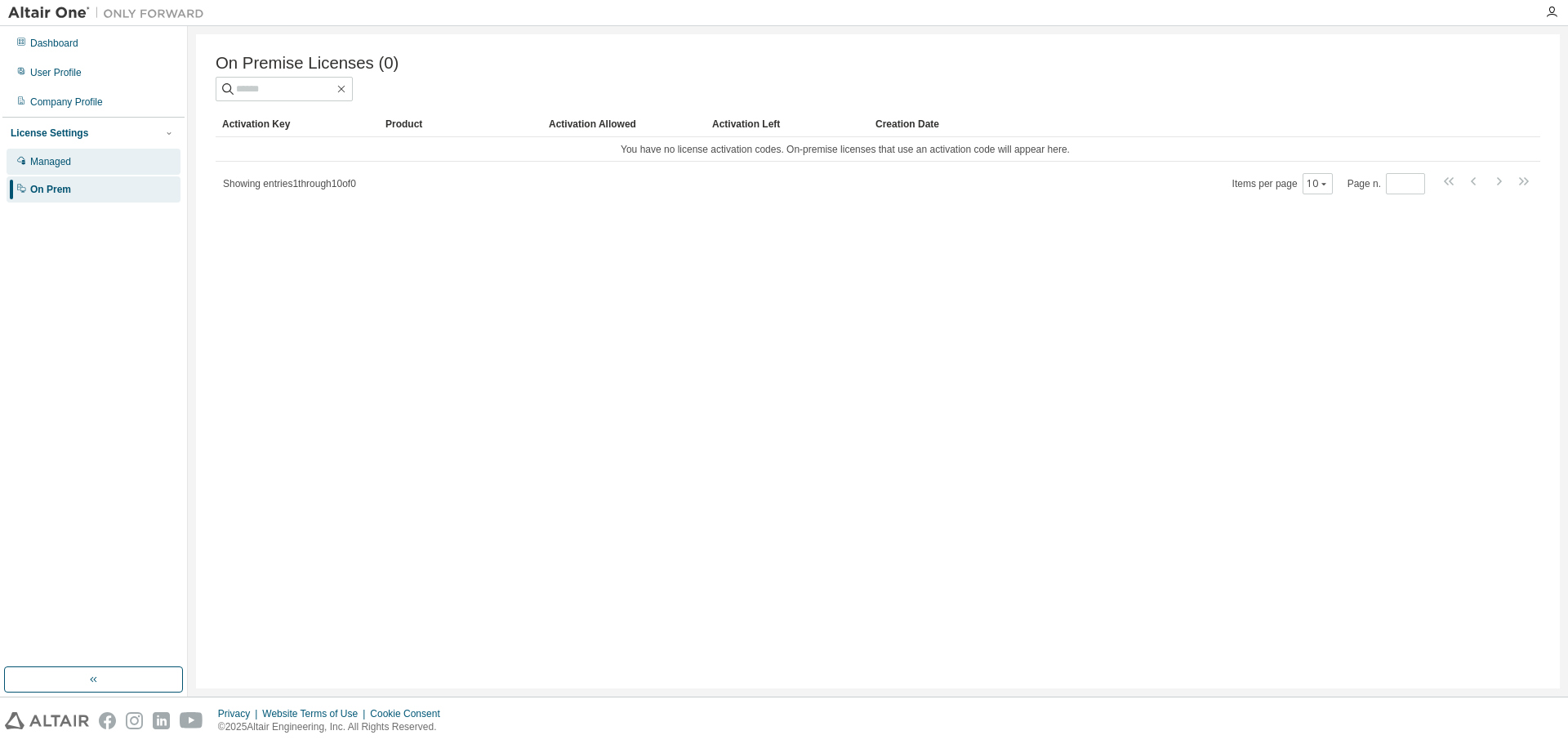
click at [43, 160] on div "Managed" at bounding box center [51, 161] width 41 height 13
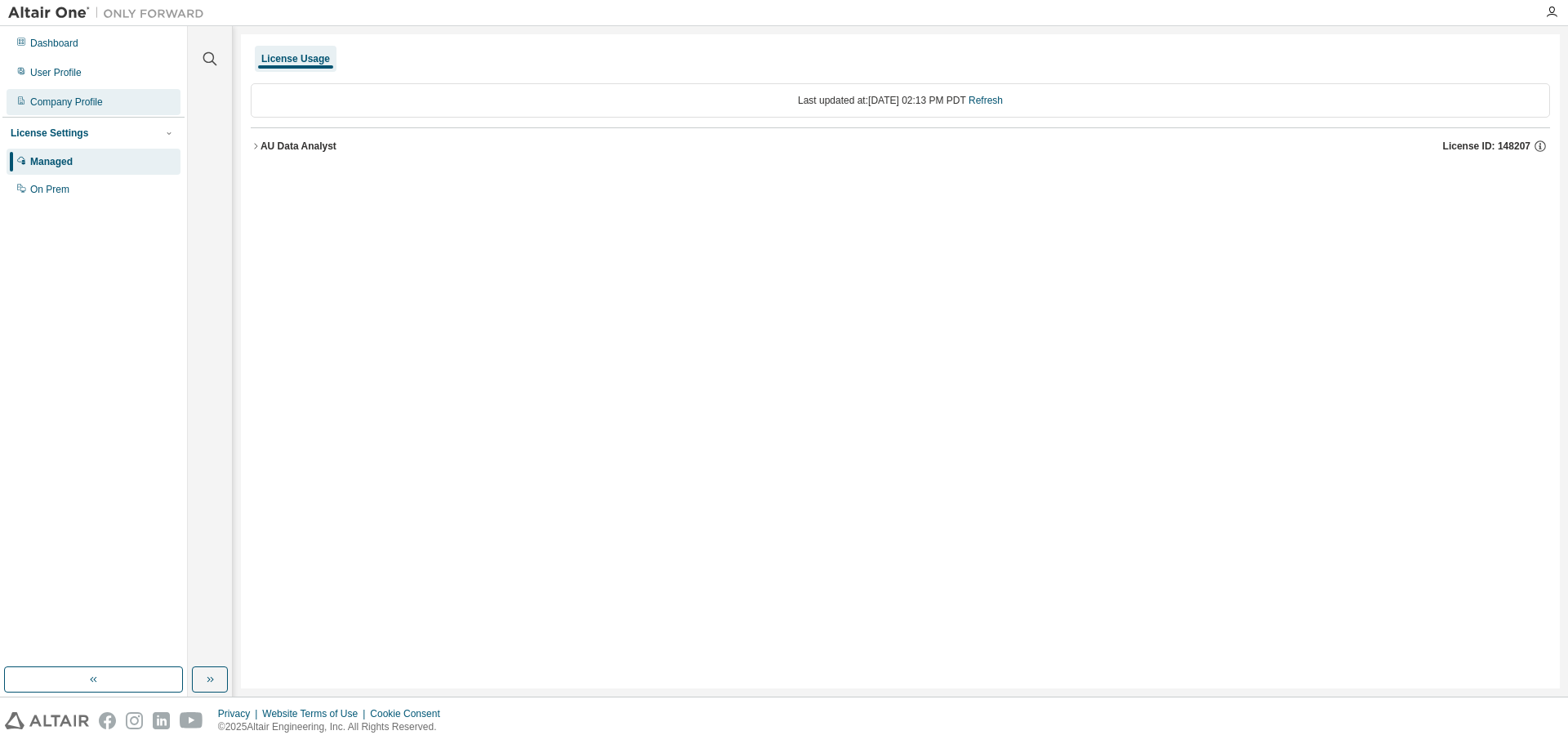
click at [52, 103] on div "Company Profile" at bounding box center [67, 101] width 73 height 13
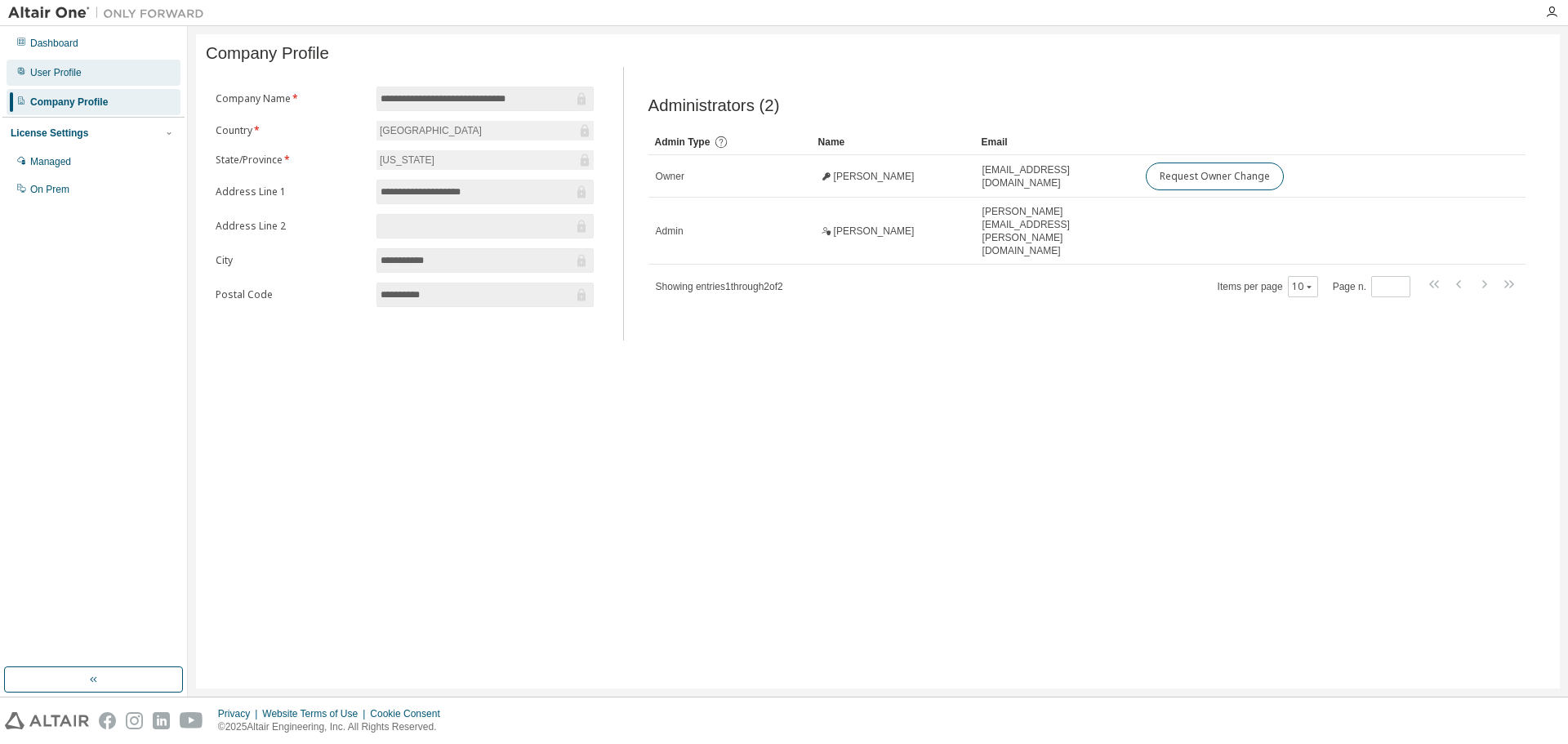
click at [56, 73] on div "User Profile" at bounding box center [56, 72] width 52 height 13
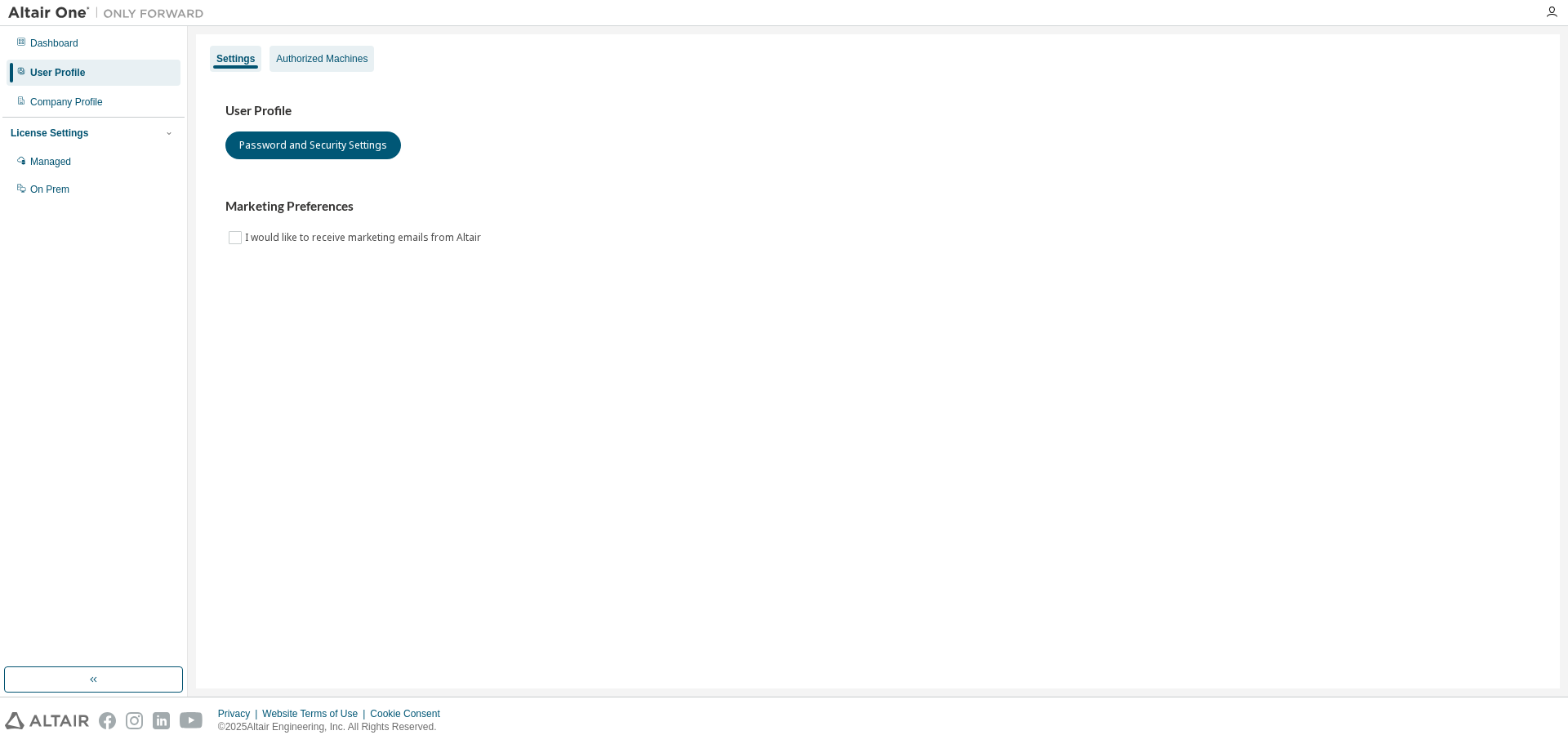
click at [348, 58] on div "Authorized Machines" at bounding box center [322, 58] width 91 height 13
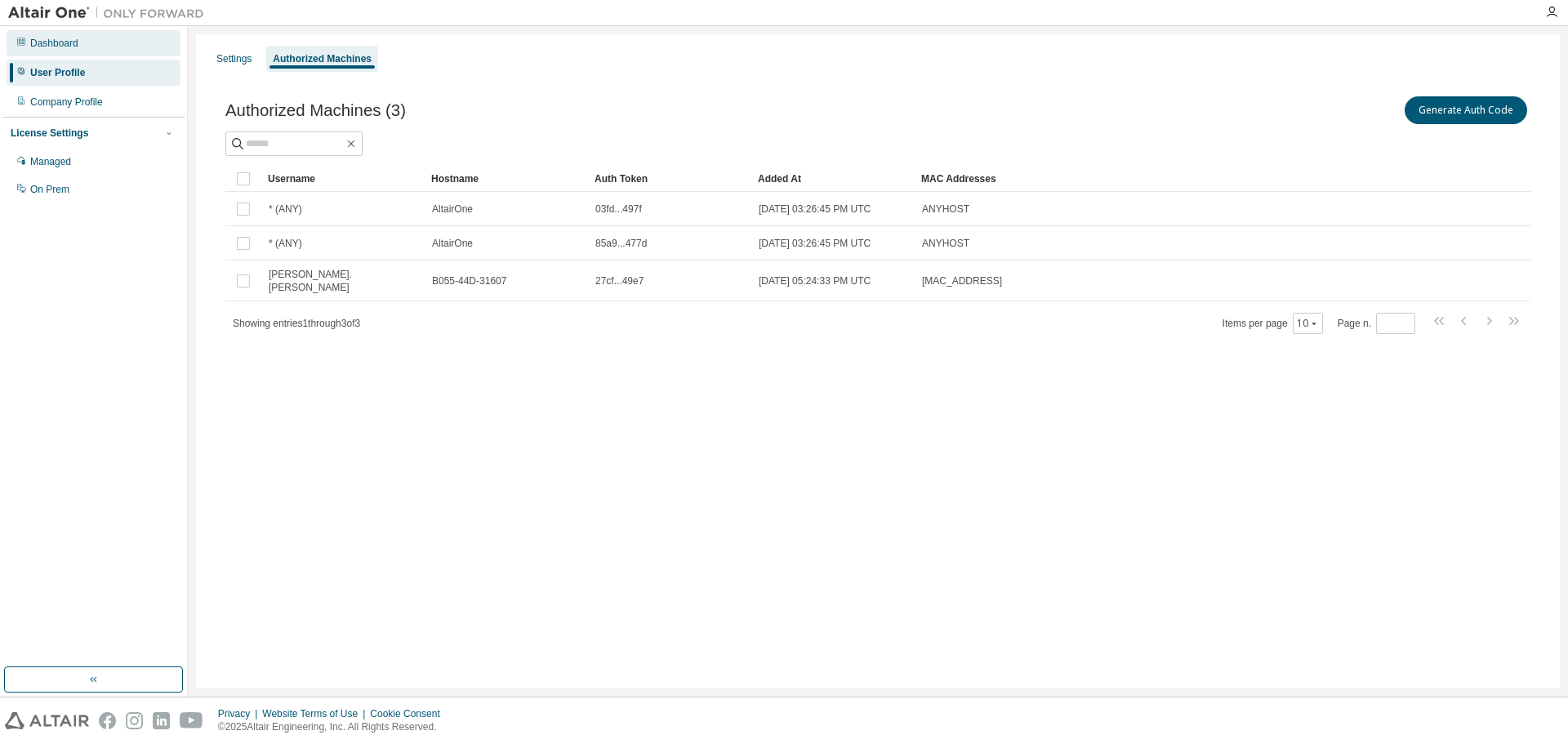
click at [45, 43] on div "Dashboard" at bounding box center [54, 43] width 48 height 13
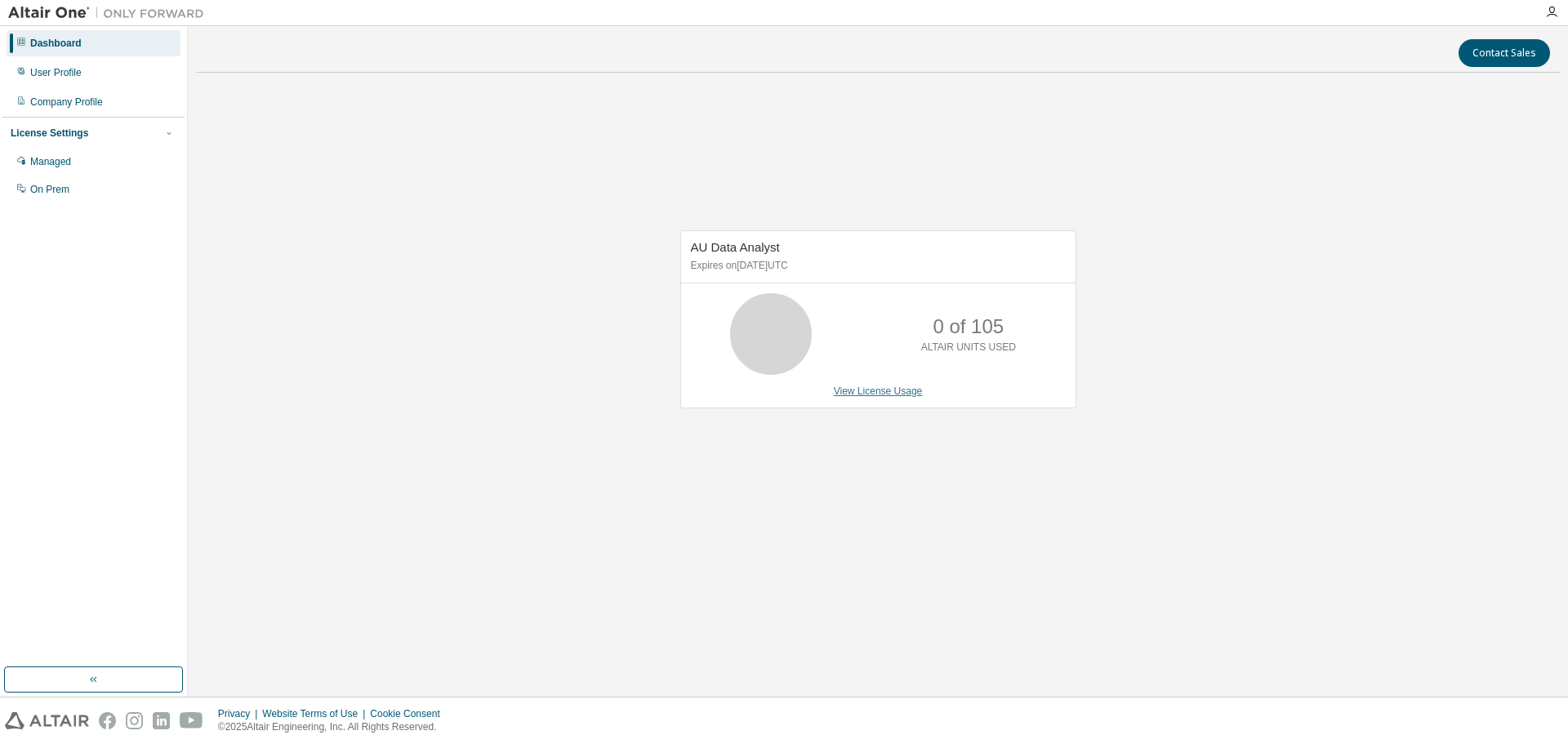
click at [885, 388] on link "View License Usage" at bounding box center [877, 391] width 89 height 12
click at [52, 166] on div "Managed" at bounding box center [51, 161] width 41 height 13
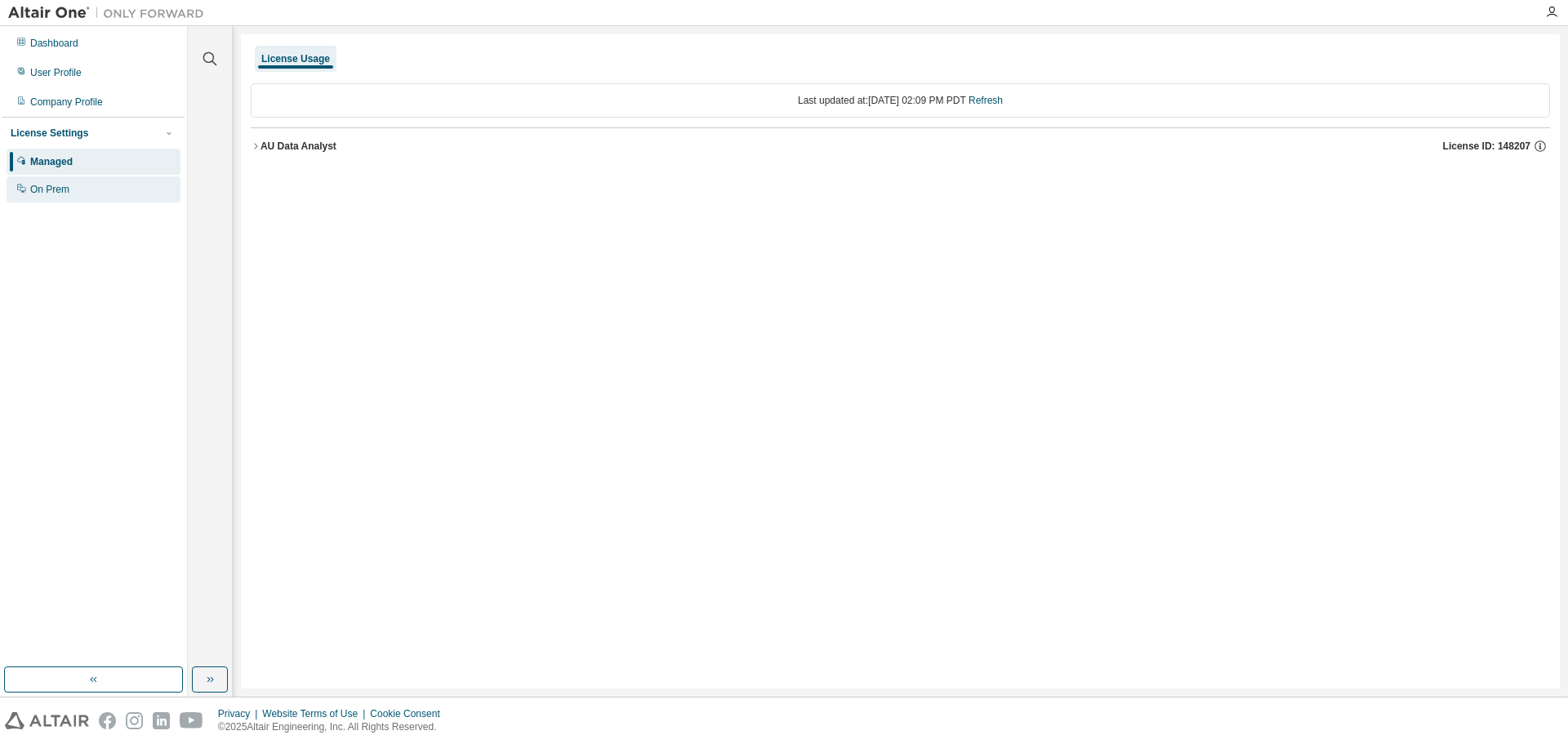
click at [52, 191] on div "On Prem" at bounding box center [50, 189] width 39 height 13
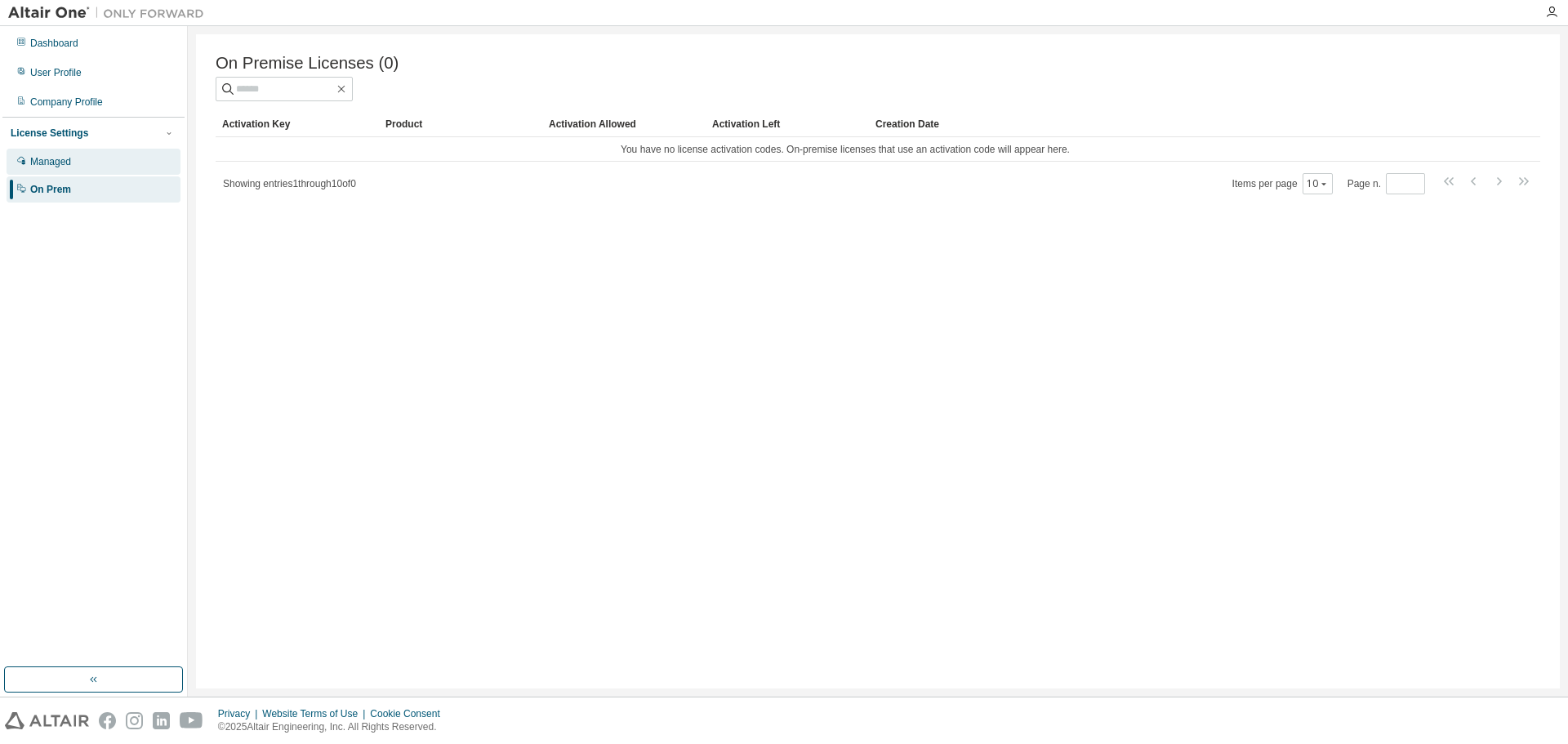
click at [61, 166] on div "Managed" at bounding box center [51, 161] width 41 height 13
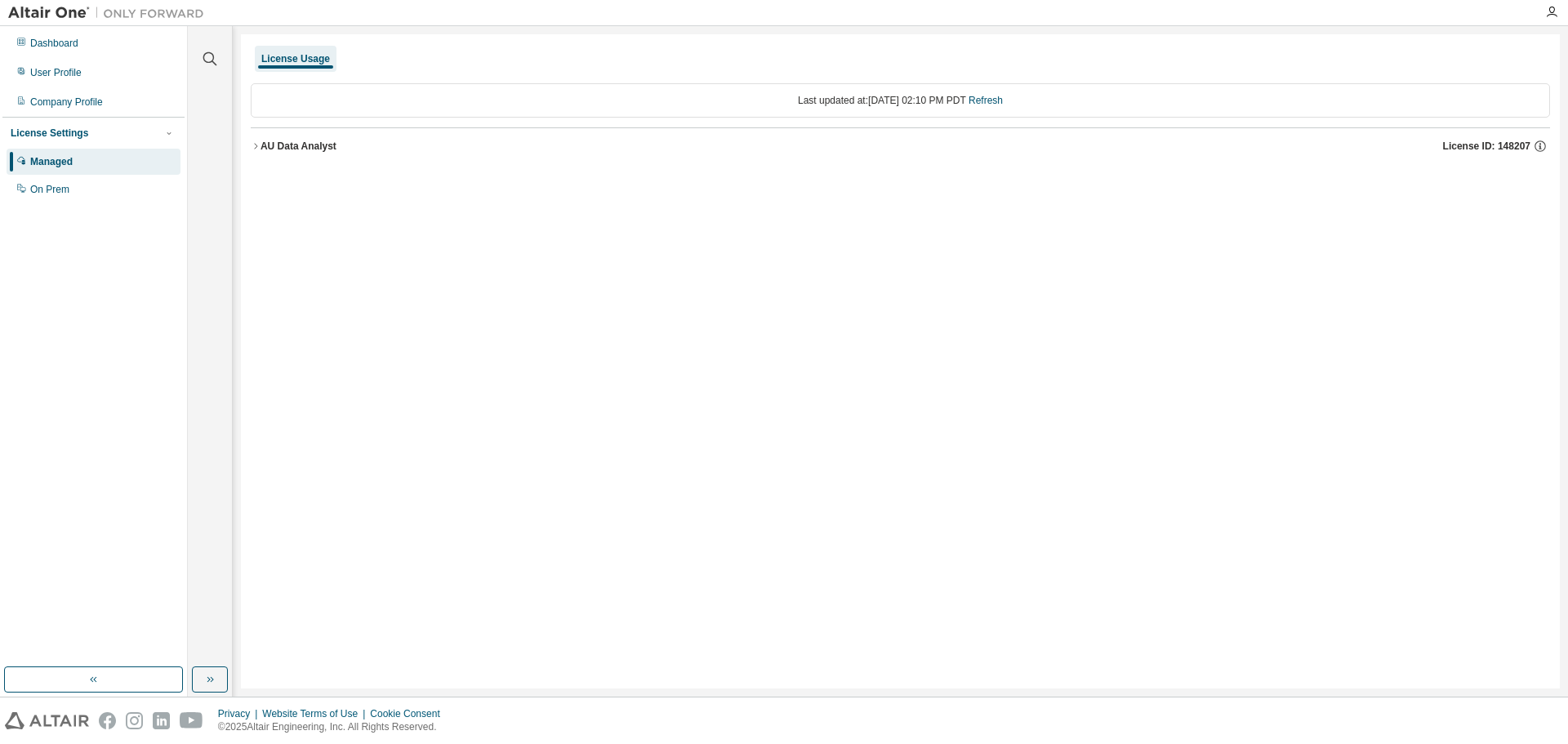
click at [279, 148] on div "AU Data Analyst" at bounding box center [298, 145] width 76 height 13
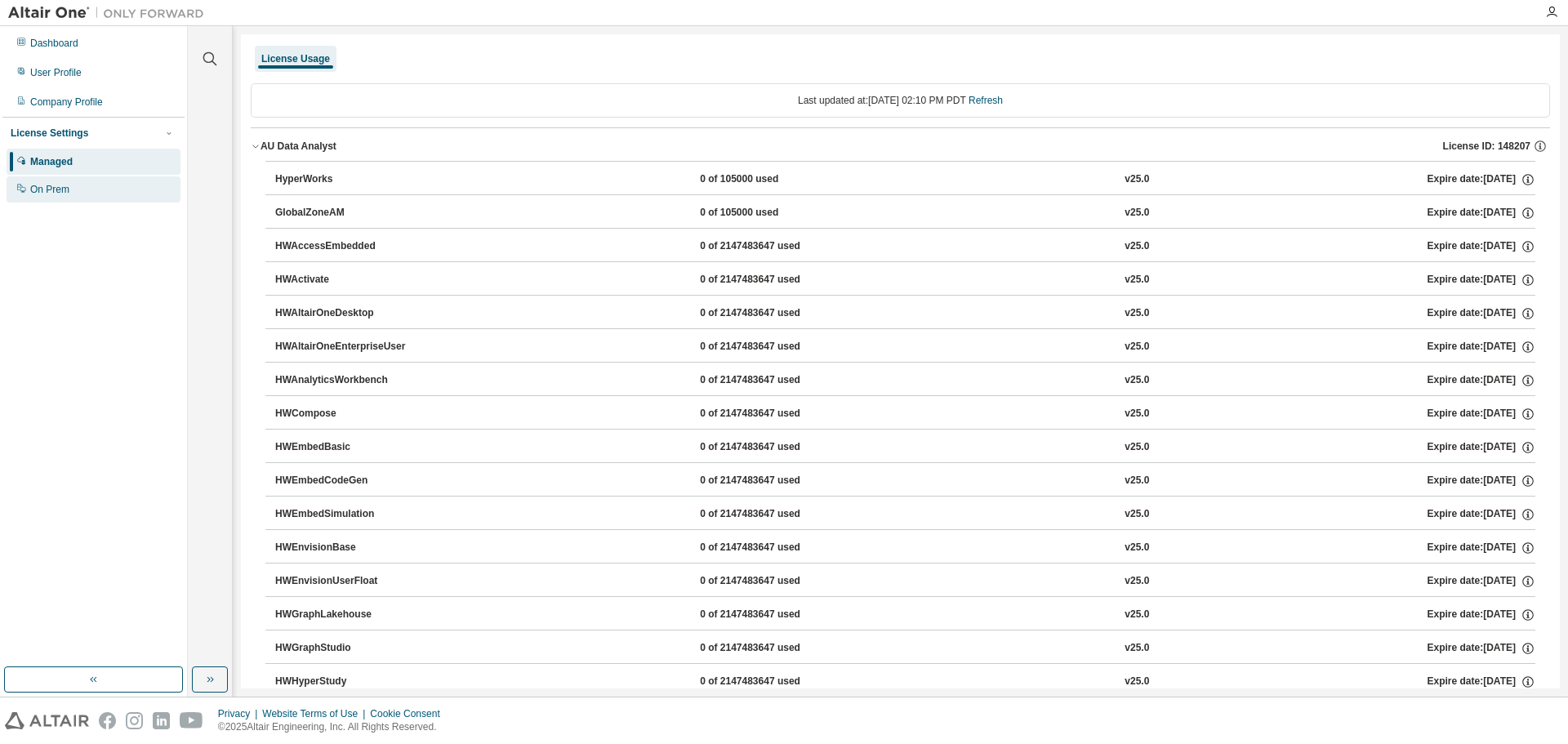
click at [49, 189] on div "On Prem" at bounding box center [50, 189] width 39 height 13
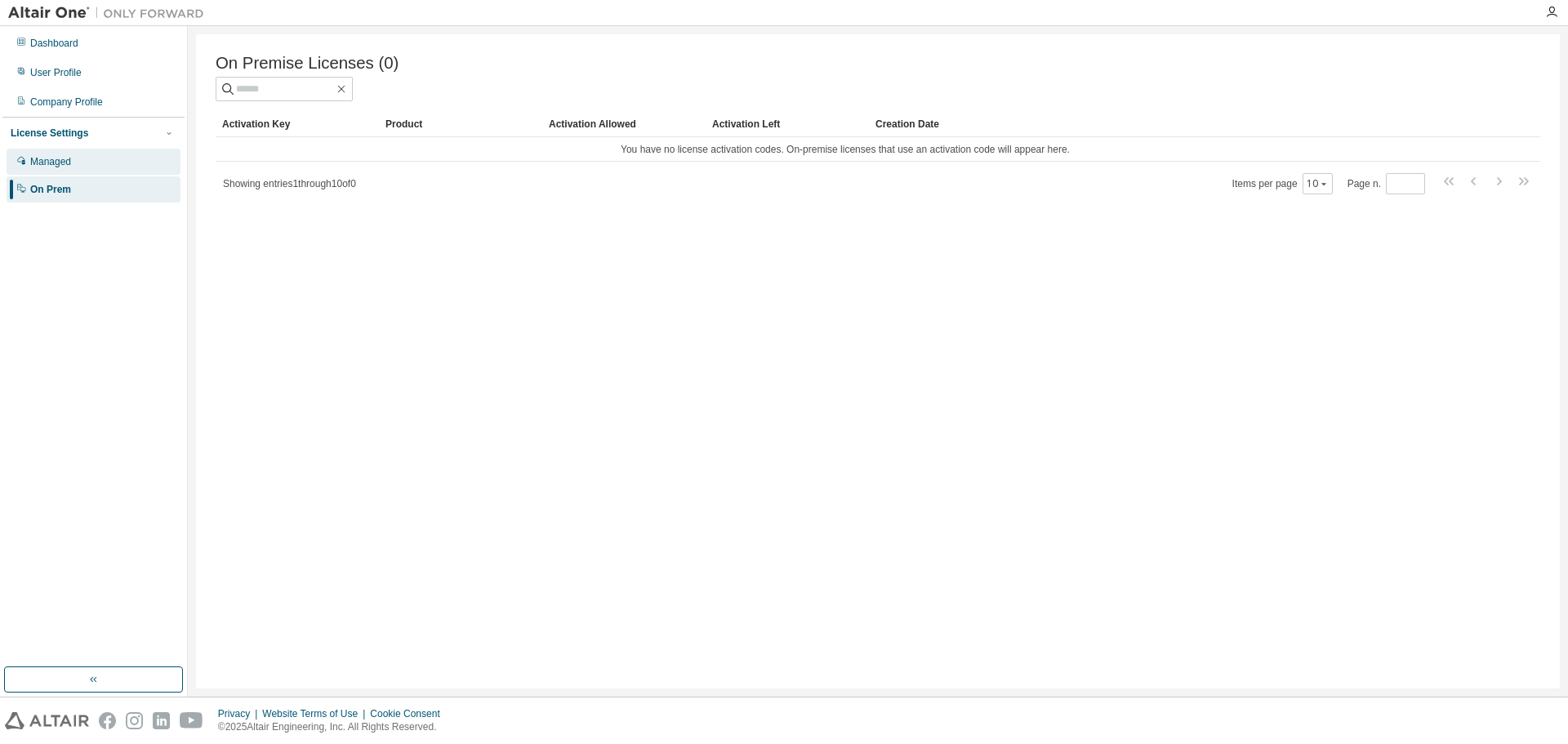
click at [37, 166] on div "Managed" at bounding box center [51, 161] width 41 height 13
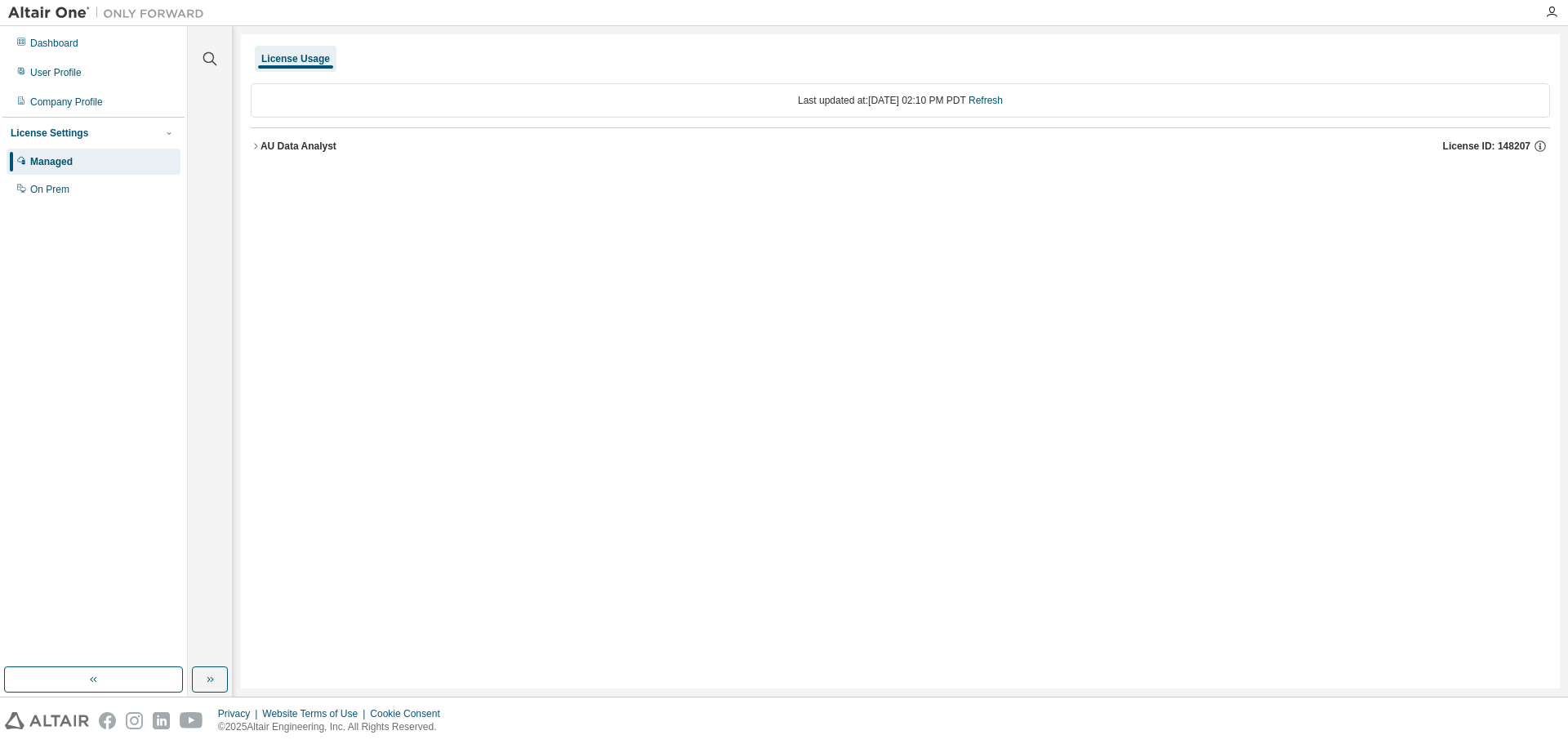
click at [278, 56] on div "License Usage" at bounding box center [295, 58] width 68 height 13
click at [62, 97] on div "Company Profile" at bounding box center [67, 101] width 73 height 13
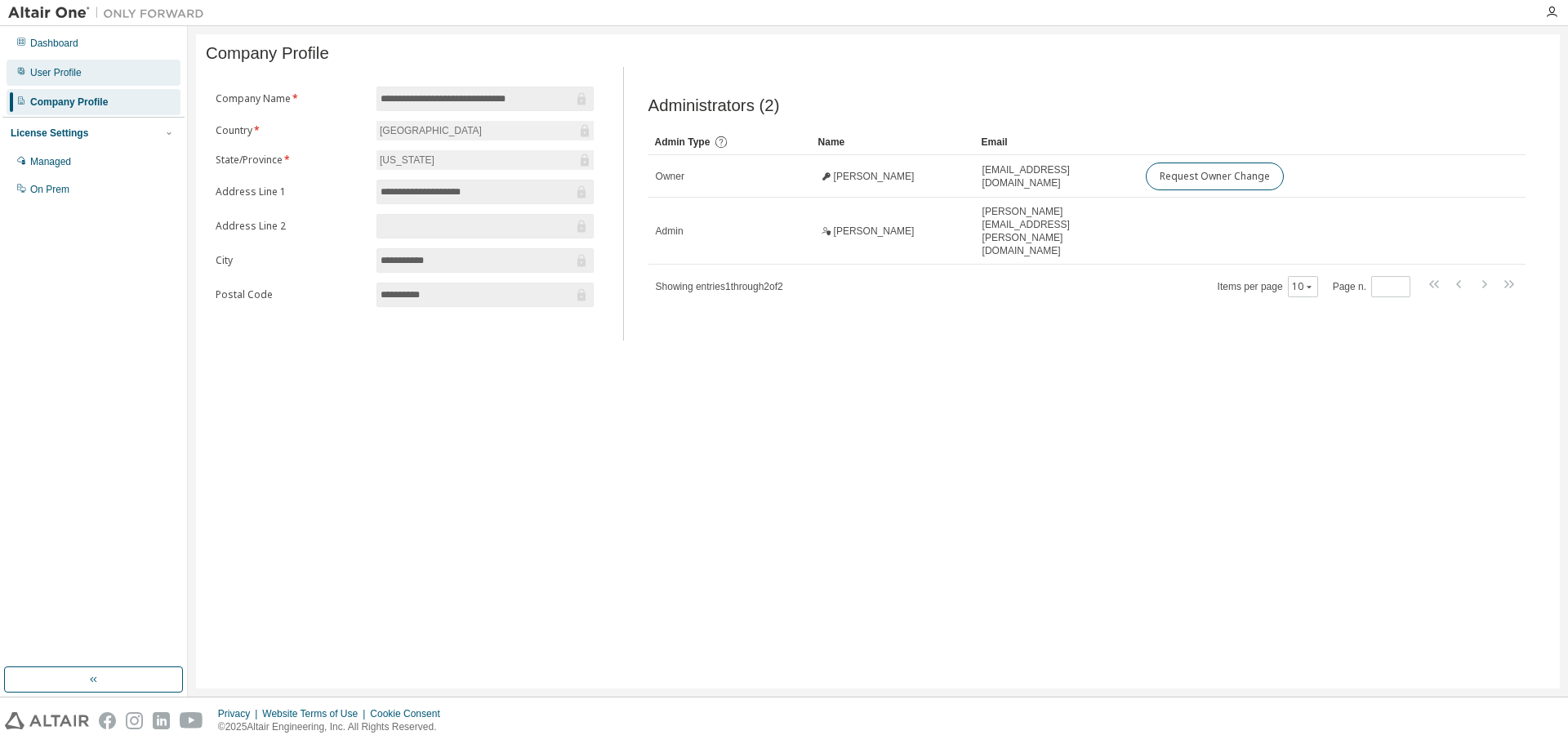
click at [62, 72] on div "User Profile" at bounding box center [56, 72] width 52 height 13
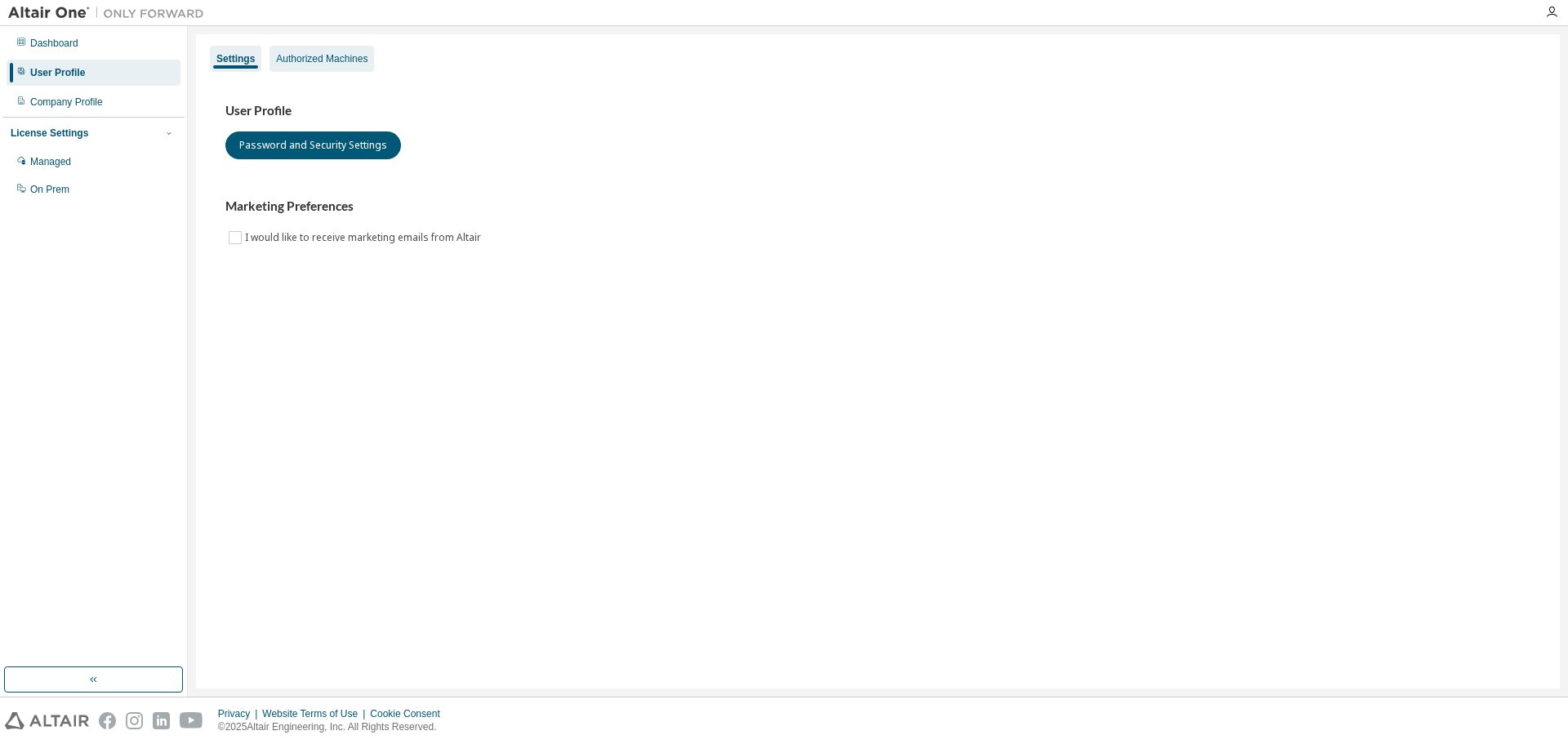
click at [309, 64] on div "Authorized Machines" at bounding box center [322, 58] width 91 height 13
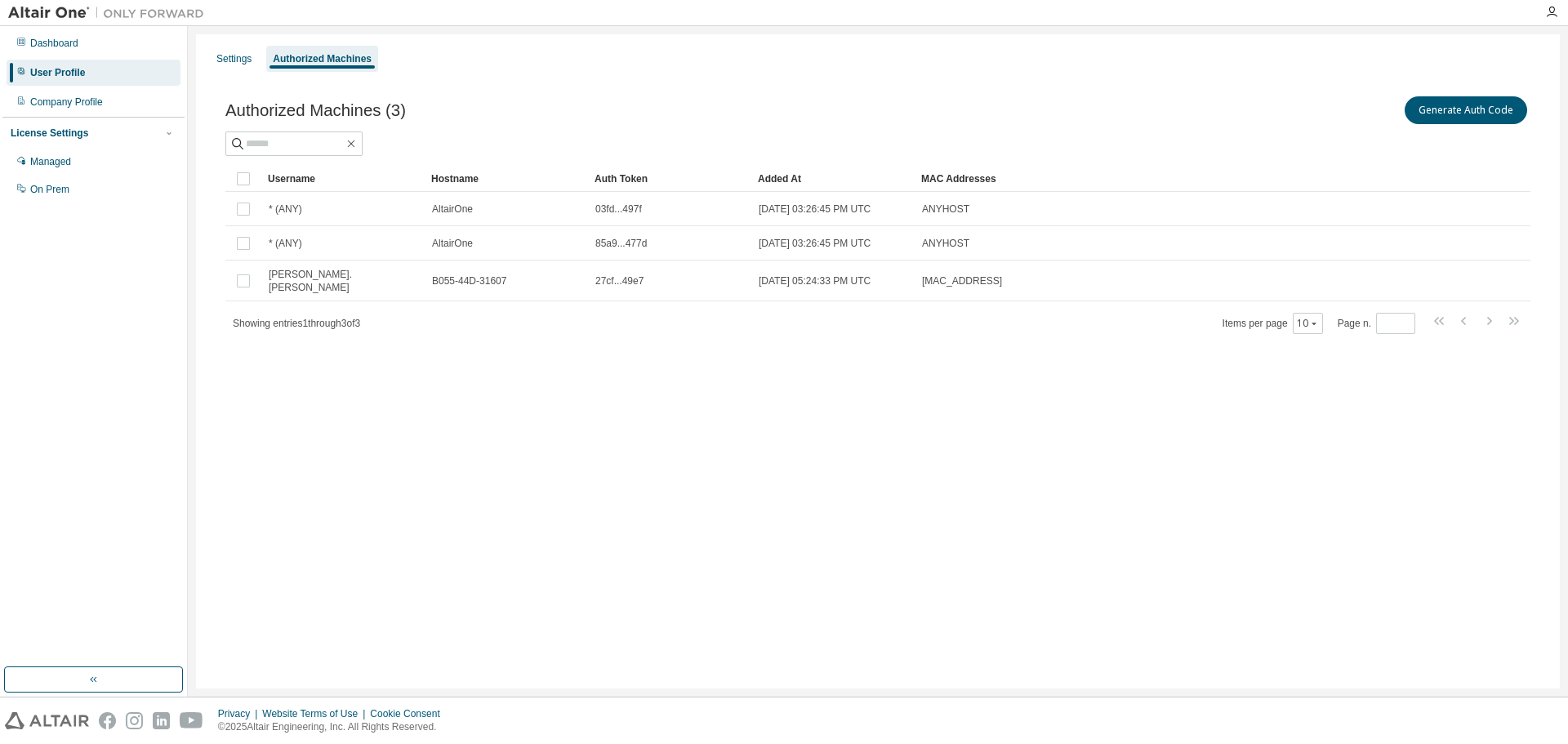
click at [464, 360] on div "Authorized Machines (3) Generate Auth Code Clear Load Save Save As Field Operat…" at bounding box center [878, 225] width 1344 height 304
click at [1071, 411] on div "Settings Authorized Machines Authorized Machines (3) Generate Auth Code Clear L…" at bounding box center [877, 361] width 1364 height 654
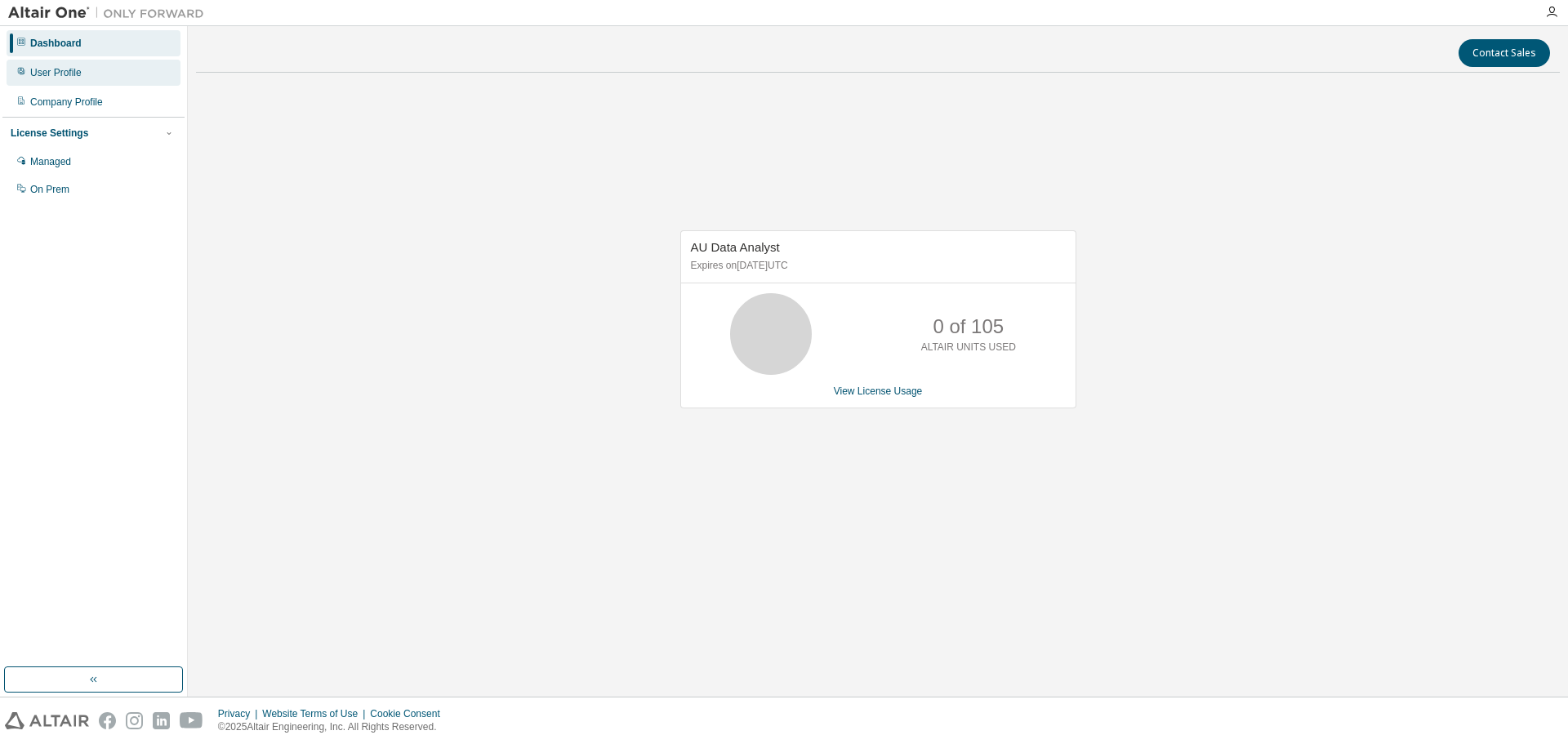
click at [79, 77] on div "User Profile" at bounding box center [56, 72] width 52 height 13
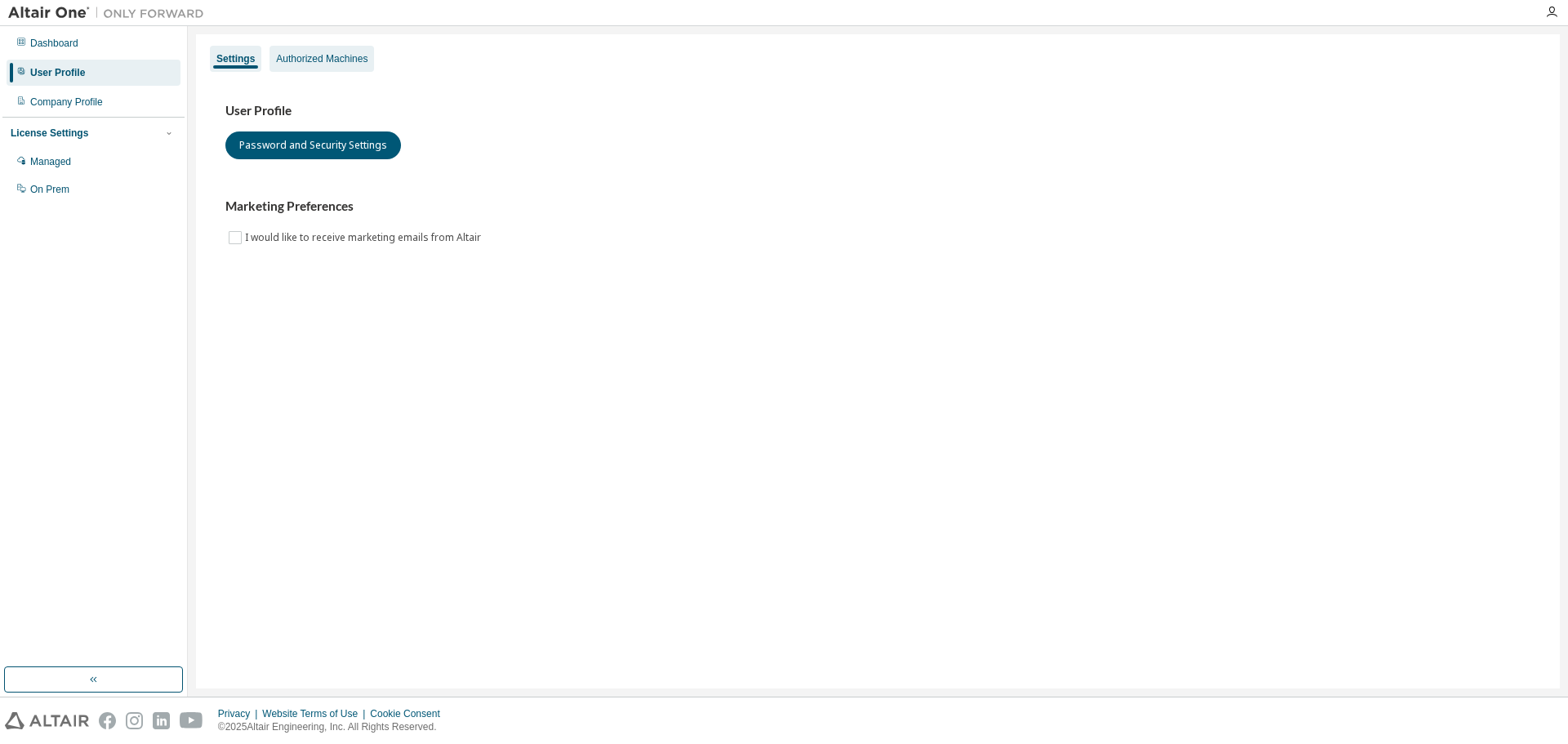
click at [318, 61] on div "Authorized Machines" at bounding box center [322, 58] width 91 height 13
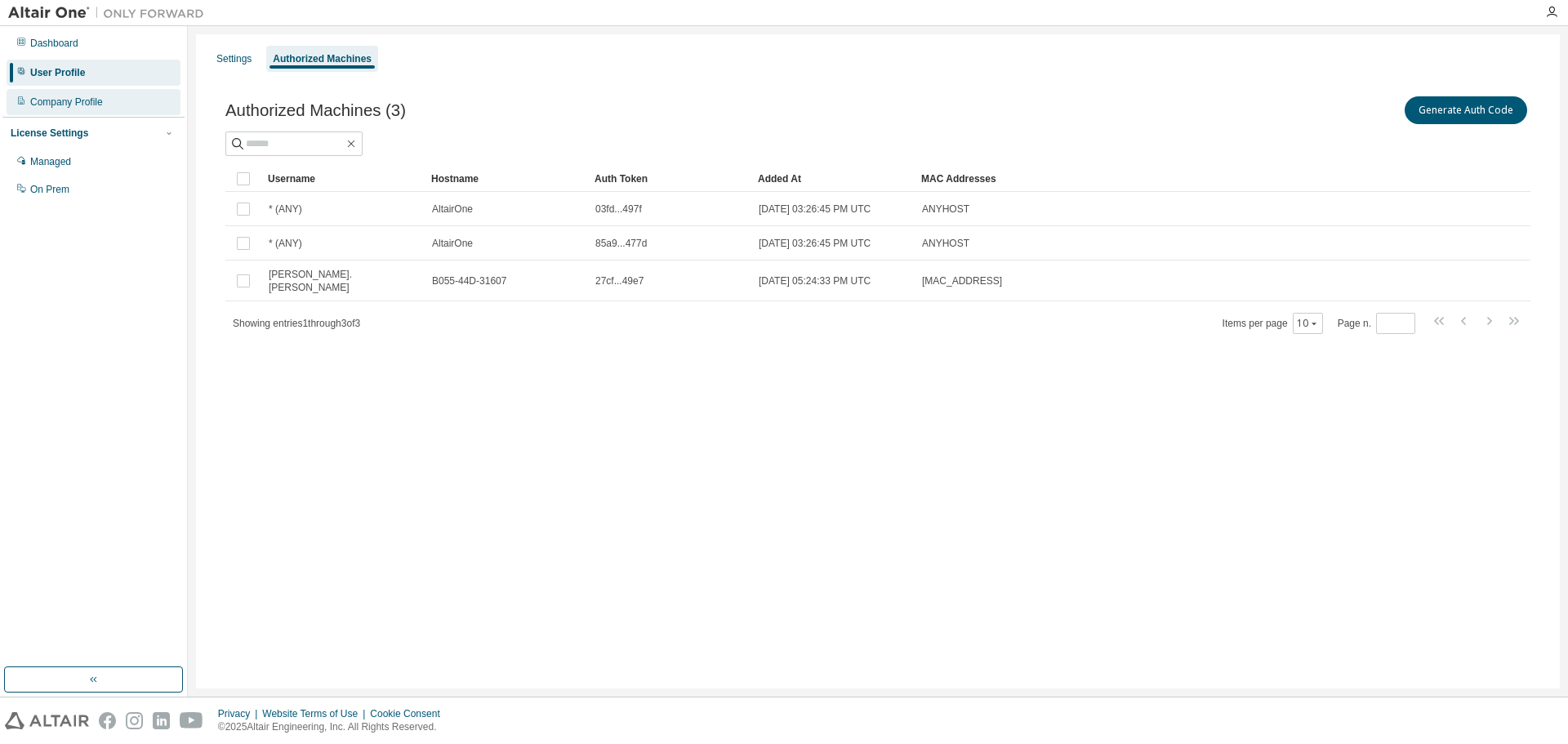
click at [68, 103] on div "Company Profile" at bounding box center [67, 101] width 73 height 13
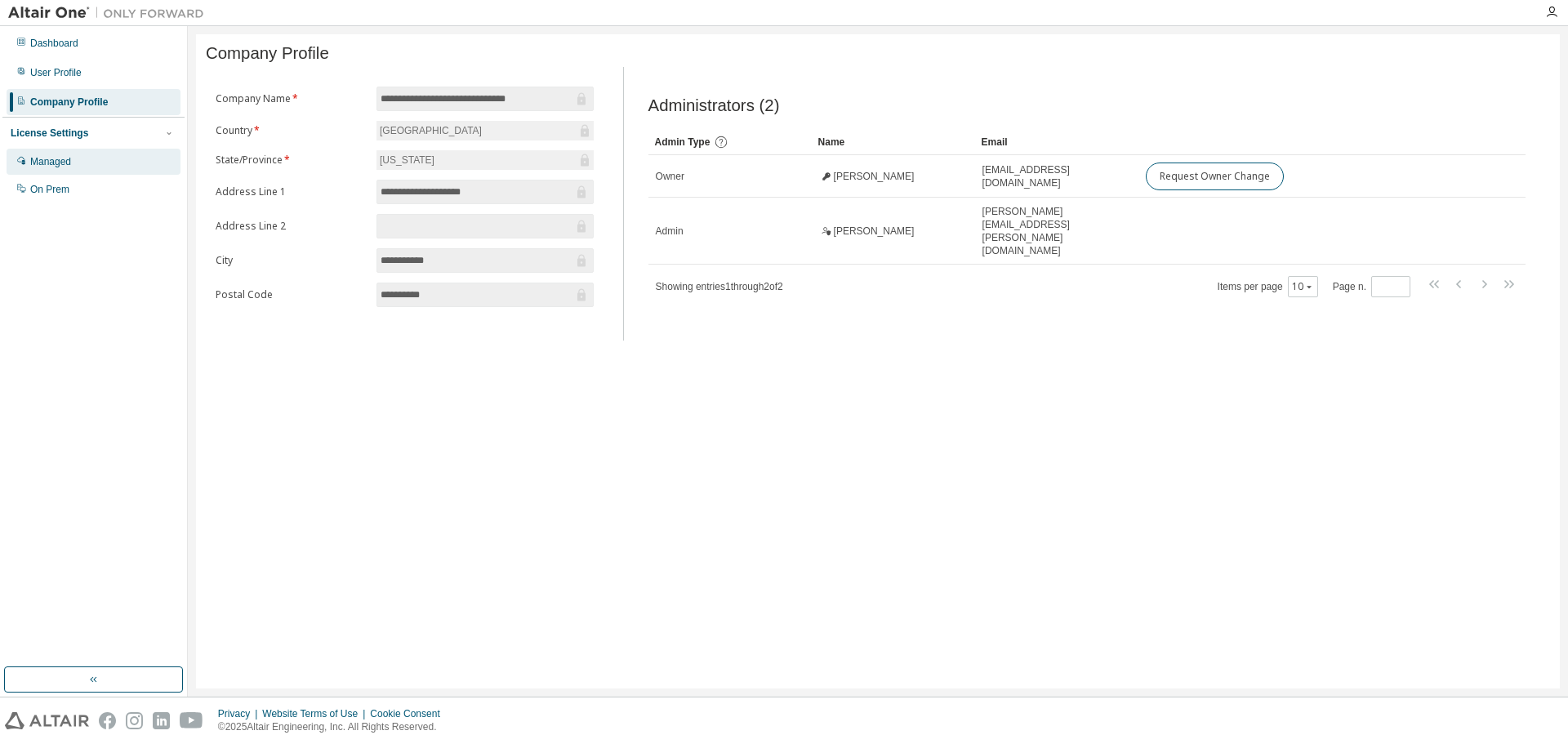
click at [60, 168] on div "Managed" at bounding box center [51, 161] width 41 height 13
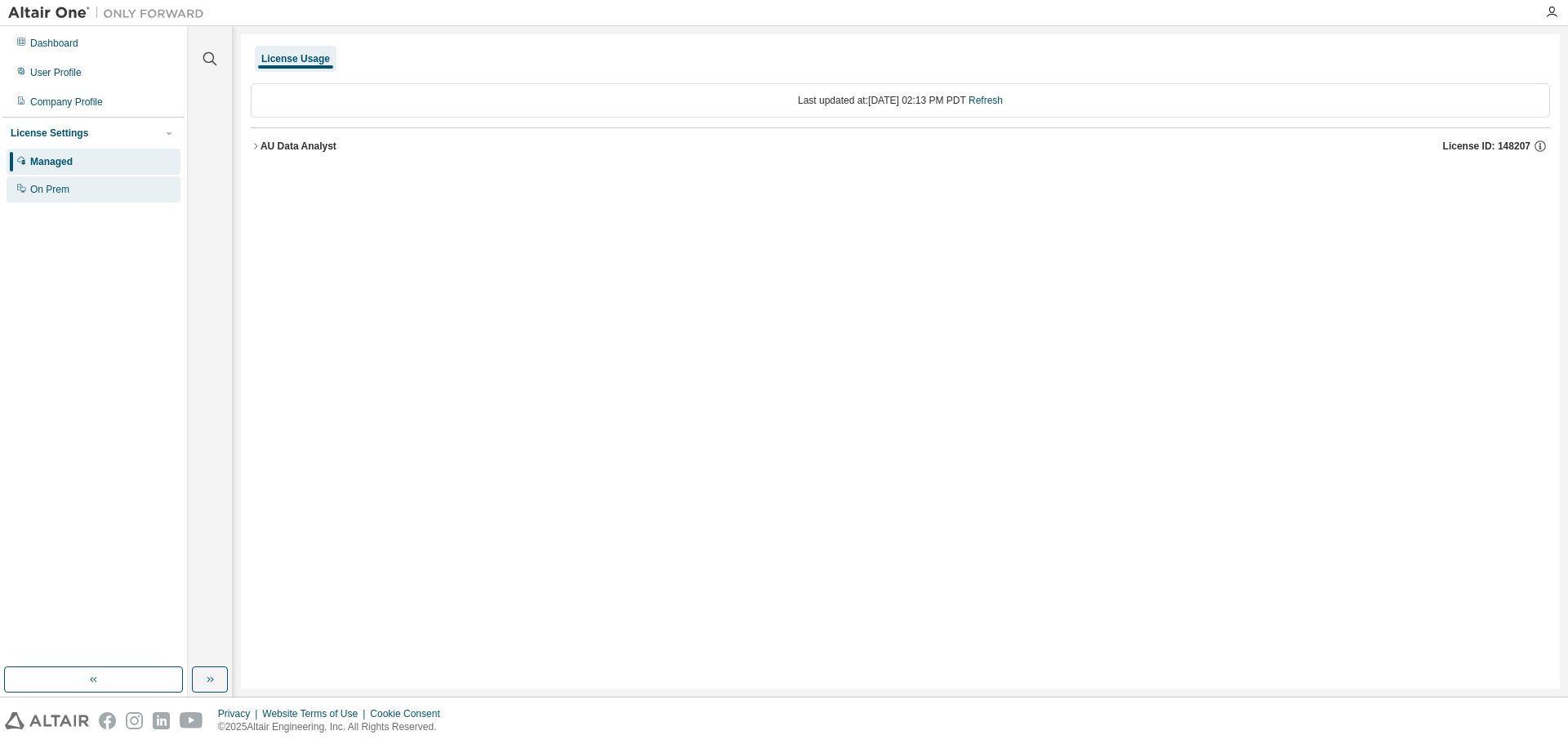
click at [62, 186] on div "On Prem" at bounding box center [50, 189] width 39 height 13
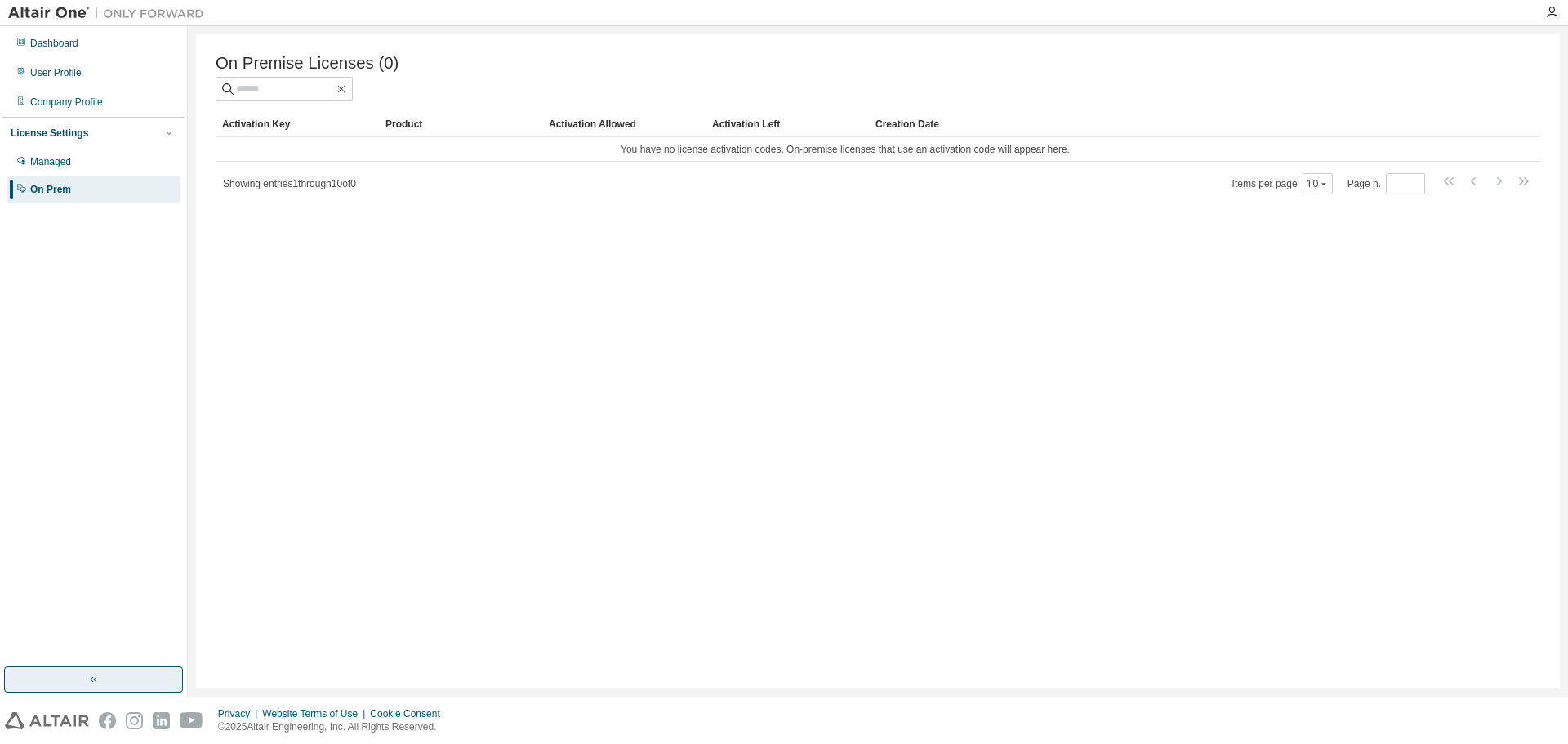
click at [101, 683] on button "button" at bounding box center [94, 679] width 179 height 26
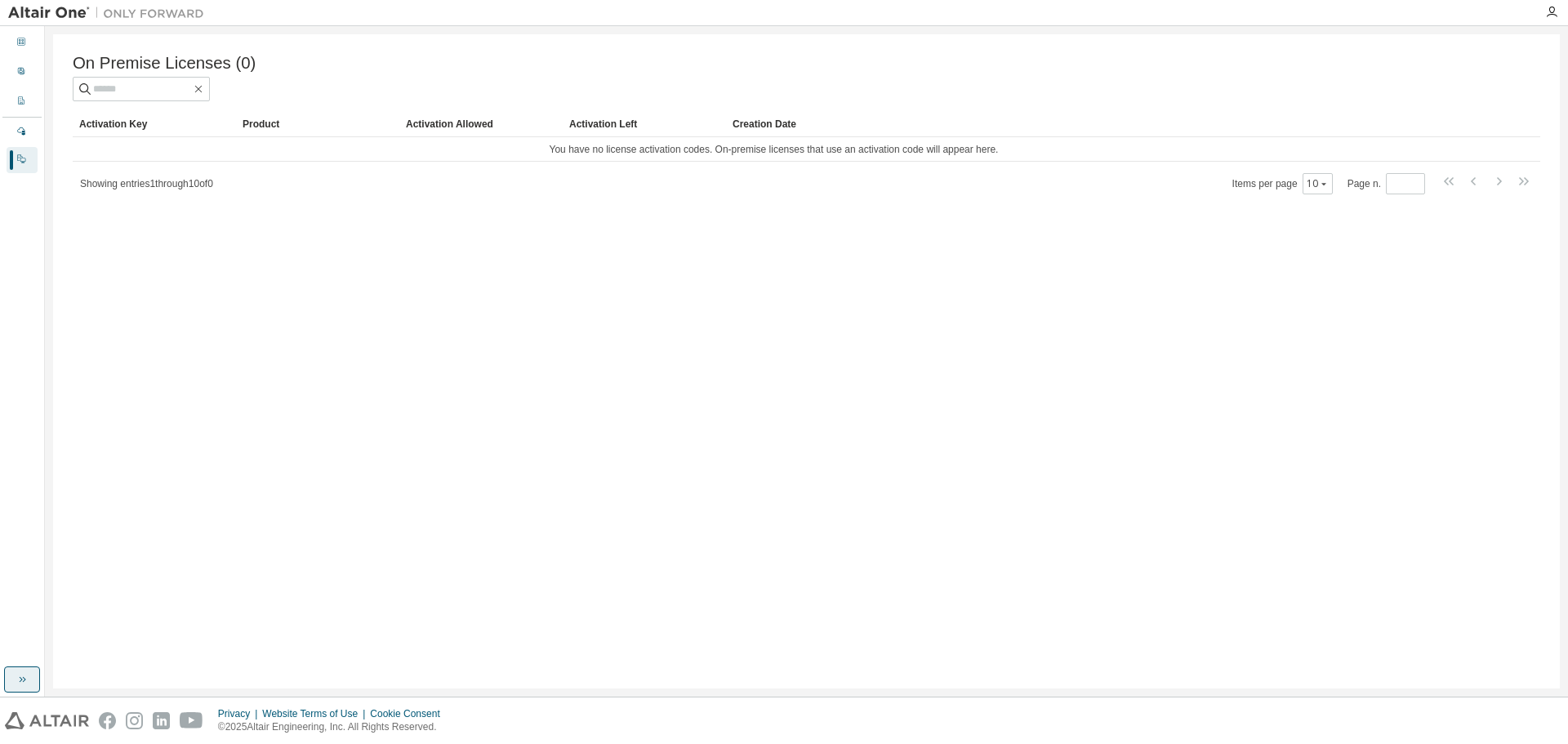
click at [13, 682] on button "button" at bounding box center [22, 679] width 36 height 26
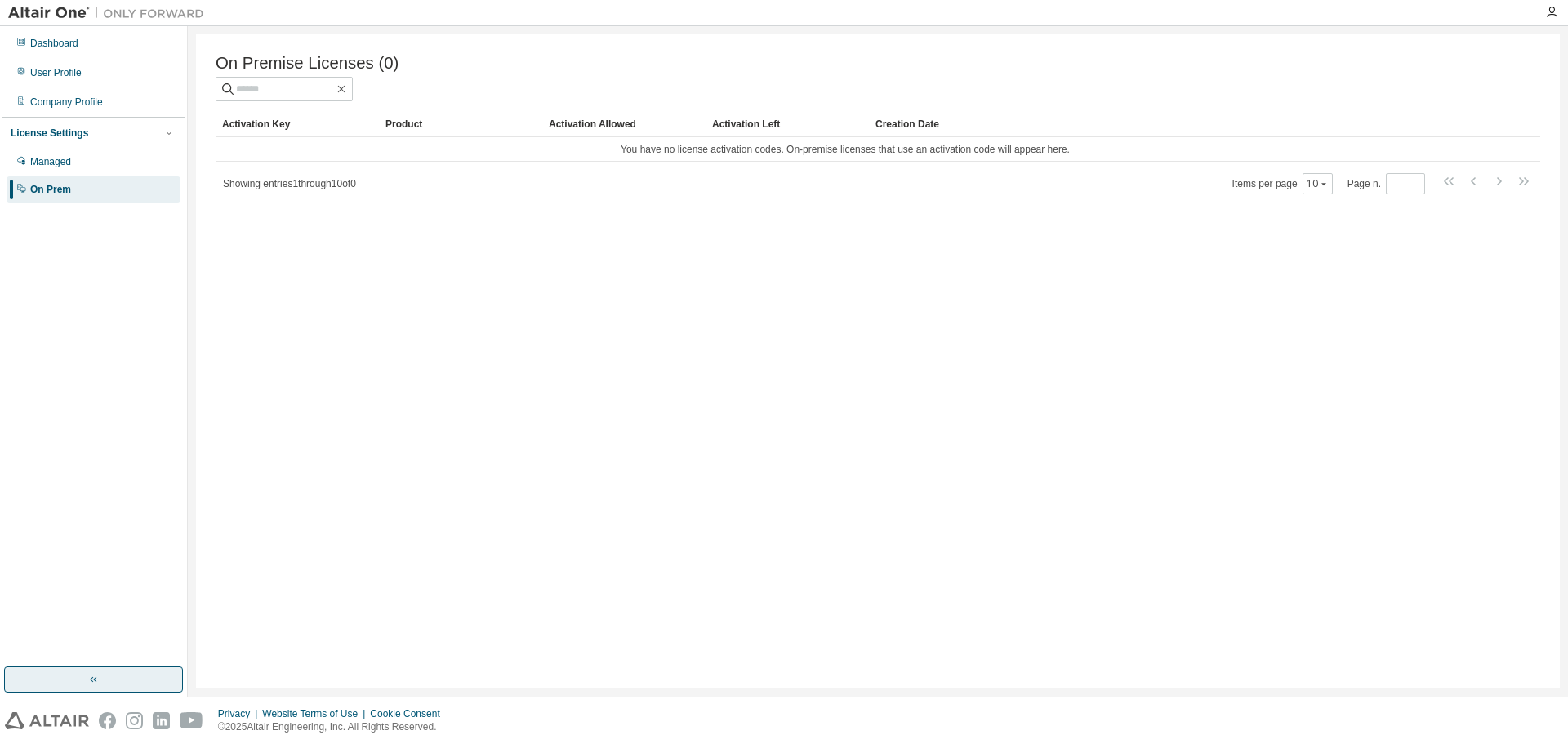
click at [13, 682] on button "button" at bounding box center [94, 679] width 179 height 26
